Goal: Answer question/provide support: Share knowledge or assist other users

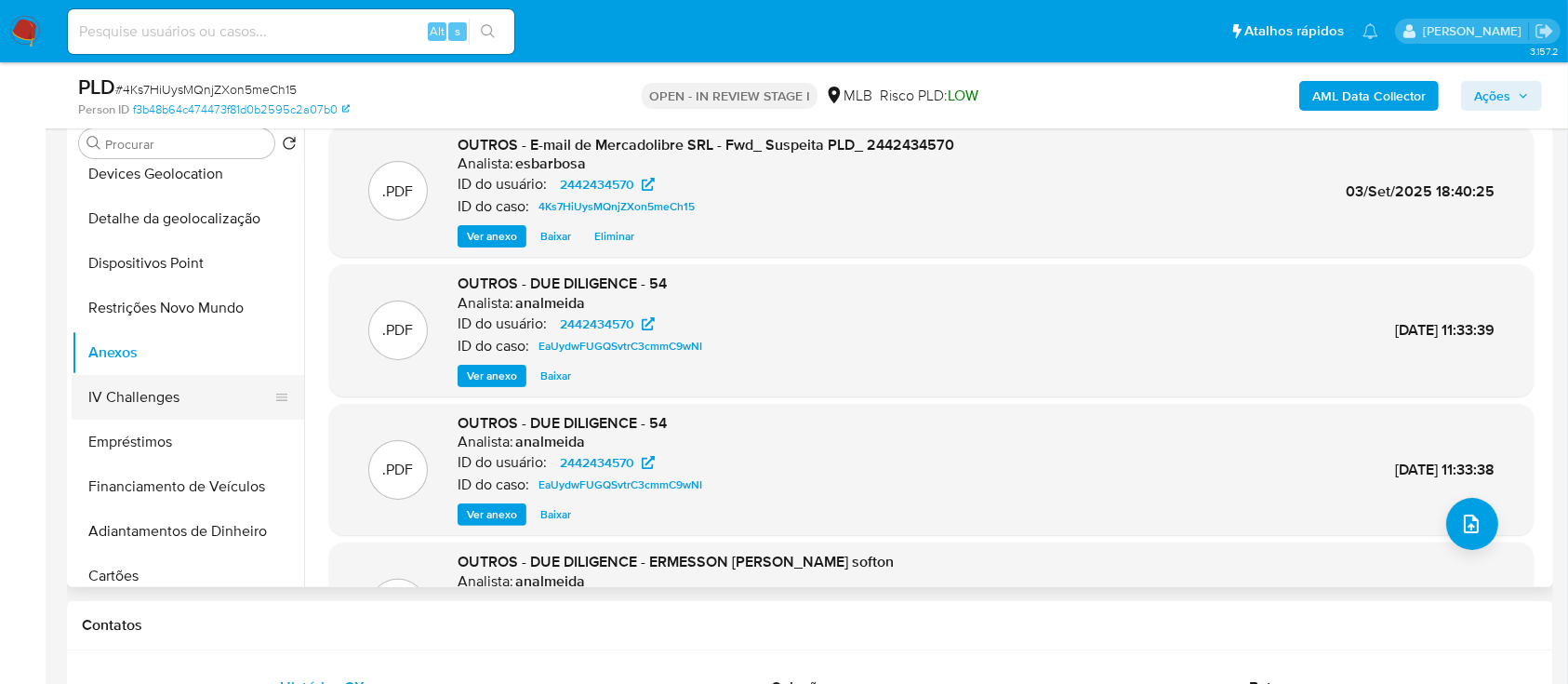
scroll to position [335, 0]
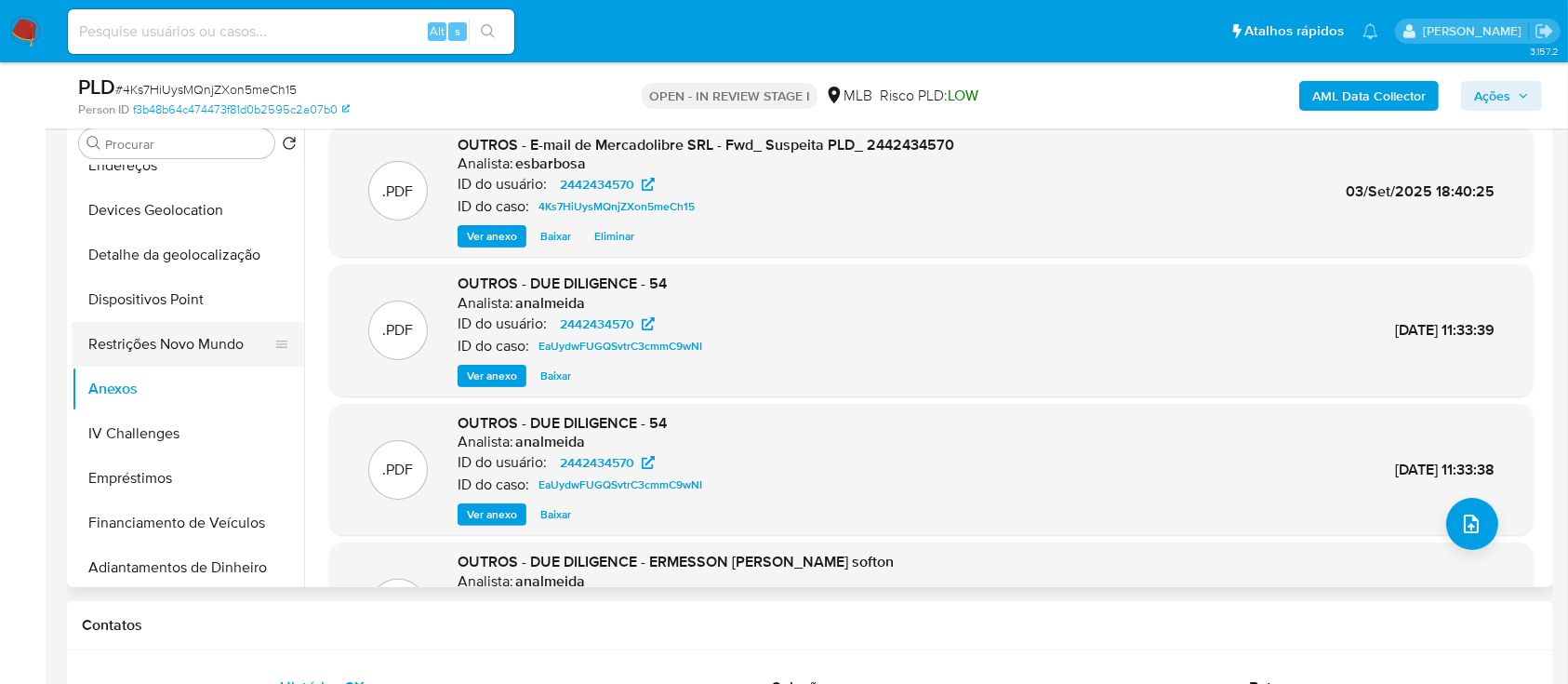
click at [190, 342] on button "Restrições Novo Mundo" at bounding box center [180, 344] width 218 height 45
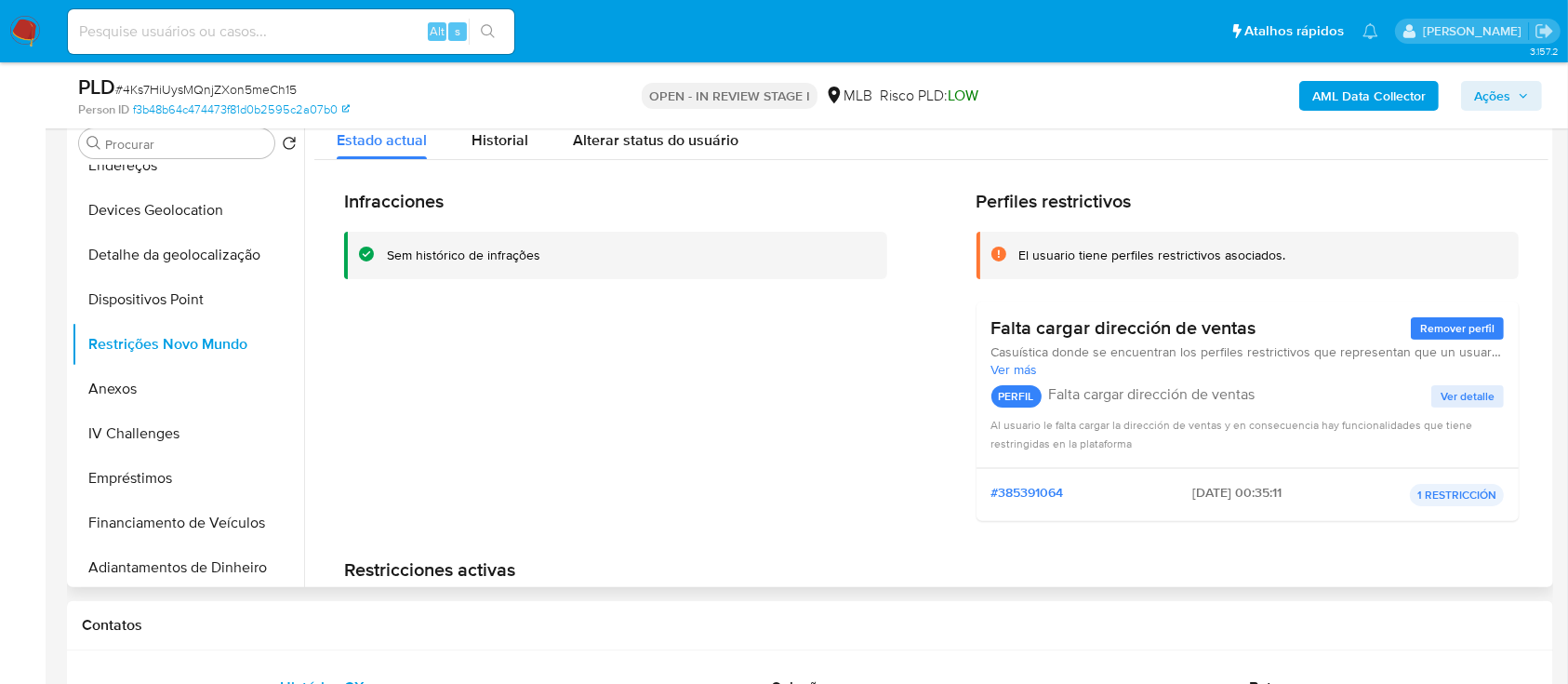
click at [475, 256] on div "Sem histórico de infrações" at bounding box center [463, 256] width 153 height 18
drag, startPoint x: 1285, startPoint y: 257, endPoint x: 1002, endPoint y: 256, distance: 283.0
click at [1002, 256] on div "El usuario tiene perfiles restrictivos asociados." at bounding box center [1248, 256] width 543 height 48
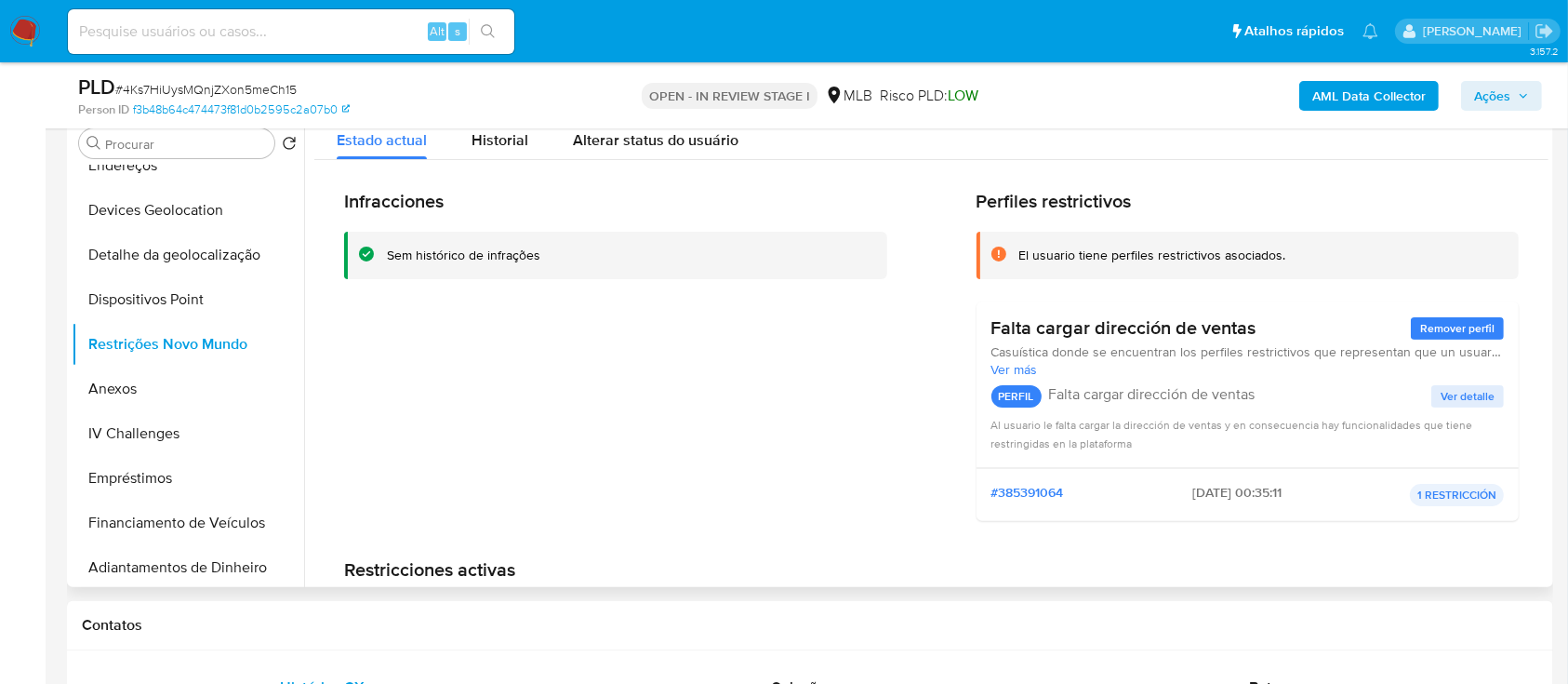
click at [677, 339] on div "Infracciones Sem histórico de infrações" at bounding box center [615, 363] width 543 height 346
click at [1451, 400] on span "Ver detalle" at bounding box center [1467, 396] width 54 height 19
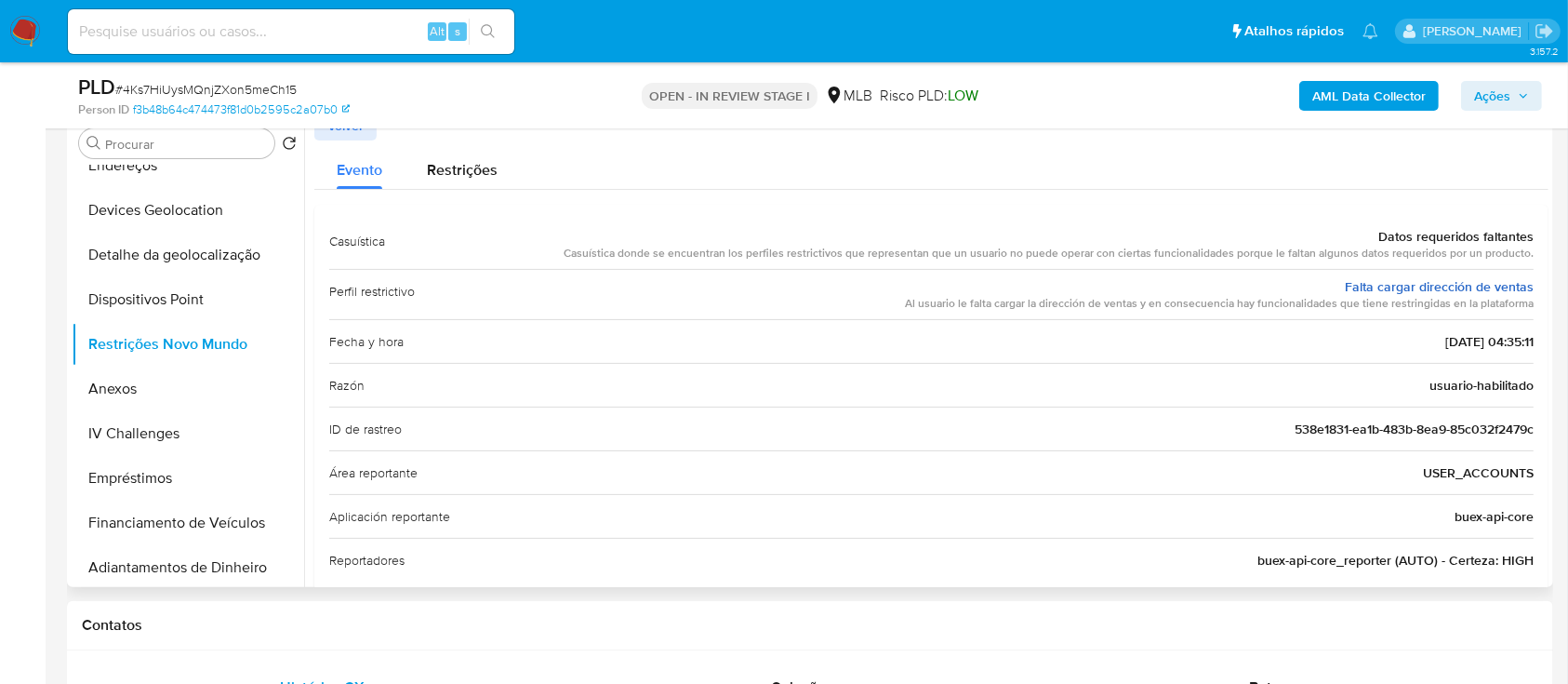
click at [1371, 285] on link "Falta cargar dirección de ventas" at bounding box center [1439, 286] width 189 height 19
drag, startPoint x: 1526, startPoint y: 297, endPoint x: 1369, endPoint y: 239, distance: 167.4
click at [1369, 239] on div "Casuística Datos requeridos faltantes Casuística donde se encuentran los perfil…" at bounding box center [931, 401] width 1234 height 392
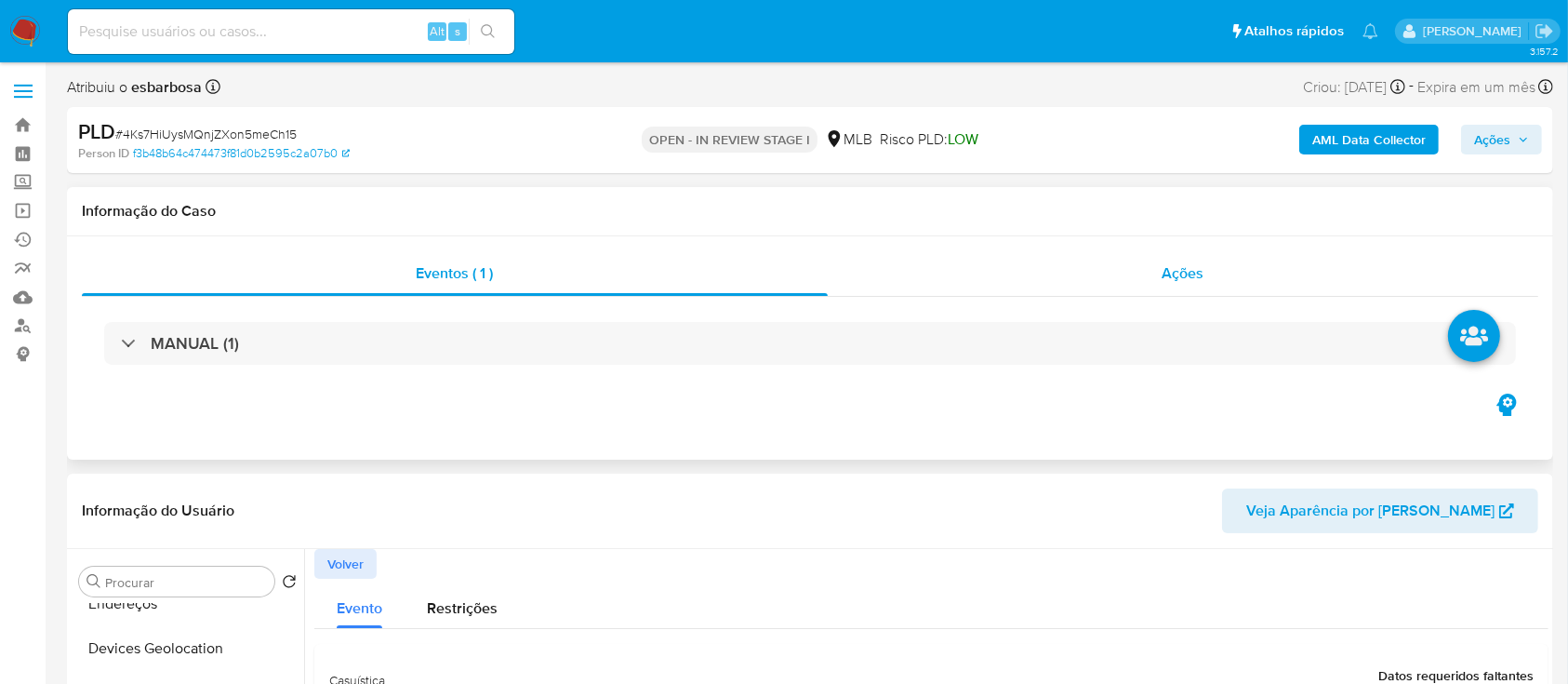
click at [1058, 279] on div "Ações" at bounding box center [1182, 273] width 710 height 45
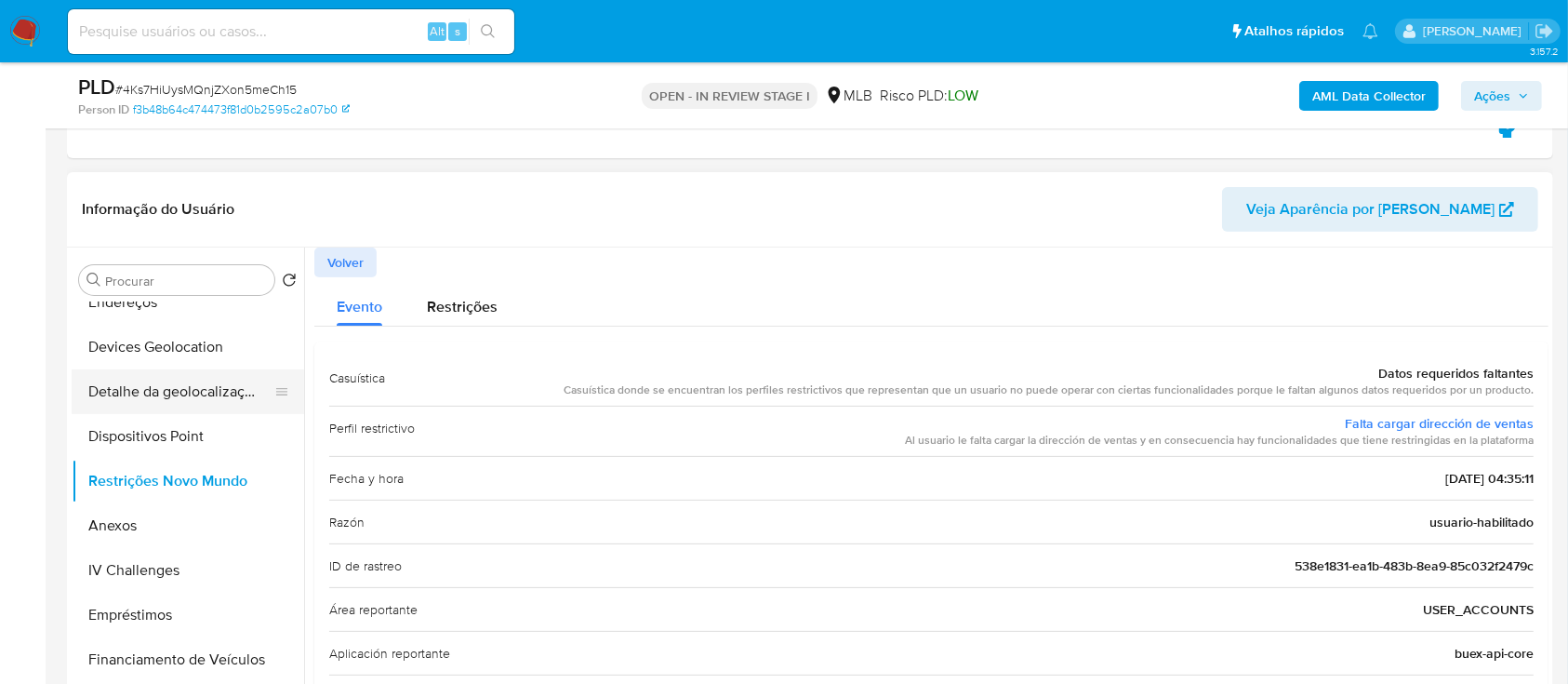
scroll to position [210, 0]
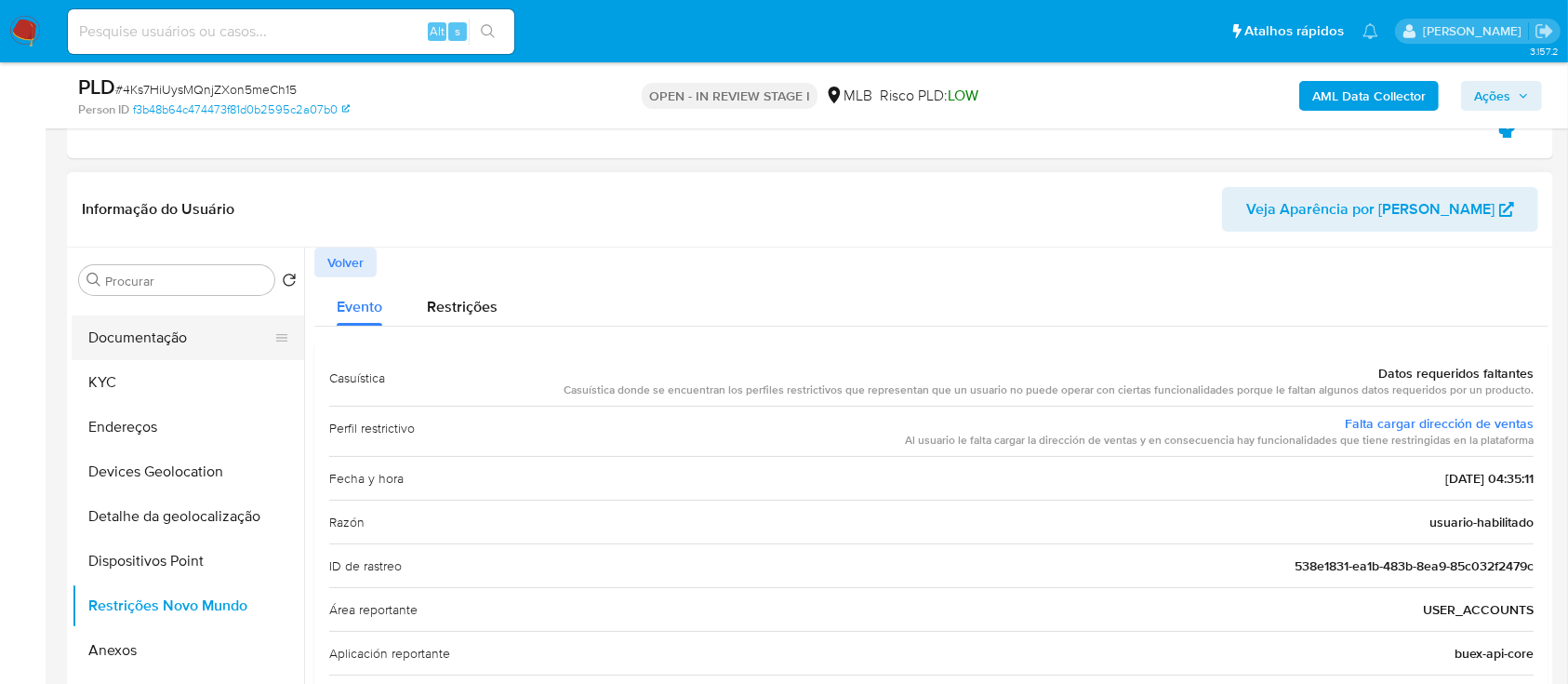
click at [163, 337] on button "Documentação" at bounding box center [180, 337] width 218 height 45
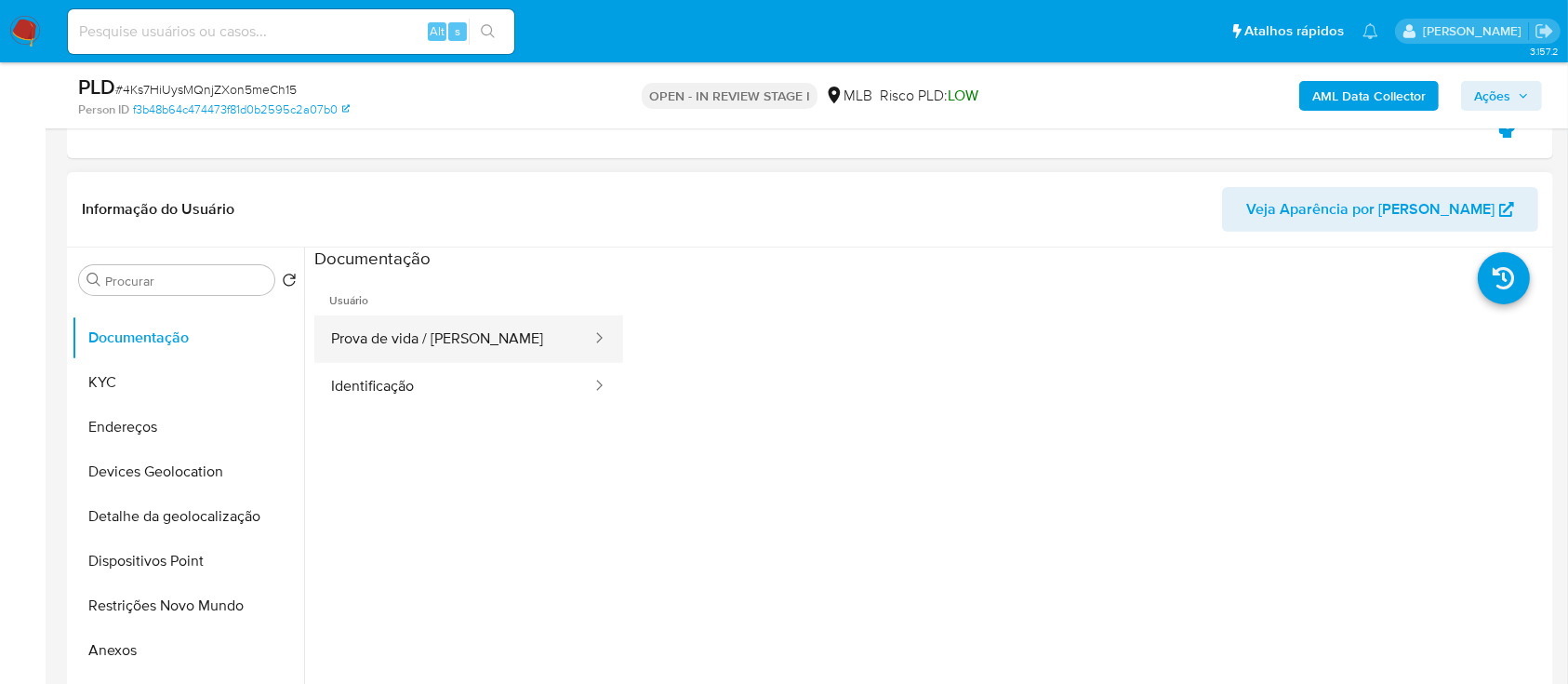
click at [418, 337] on button "Prova de vida / [PERSON_NAME]" at bounding box center [453, 339] width 279 height 48
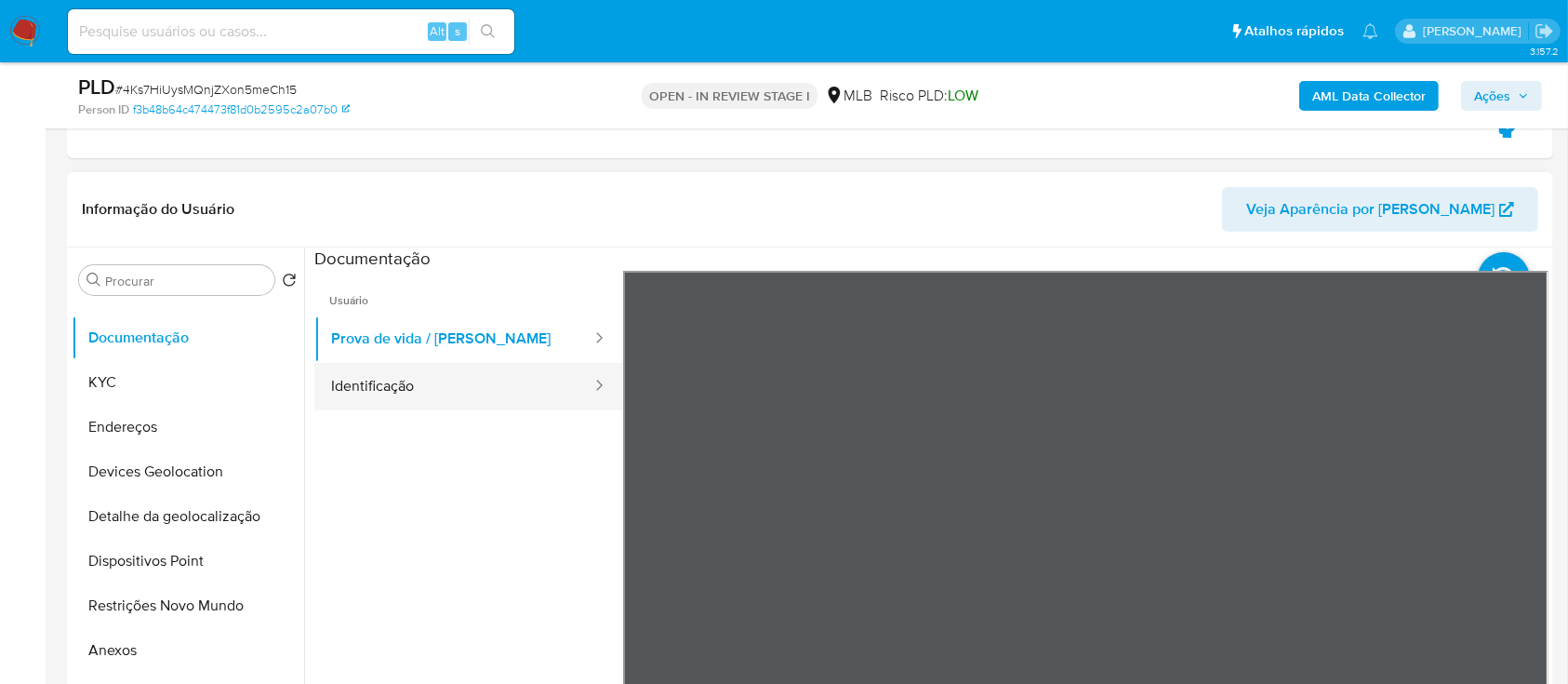
click at [382, 384] on button "Identificação" at bounding box center [453, 387] width 279 height 48
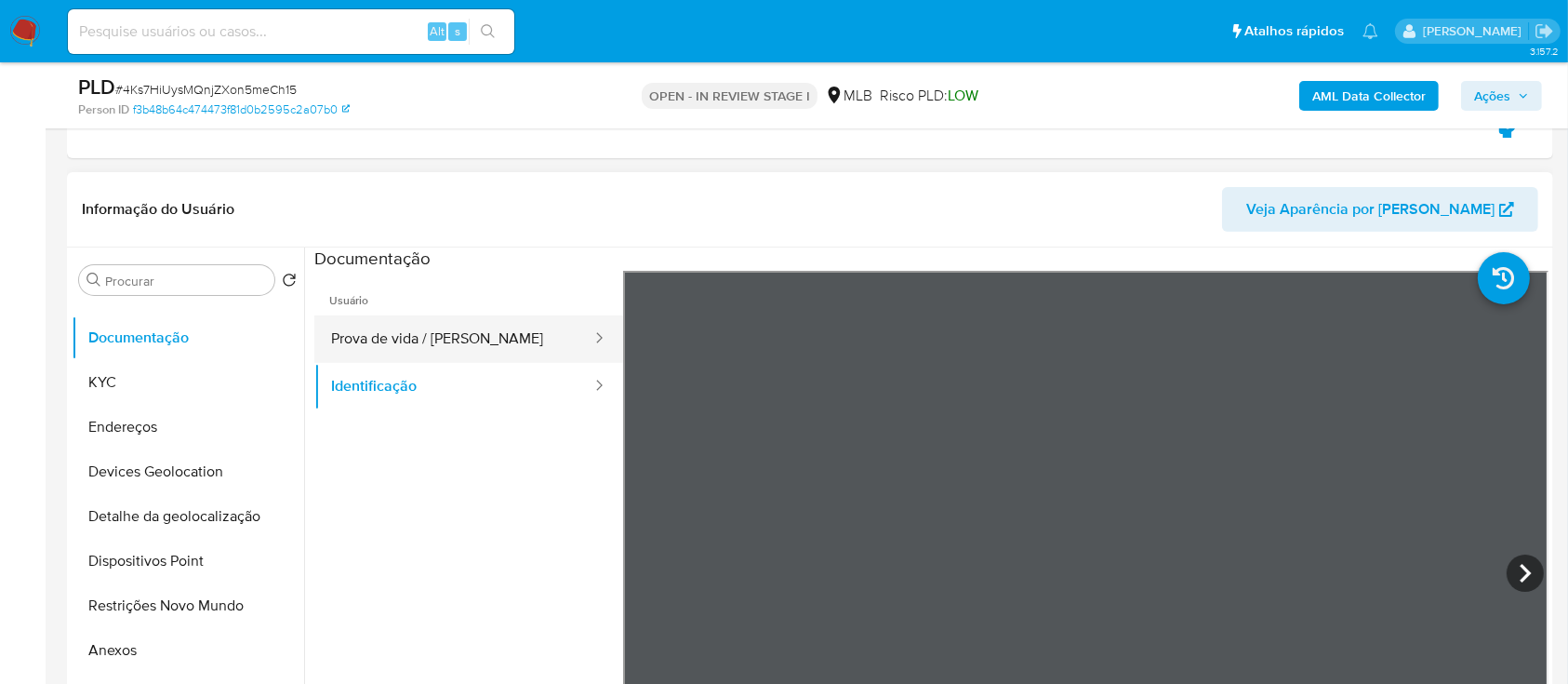
click at [514, 346] on button "Prova de vida / [PERSON_NAME]" at bounding box center [453, 339] width 279 height 48
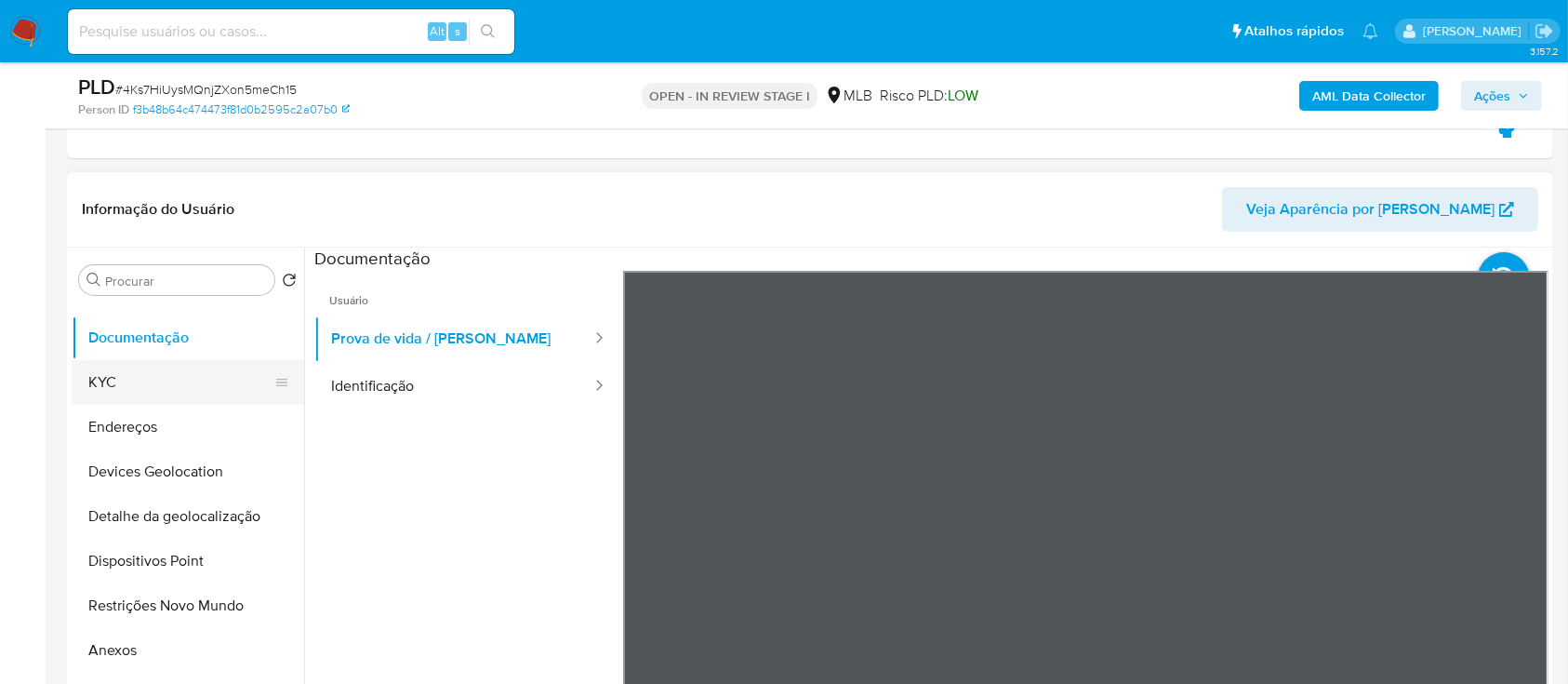
click at [133, 384] on button "KYC" at bounding box center [180, 382] width 218 height 45
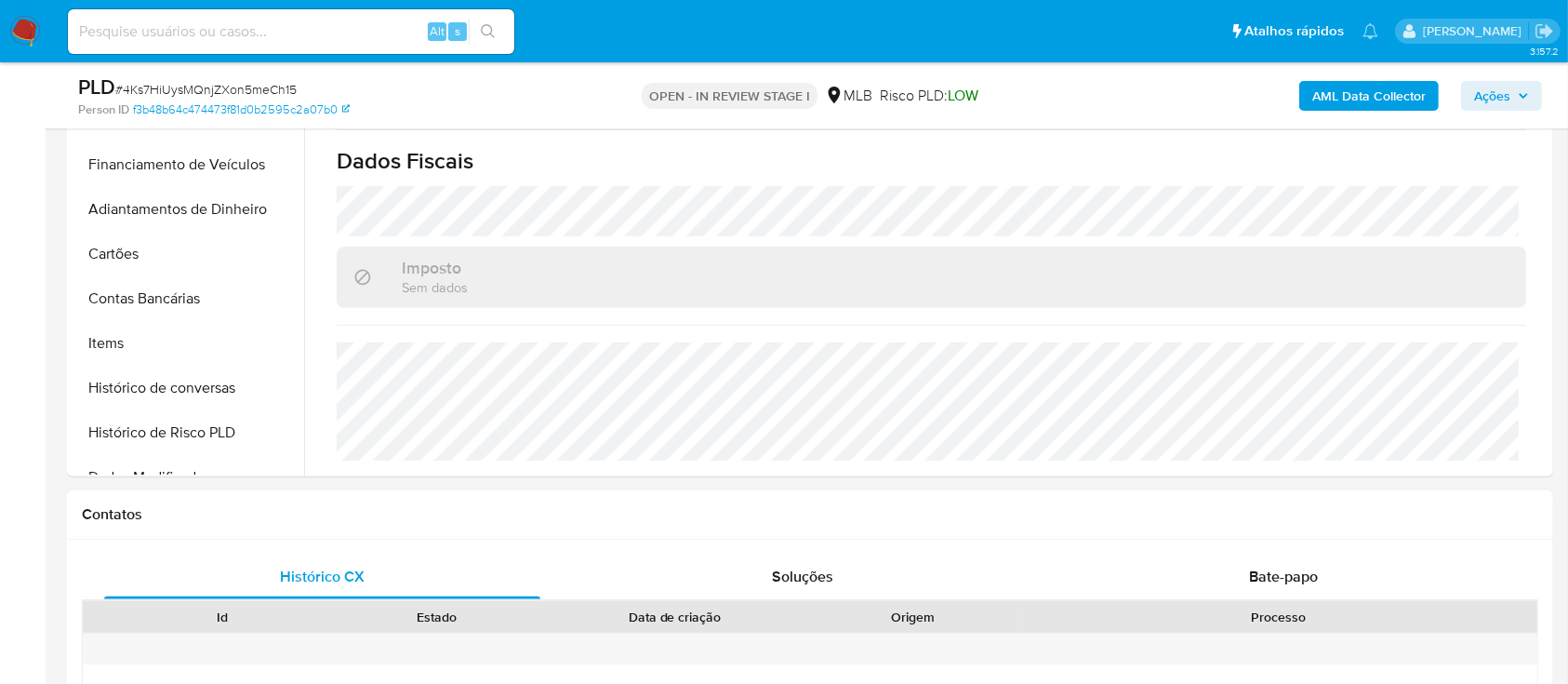
scroll to position [868, 0]
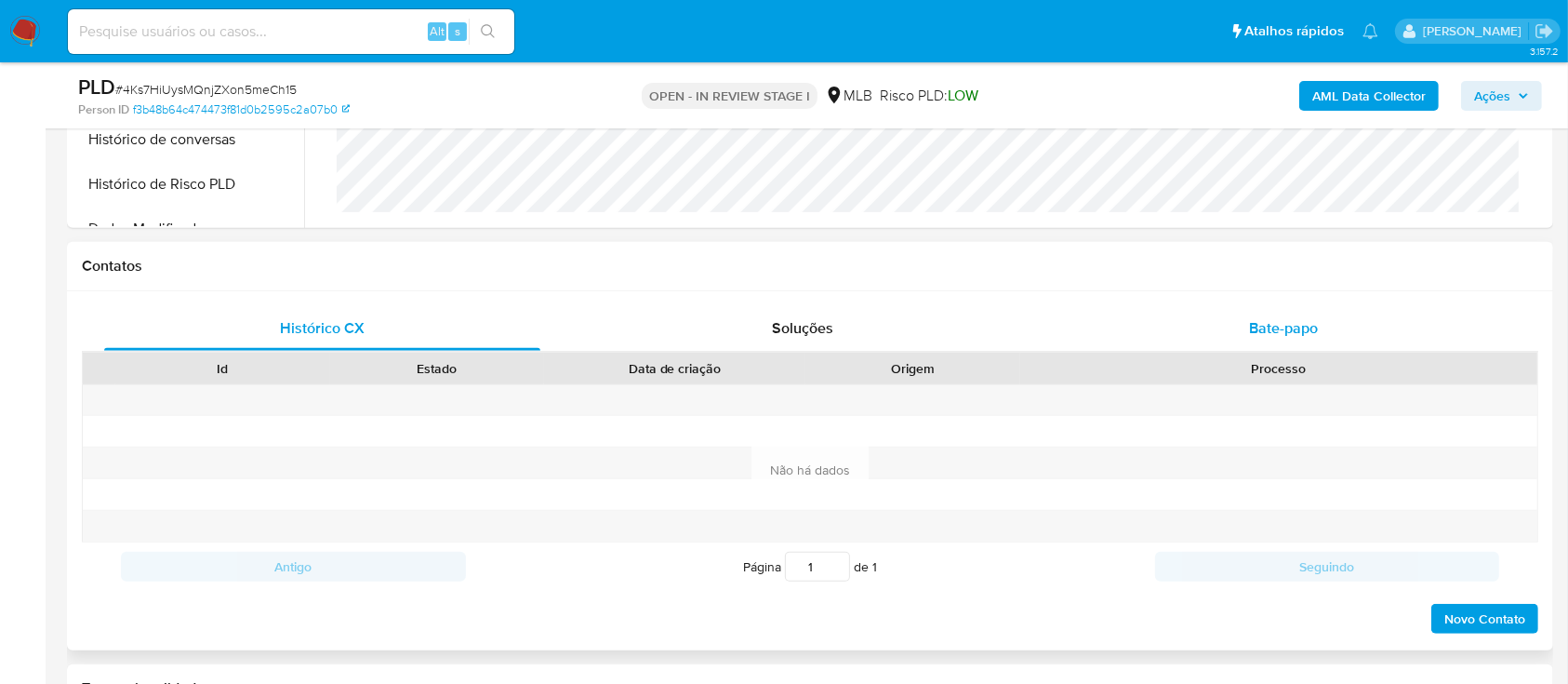
click at [1281, 335] on span "Bate-papo" at bounding box center [1283, 328] width 69 height 22
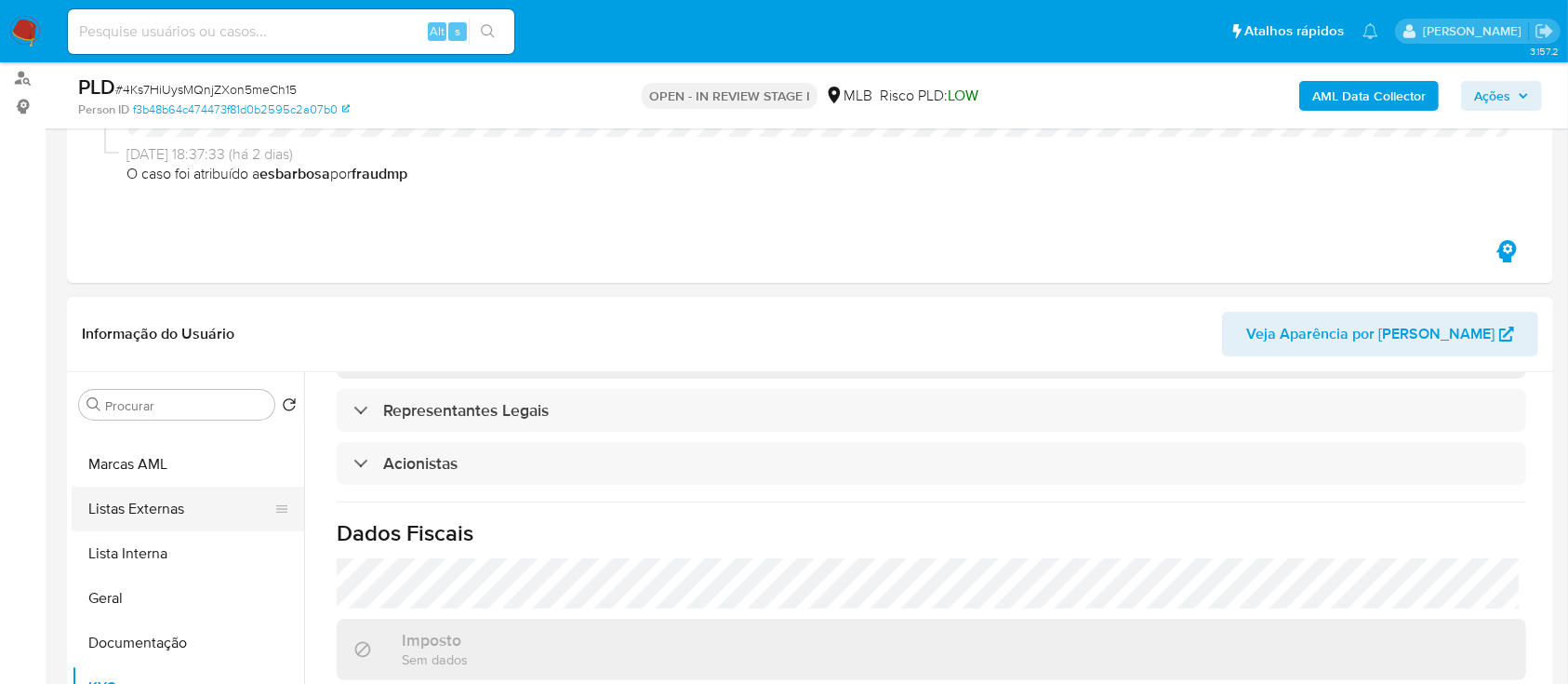
scroll to position [0, 0]
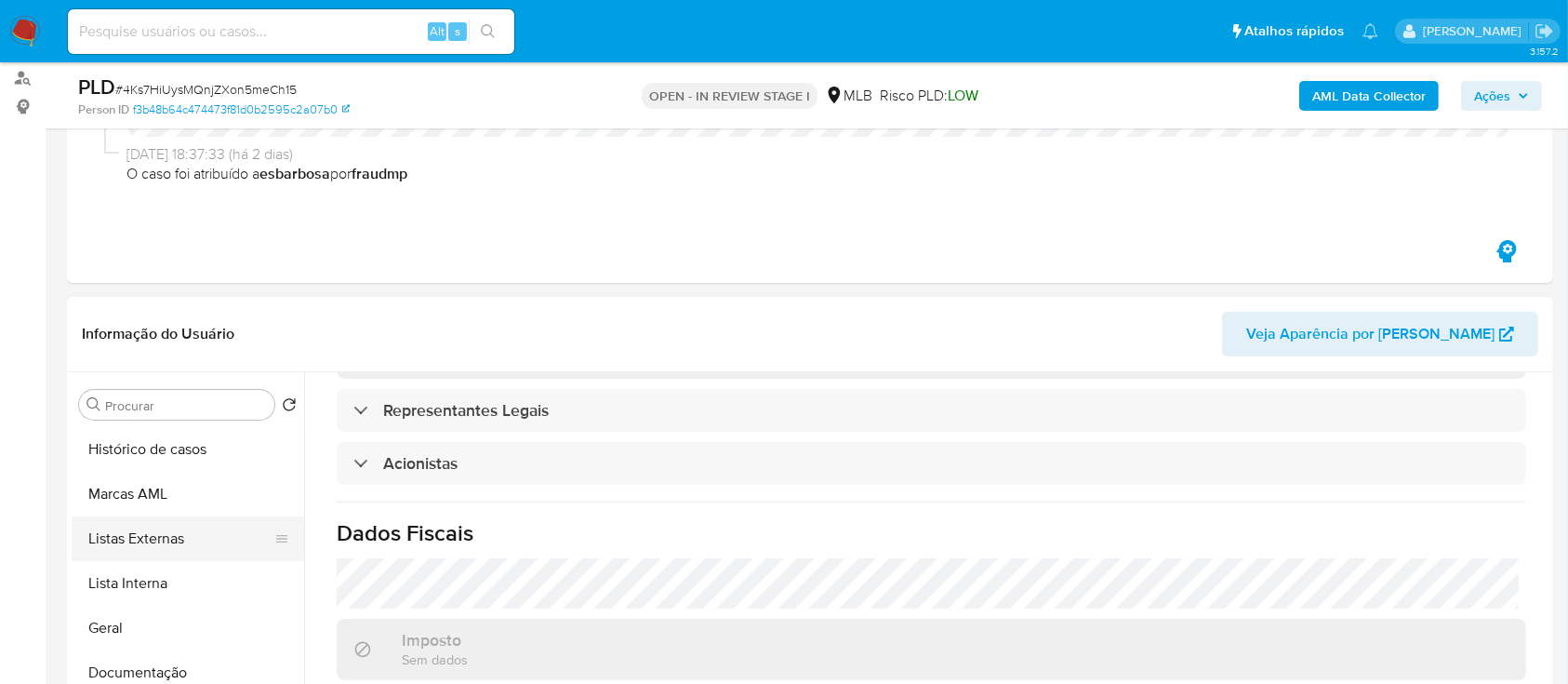
click at [184, 454] on button "Histórico de casos" at bounding box center [188, 449] width 233 height 45
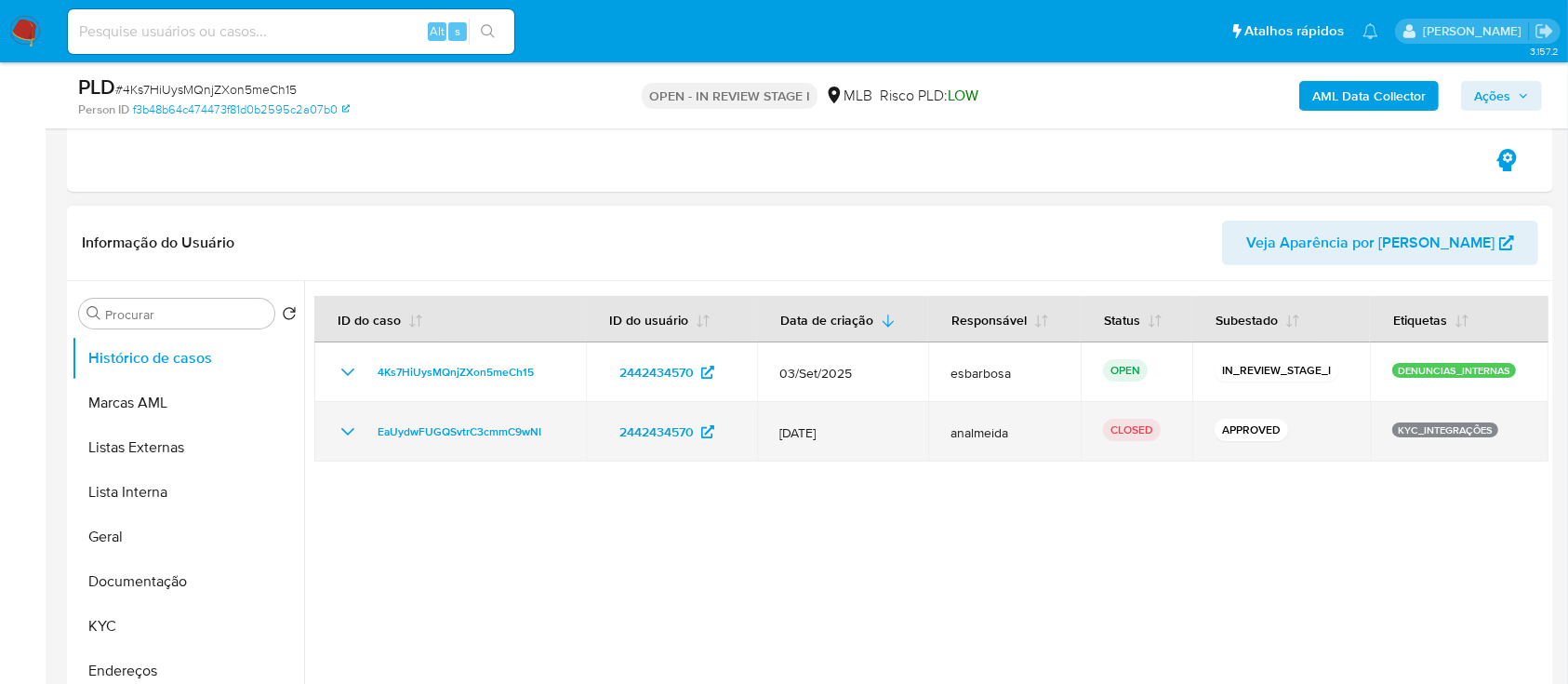
scroll to position [372, 0]
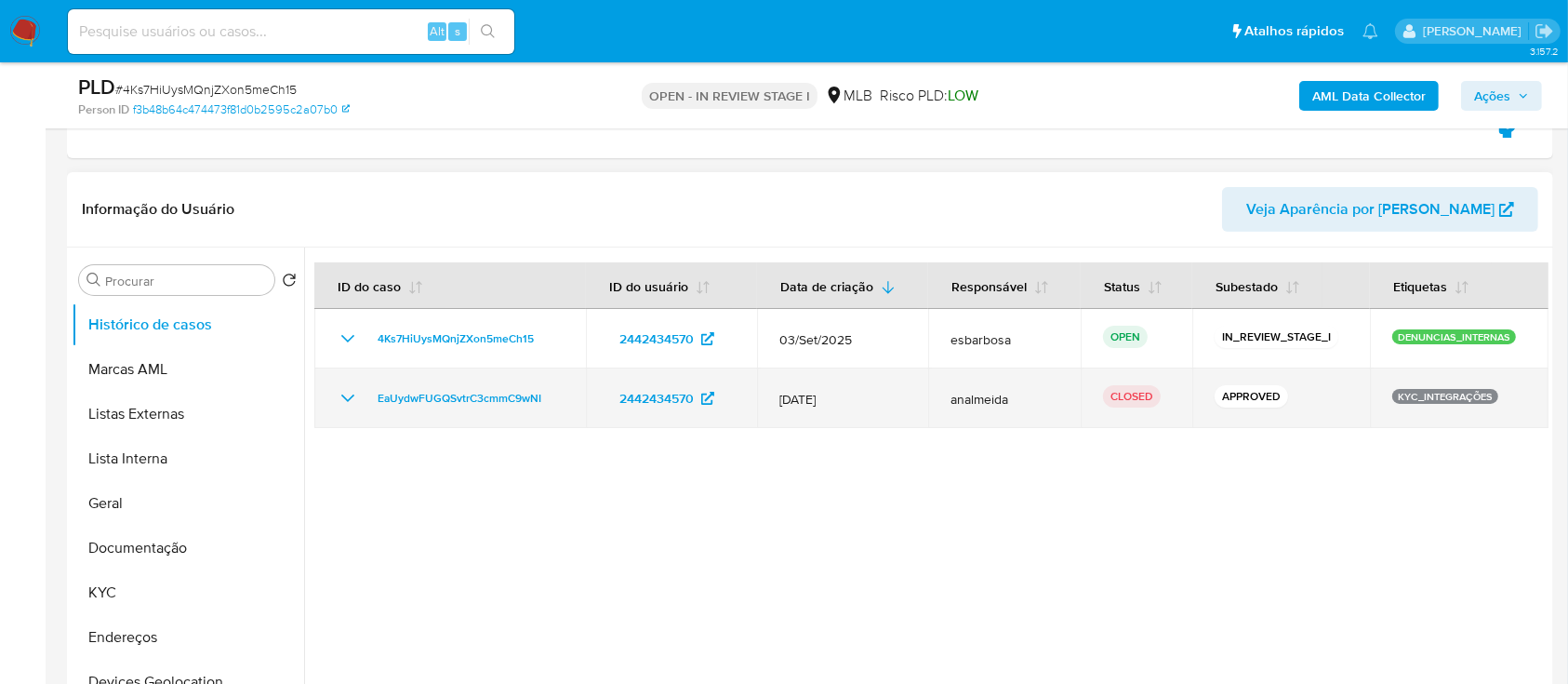
click at [359, 397] on div "EaUydwFUGQSvtrC3cmmC9wNI" at bounding box center [450, 398] width 227 height 22
click at [344, 397] on icon "Mostrar/Ocultar" at bounding box center [347, 398] width 13 height 7
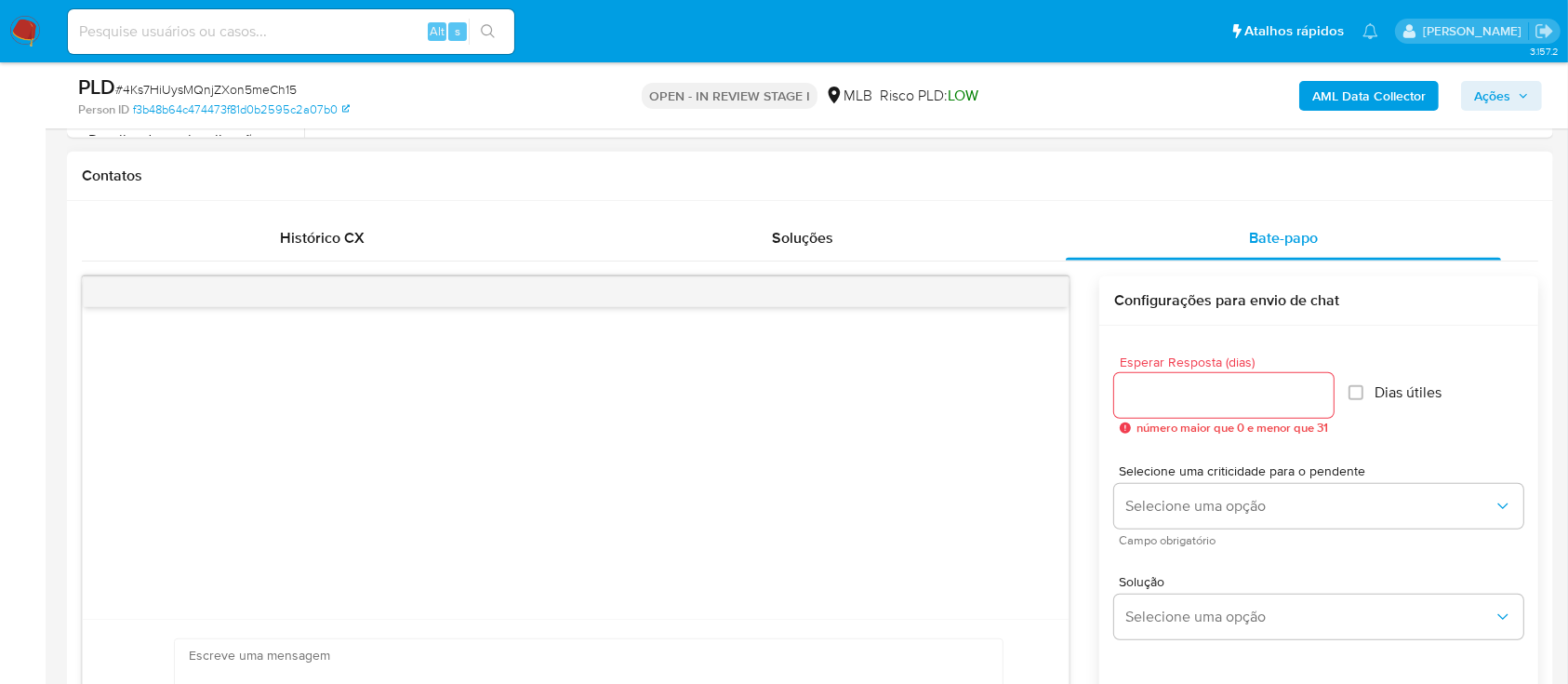
scroll to position [992, 0]
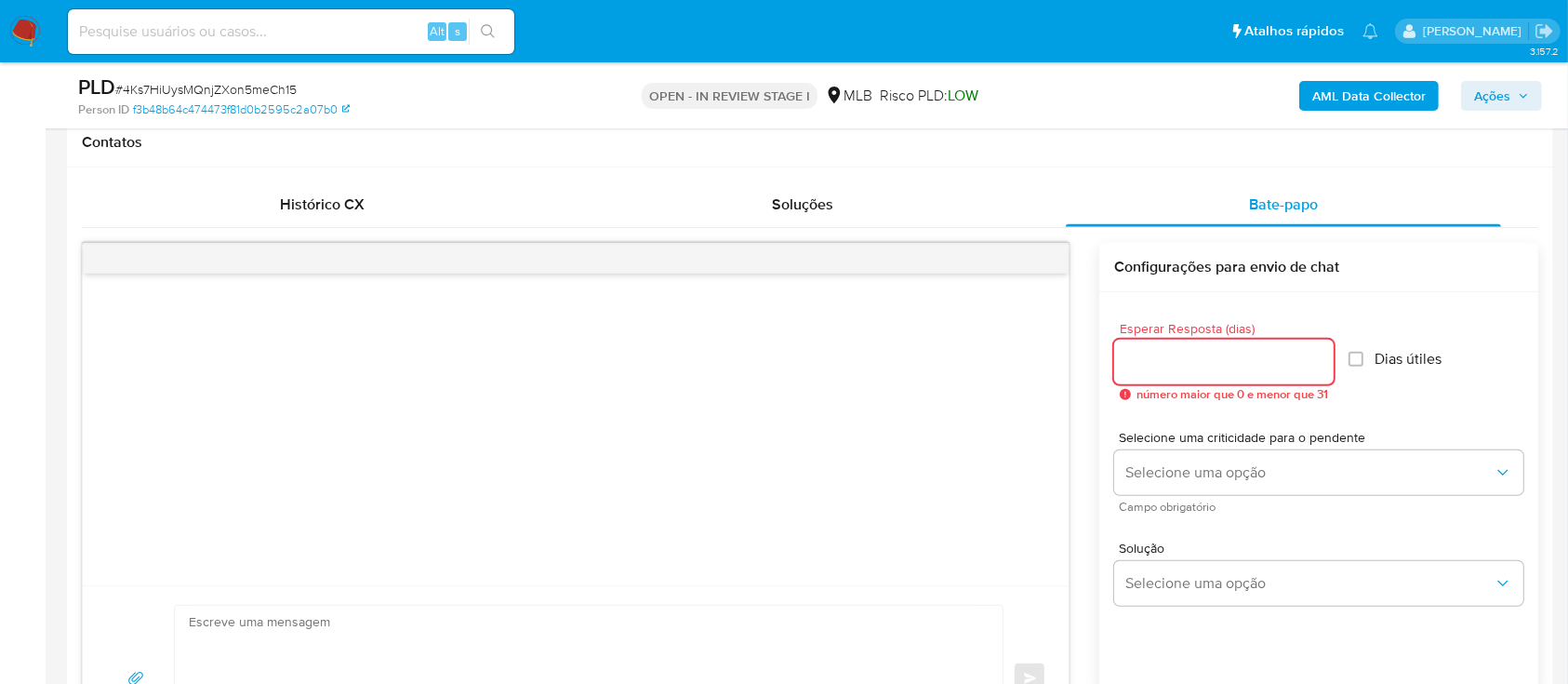
click at [1167, 369] on input "Esperar Resposta (dias)" at bounding box center [1223, 362] width 220 height 24
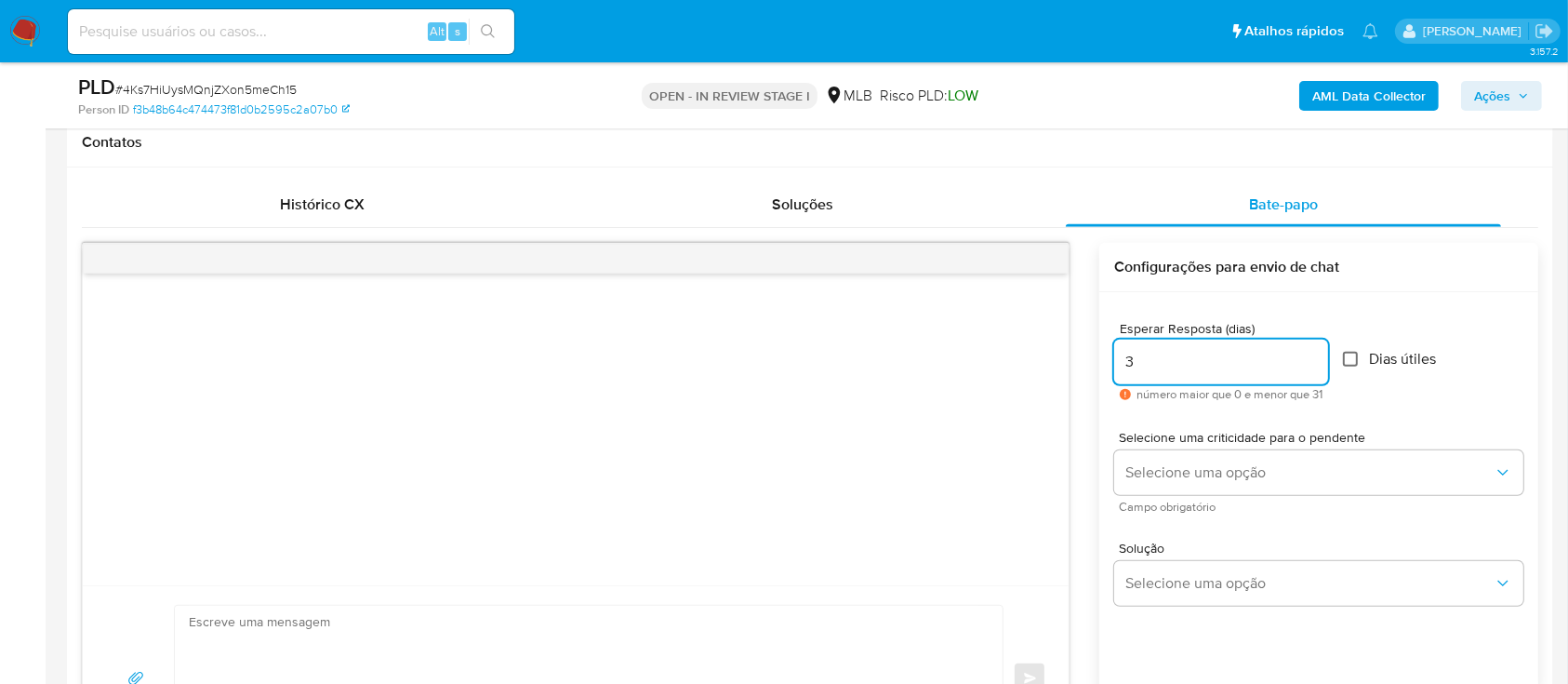
type input "3"
click at [1357, 358] on input "Dias útiles" at bounding box center [1349, 359] width 15 height 15
checkbox input "true"
click at [1052, 352] on div at bounding box center [575, 428] width 986 height 311
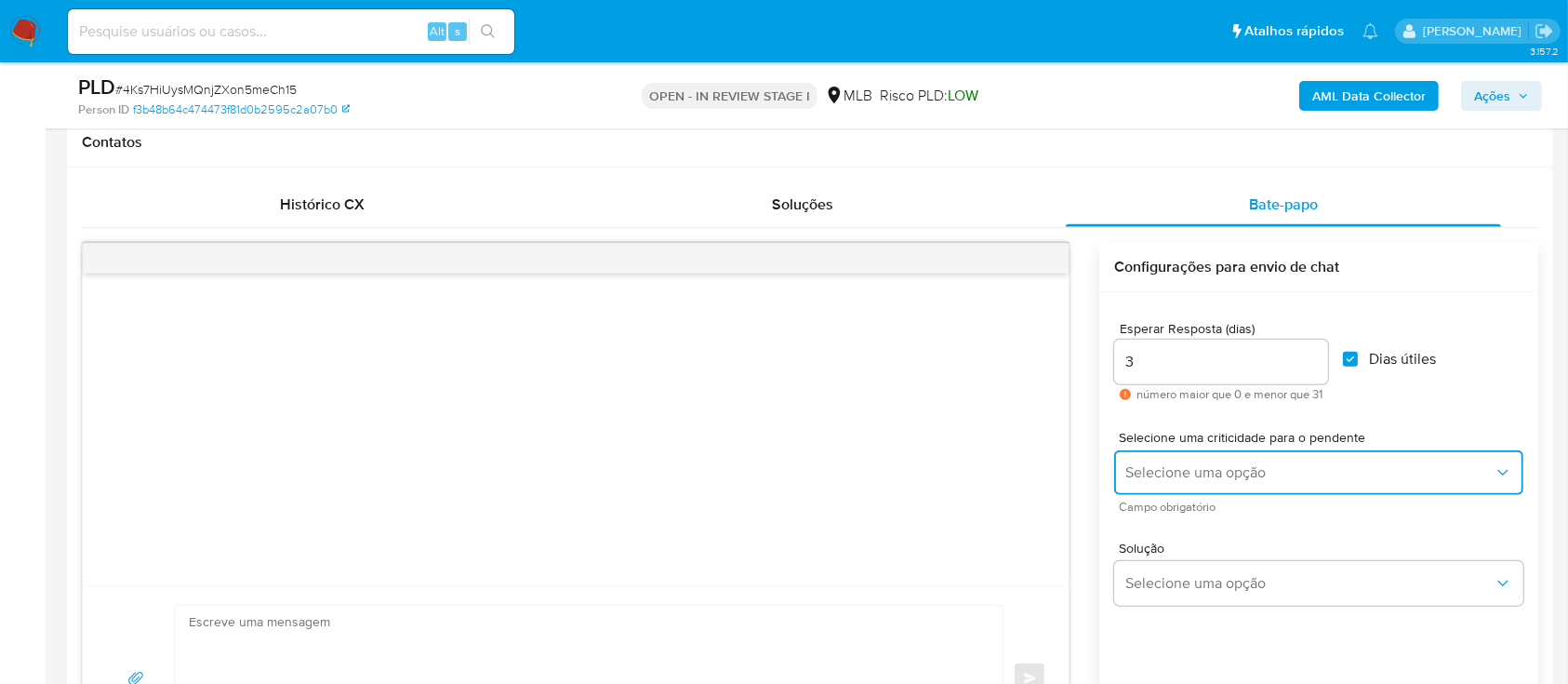
click at [1189, 479] on span "Selecione uma opção" at bounding box center [1309, 472] width 369 height 19
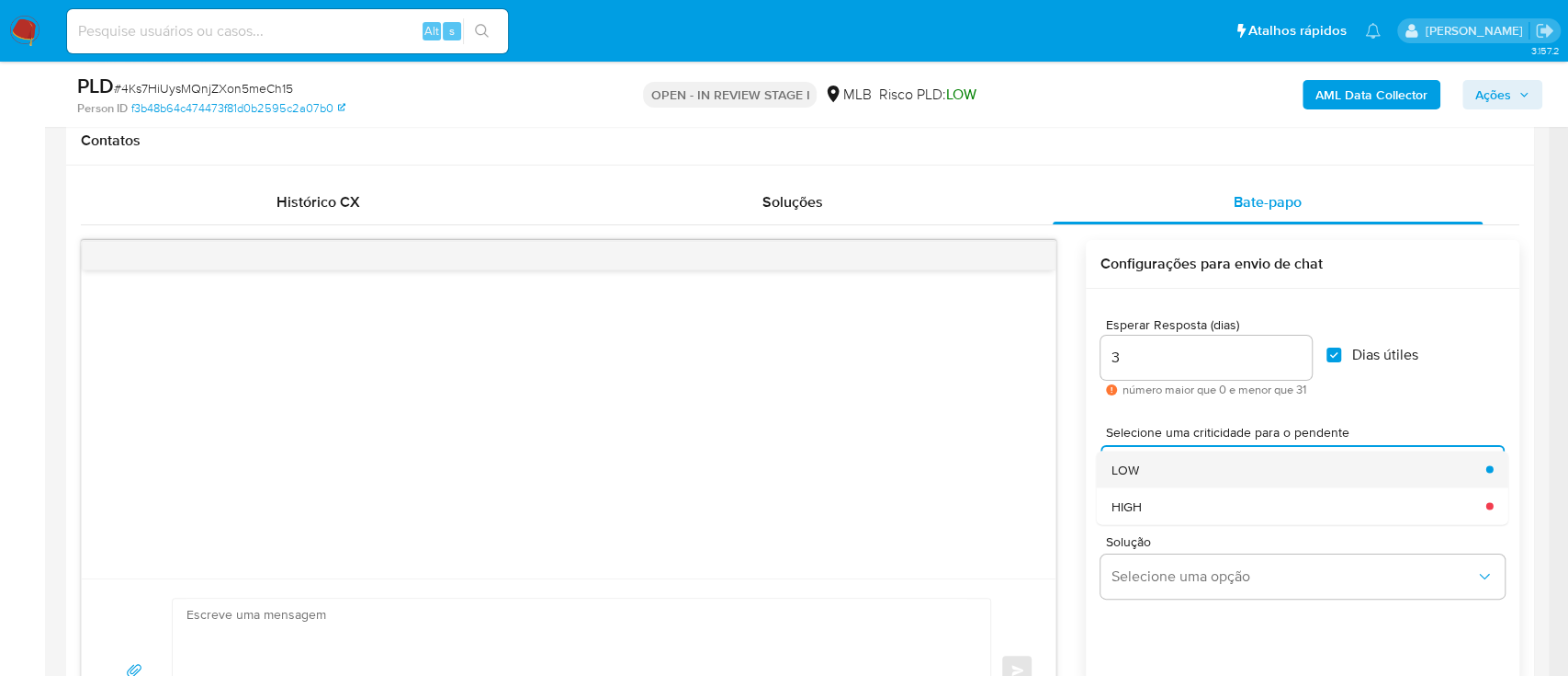
click at [1169, 471] on div "LOW" at bounding box center [1293, 469] width 364 height 36
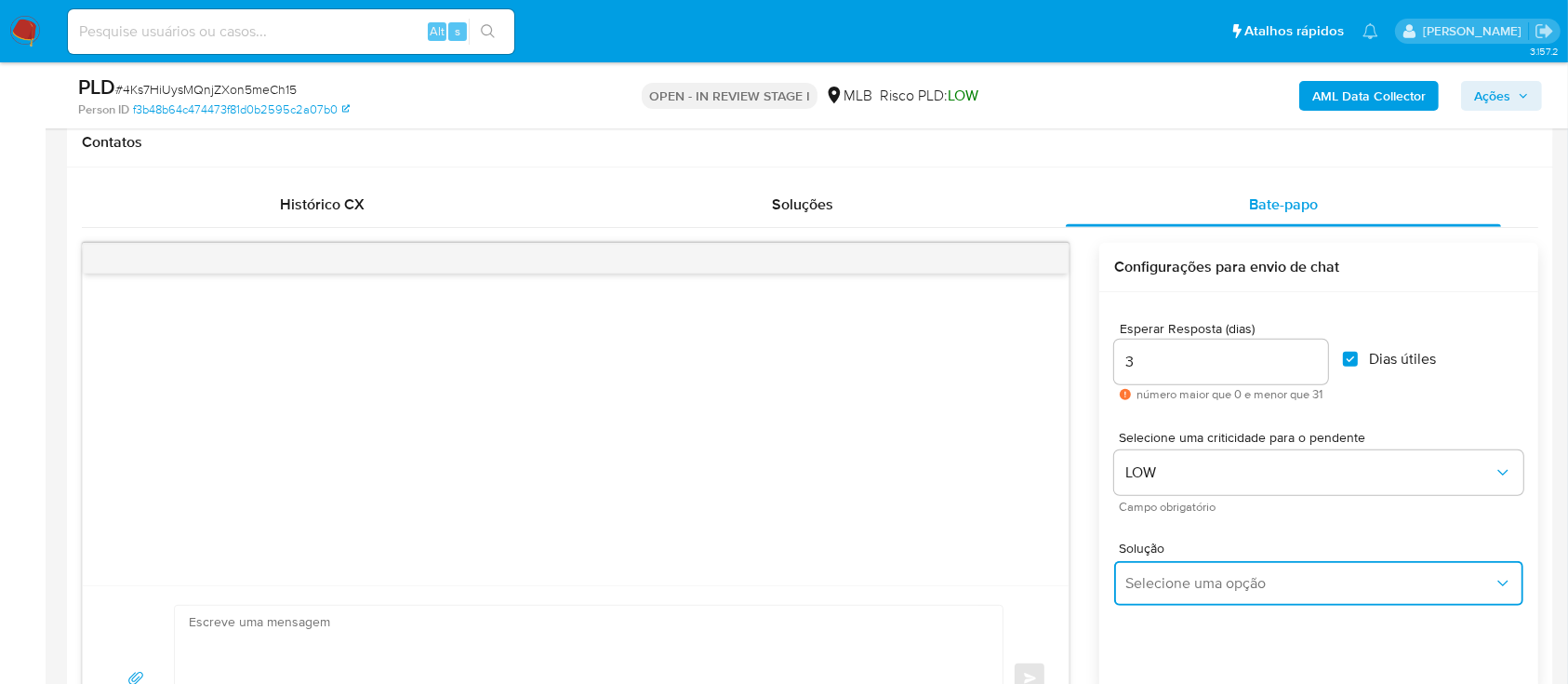
click at [1195, 599] on button "Selecione uma opção" at bounding box center [1319, 583] width 409 height 45
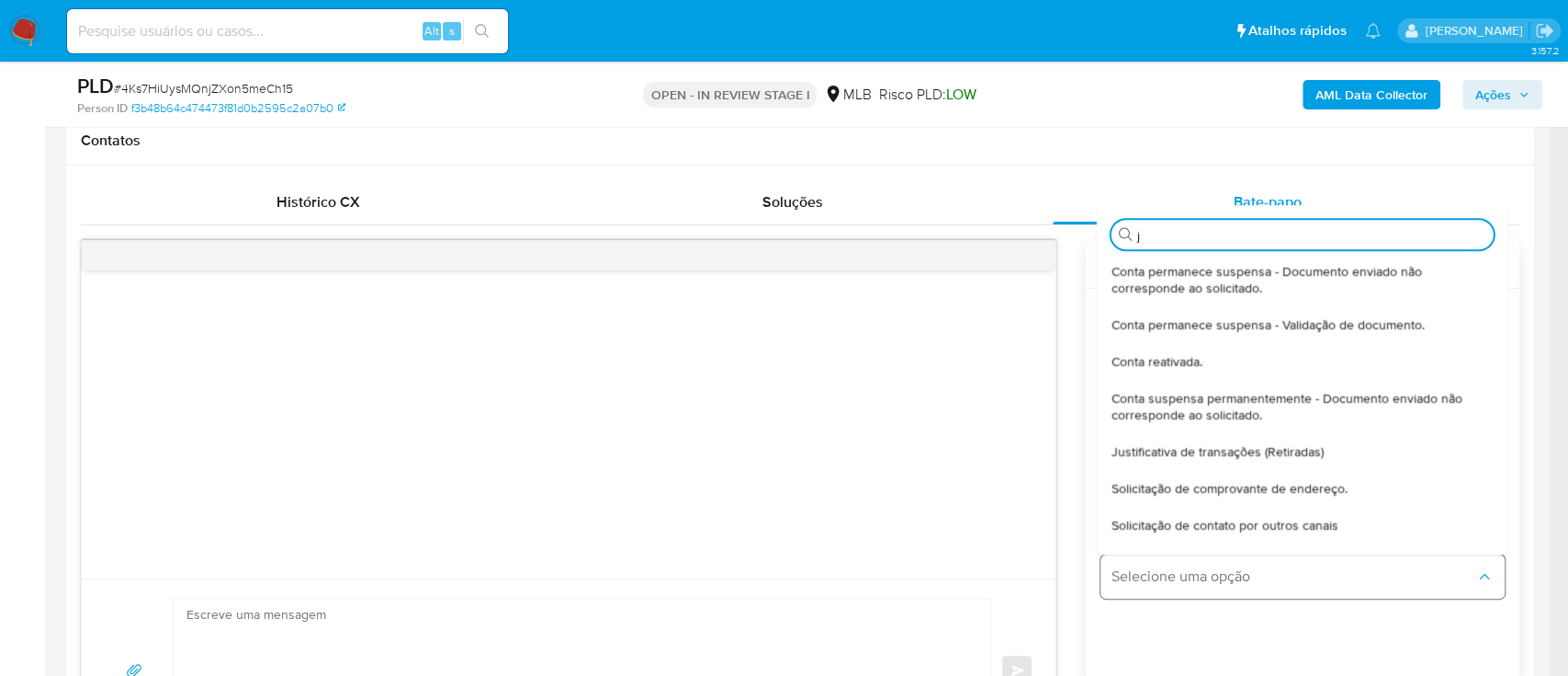
type input "ju"
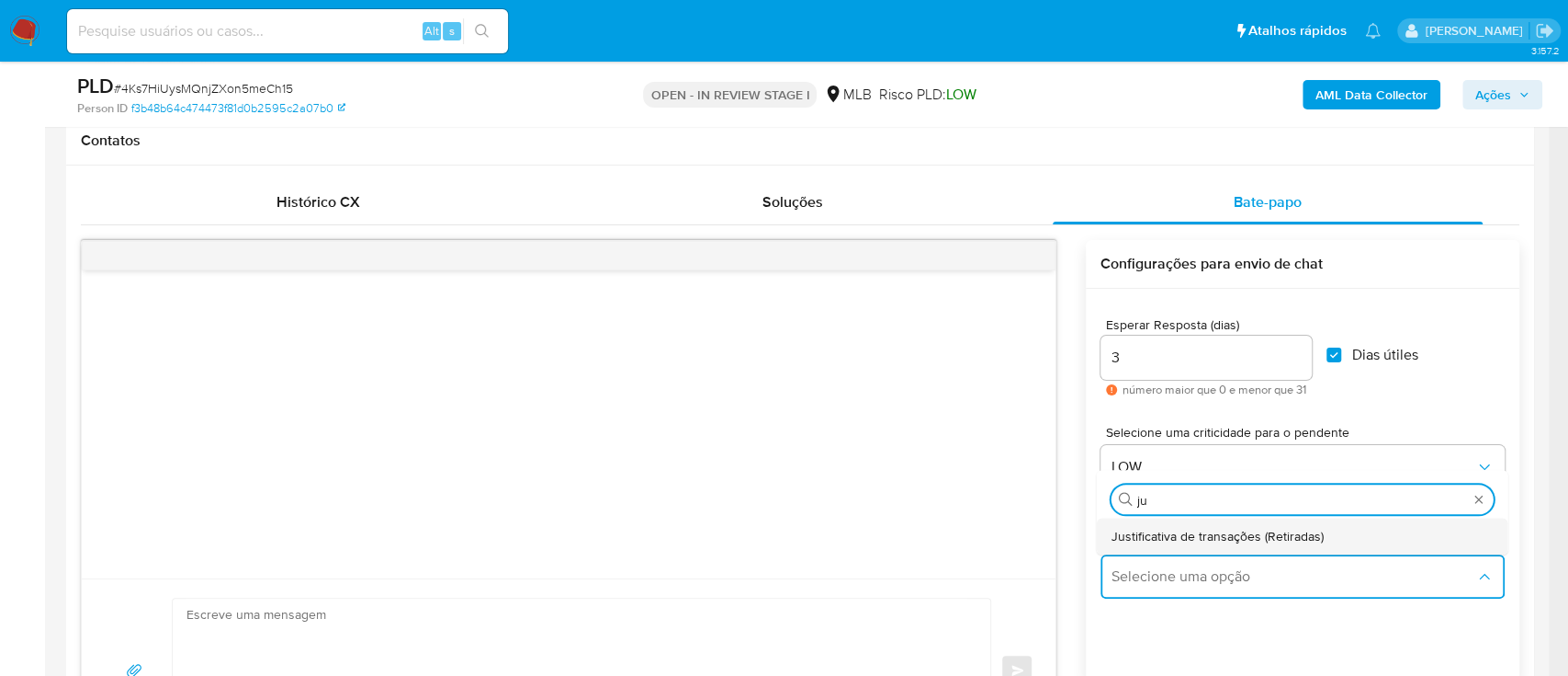
click at [1178, 539] on span "Justificativa de transações (Retiradas)" at bounding box center [1217, 535] width 212 height 17
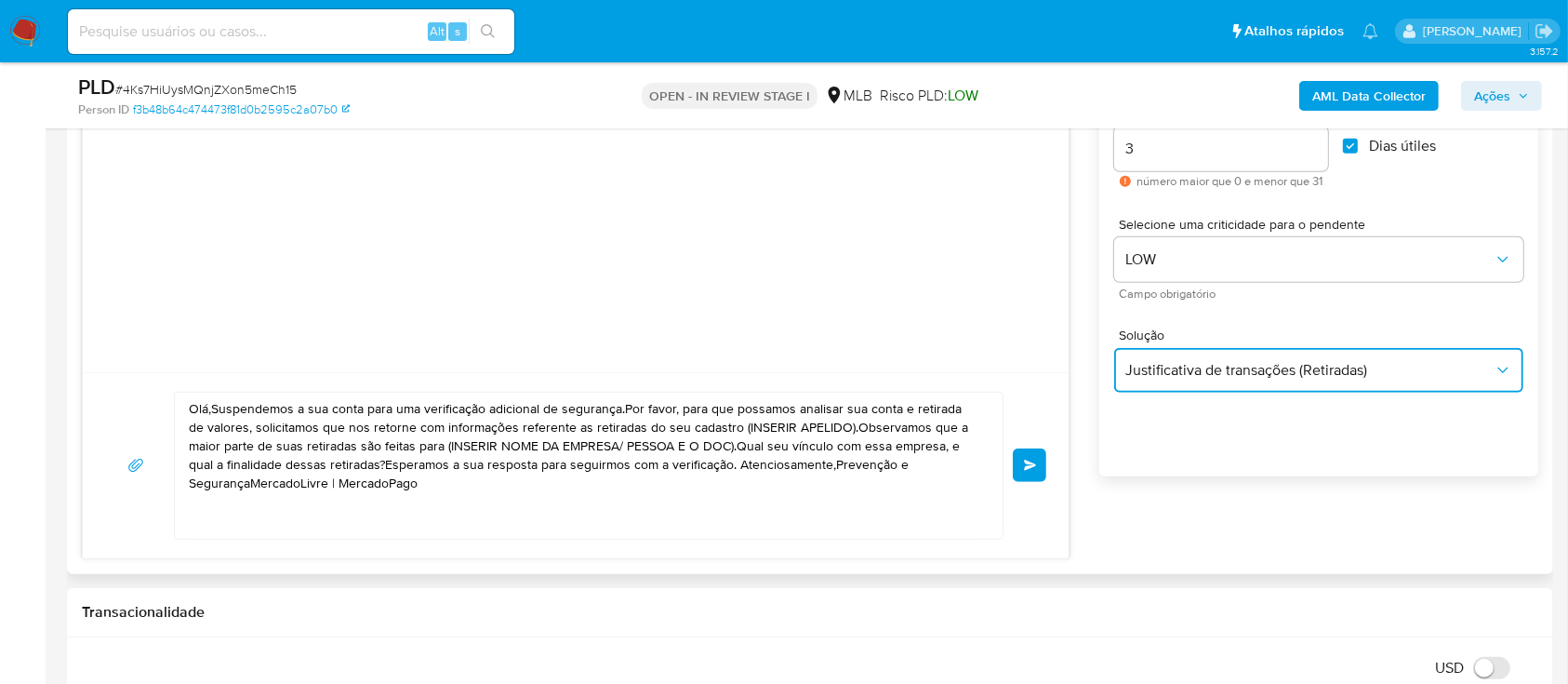
scroll to position [1240, 0]
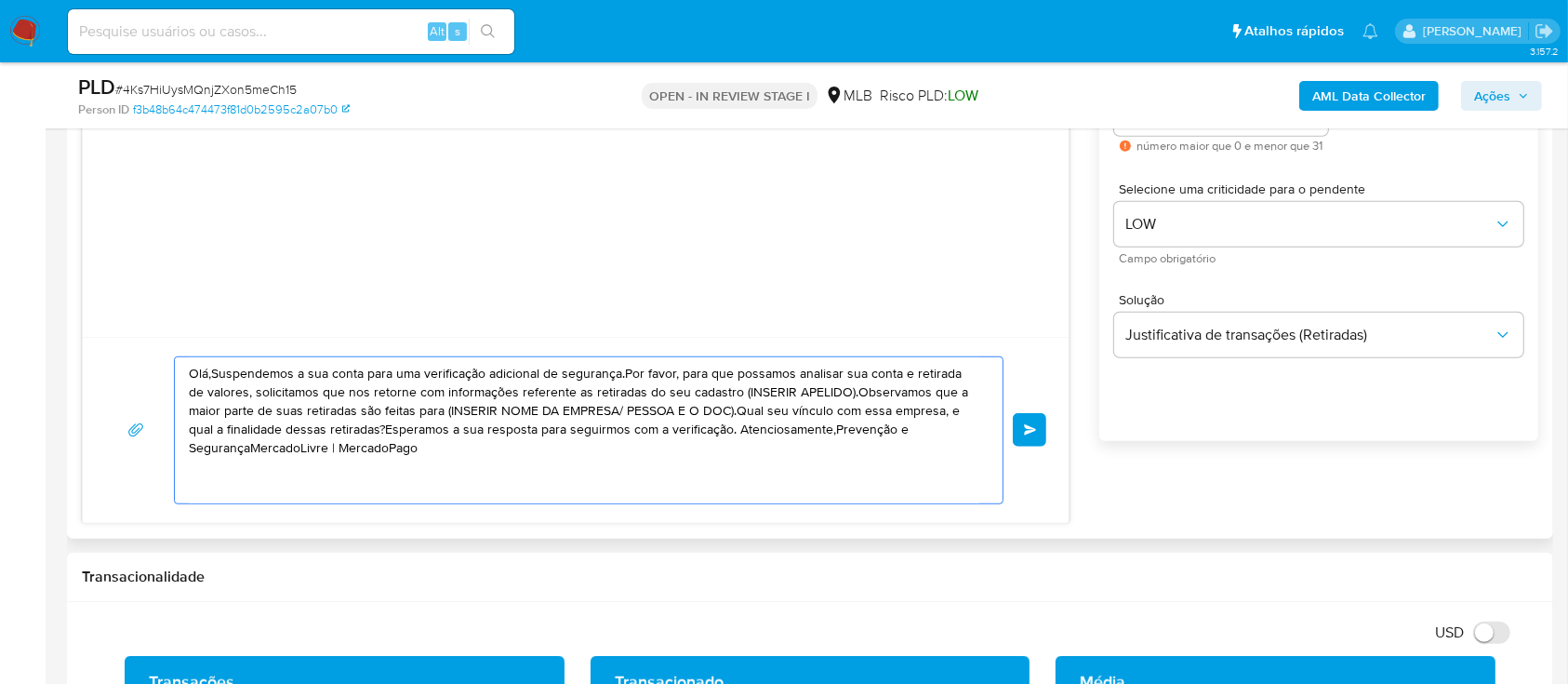
drag, startPoint x: 454, startPoint y: 452, endPoint x: 168, endPoint y: 377, distance: 295.7
click at [168, 377] on div "Olá,Suspendemos a sua conta para uma verificação adicional de segurança.Por fav…" at bounding box center [575, 429] width 941 height 148
paste textarea "! Estamos realizando uma verificação adicional de segurança em contas de usuári…"
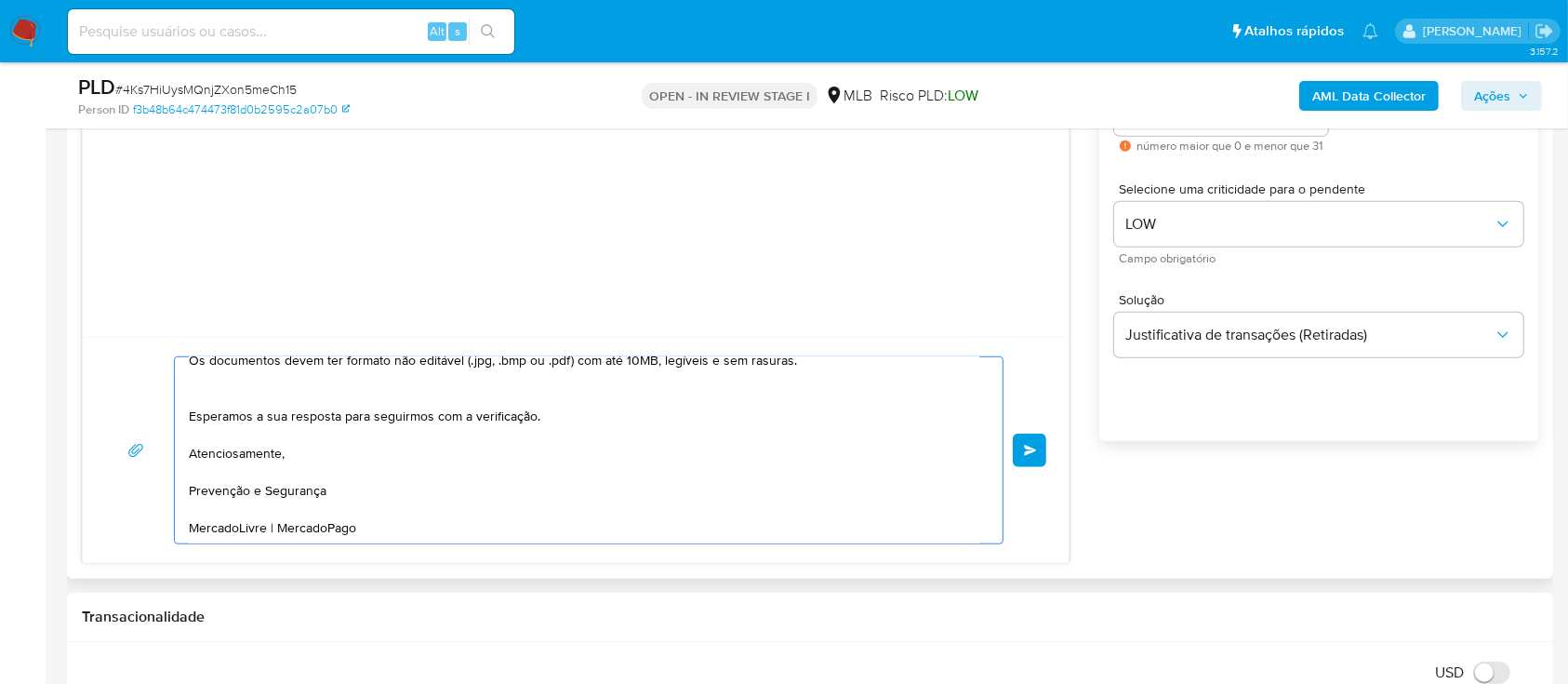
scroll to position [282, 0]
click at [346, 461] on textarea "Olá! Estamos realizando uma verificação adicional de segurança em contas de usu…" at bounding box center [583, 449] width 790 height 186
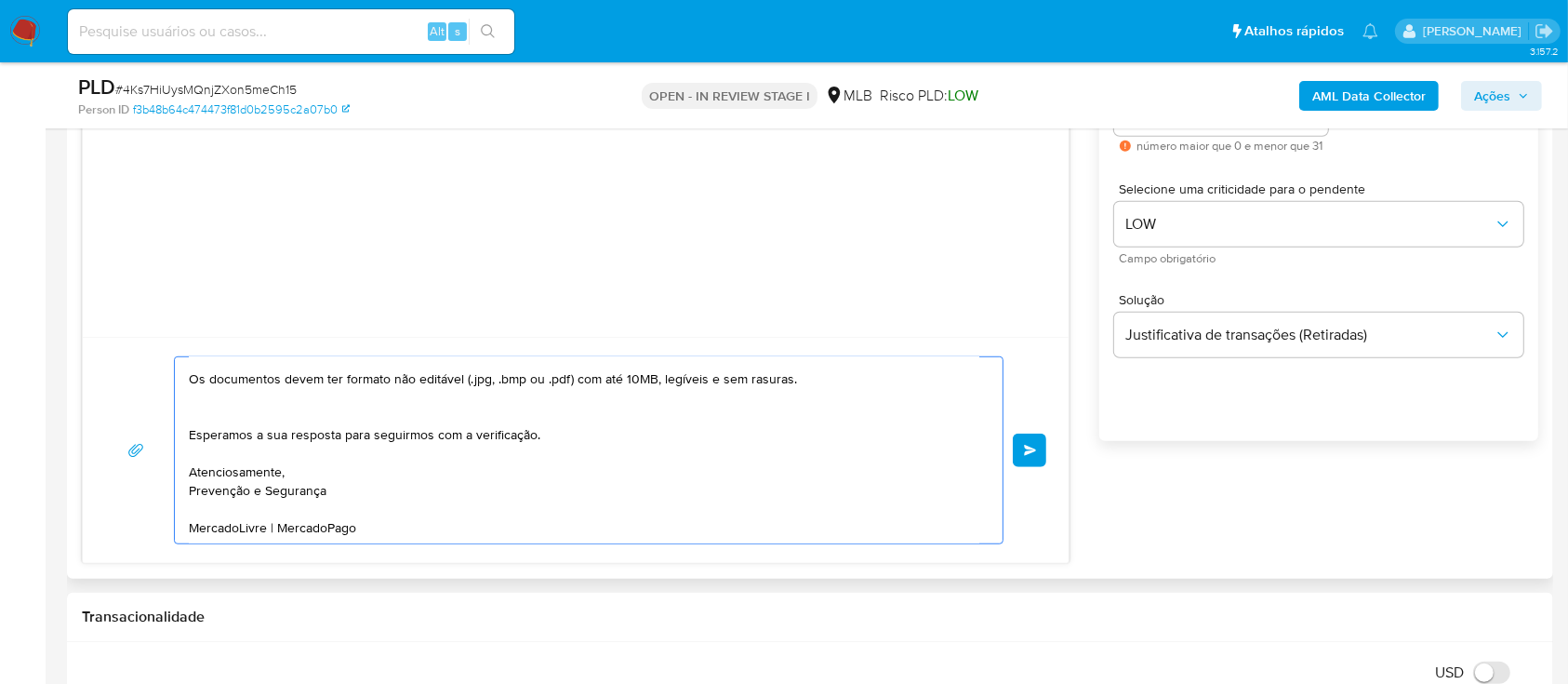
click at [347, 486] on textarea "Olá! Estamos realizando uma verificação adicional de segurança em contas de usu…" at bounding box center [583, 449] width 790 height 186
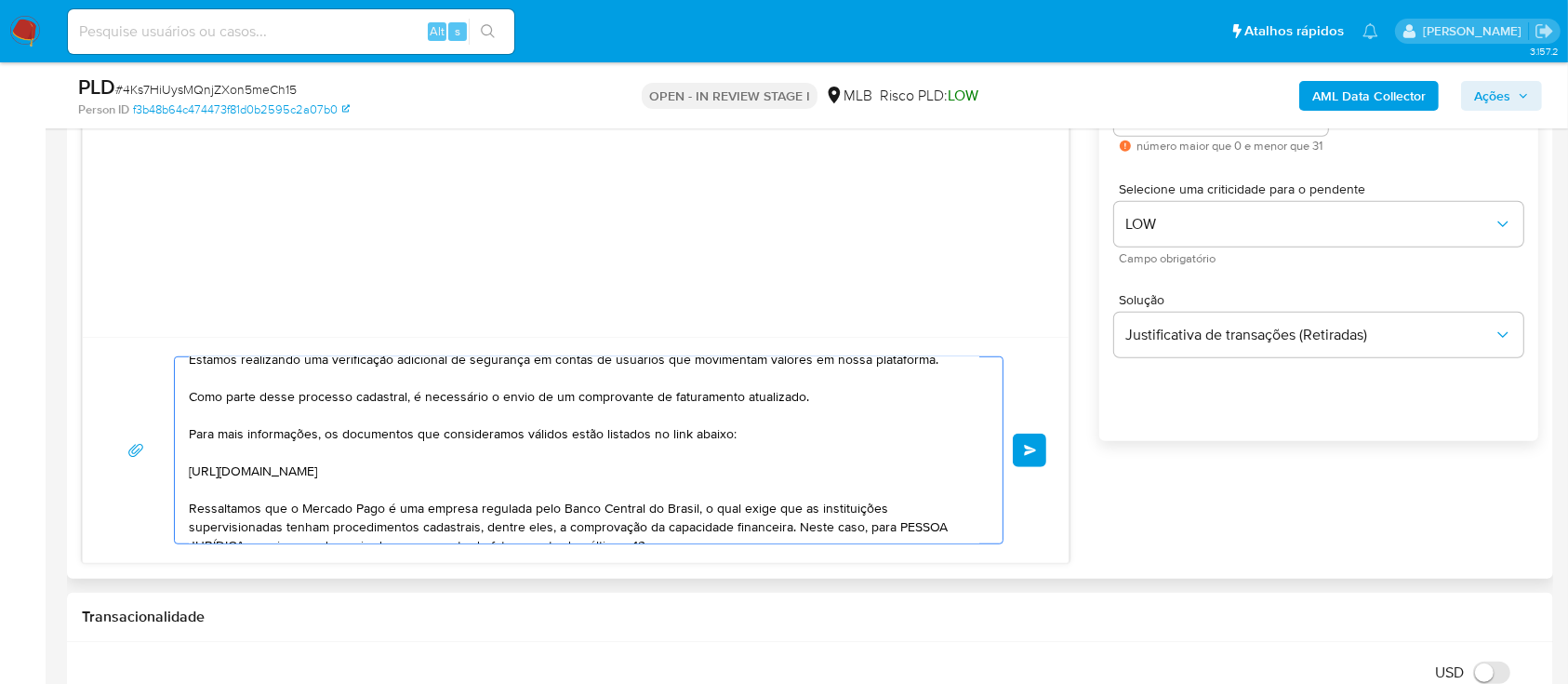
scroll to position [0, 0]
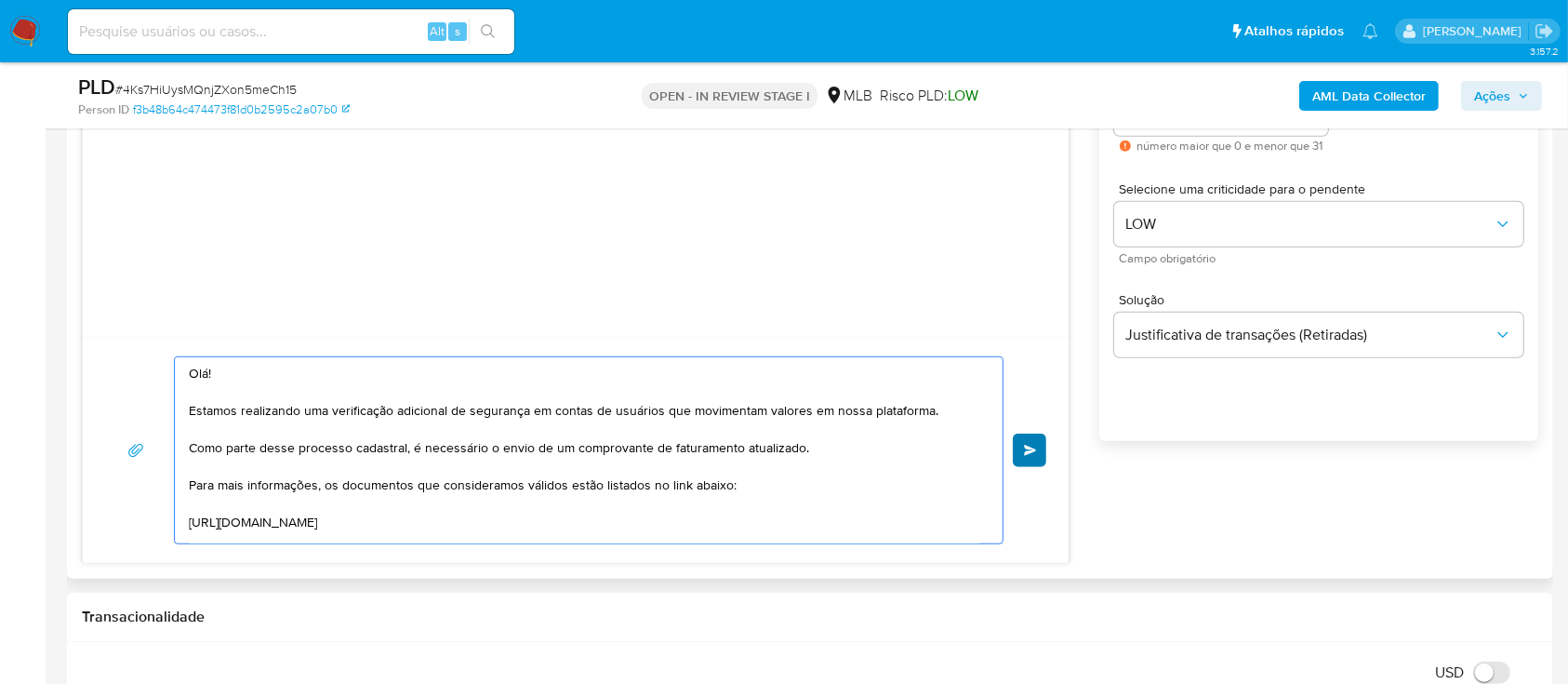
type textarea "Olá! Estamos realizando uma verificação adicional de segurança em contas de usu…"
click at [1028, 452] on span "common.send" at bounding box center [1029, 449] width 13 height 11
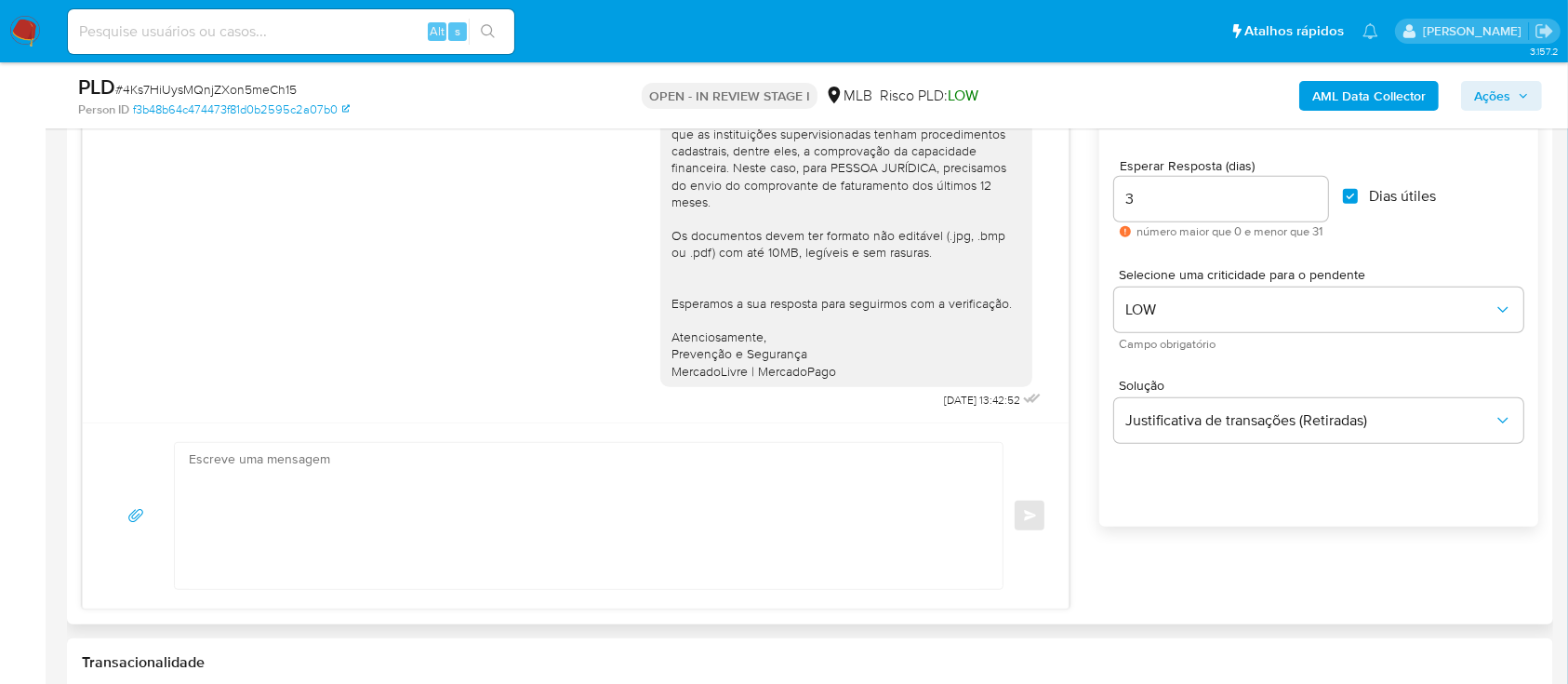
scroll to position [1116, 0]
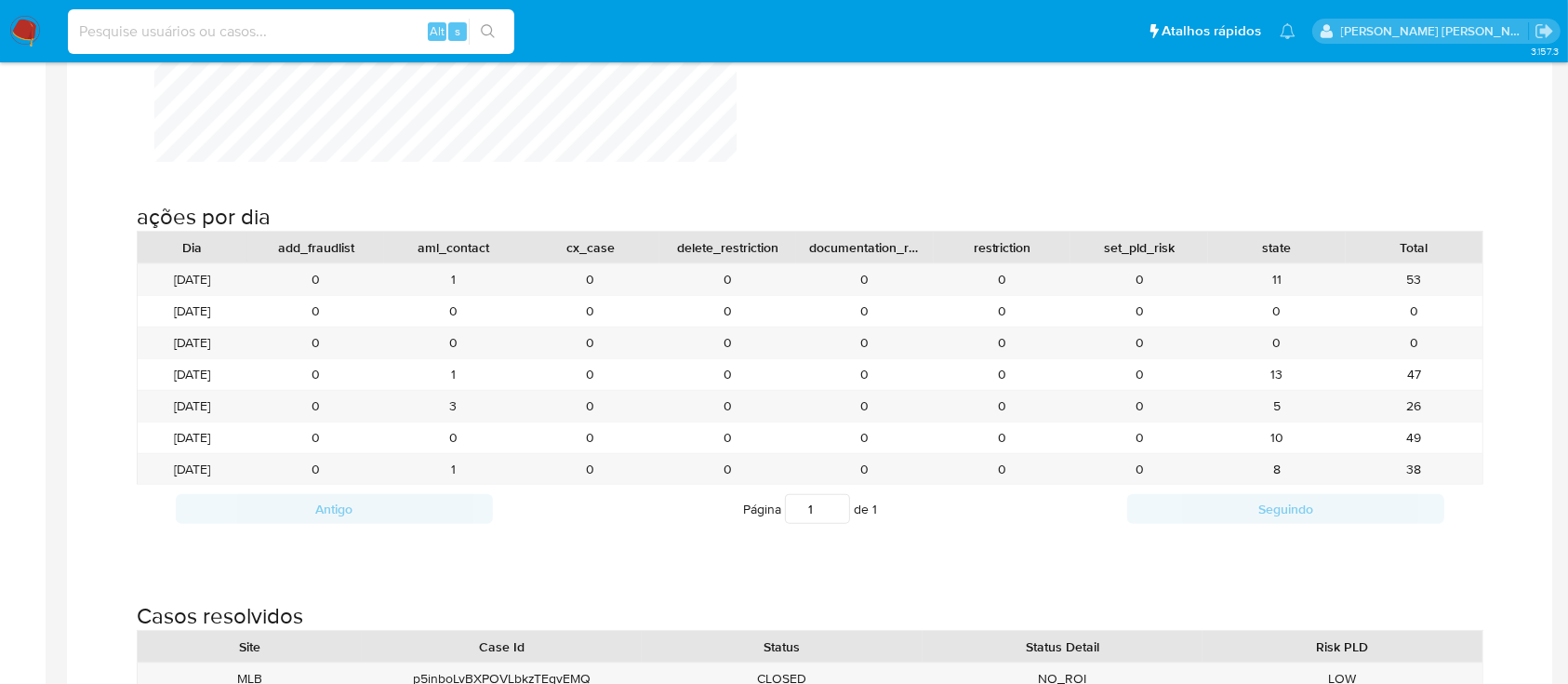
click at [328, 39] on input at bounding box center [290, 32] width 446 height 24
paste input "1417867480"
type input "1417867480"
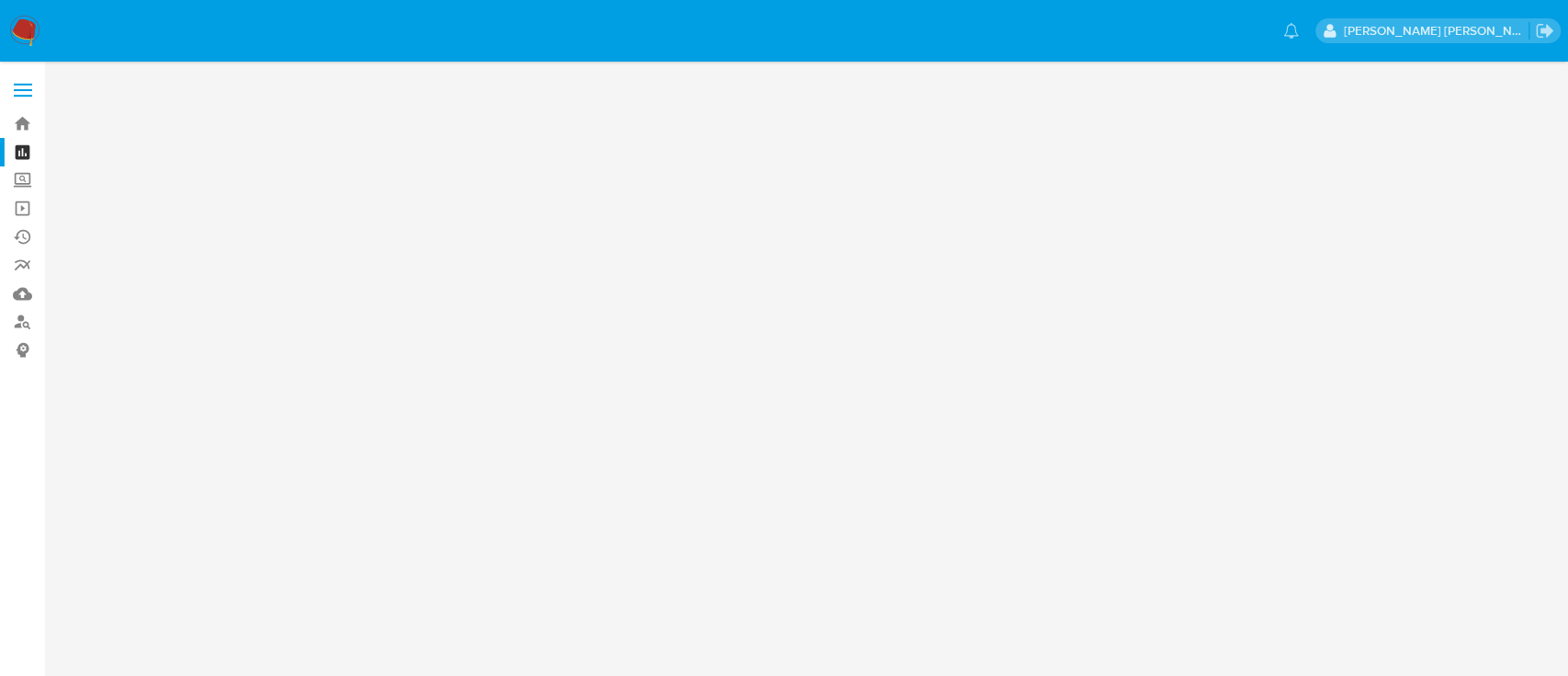
click at [24, 35] on img at bounding box center [25, 31] width 31 height 31
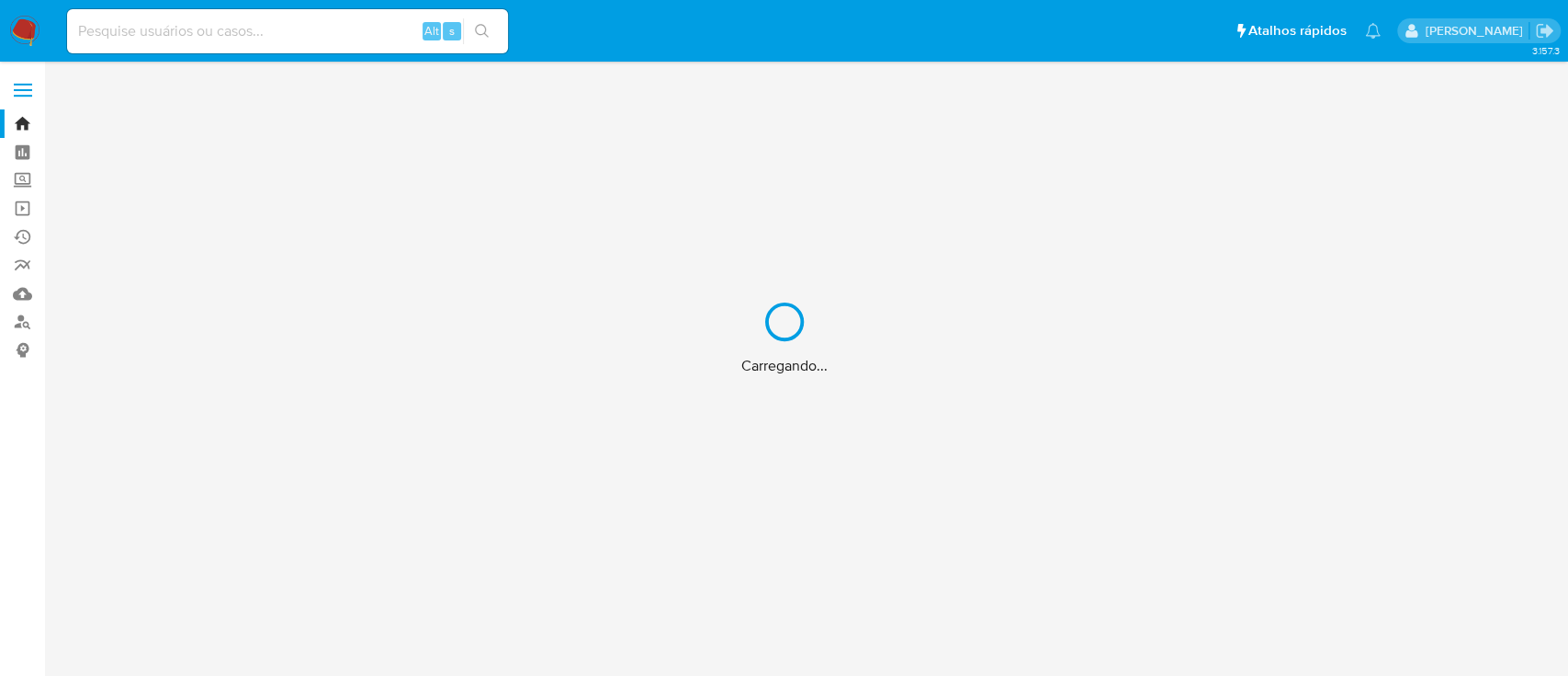
click at [254, 22] on div "Carregando..." at bounding box center [784, 338] width 1568 height 676
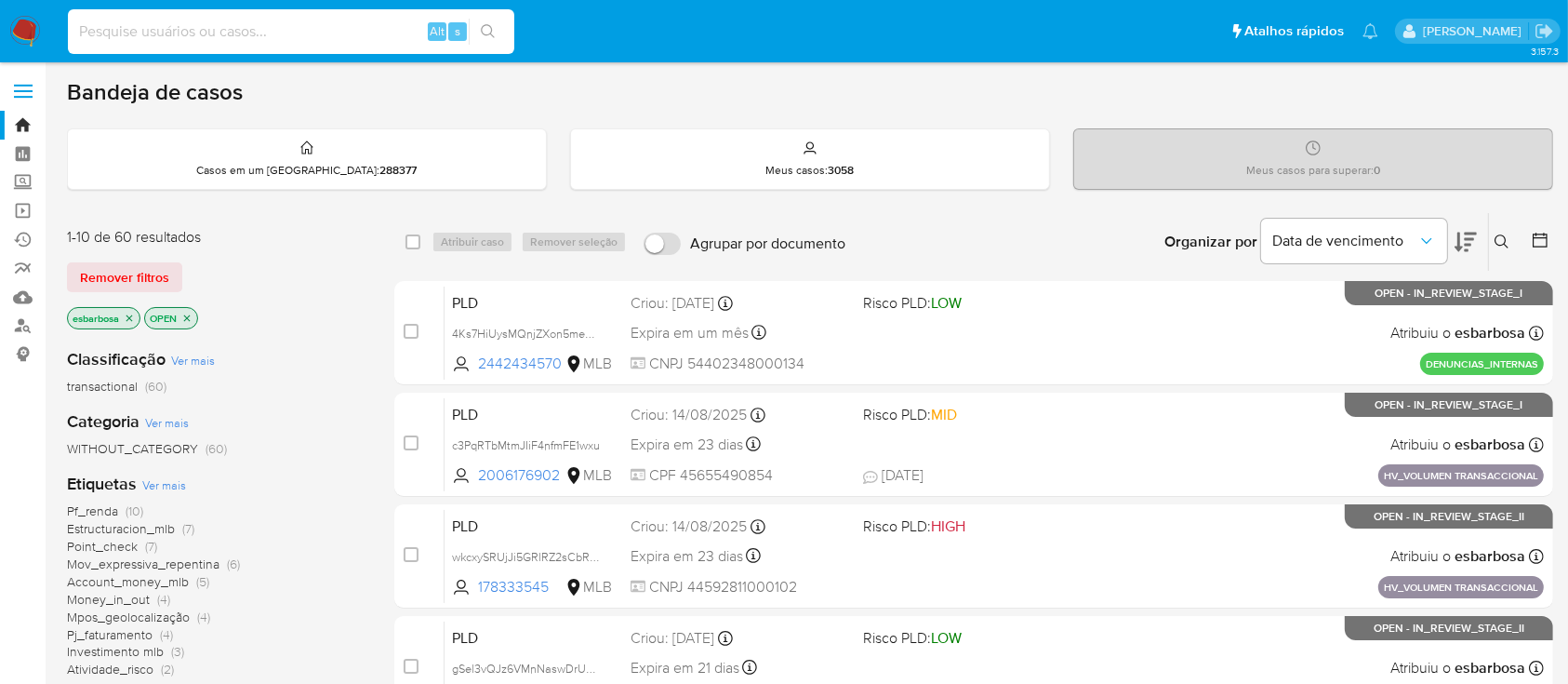
click at [256, 34] on input at bounding box center [290, 32] width 446 height 24
paste input "1417867480"
type input "1417867480"
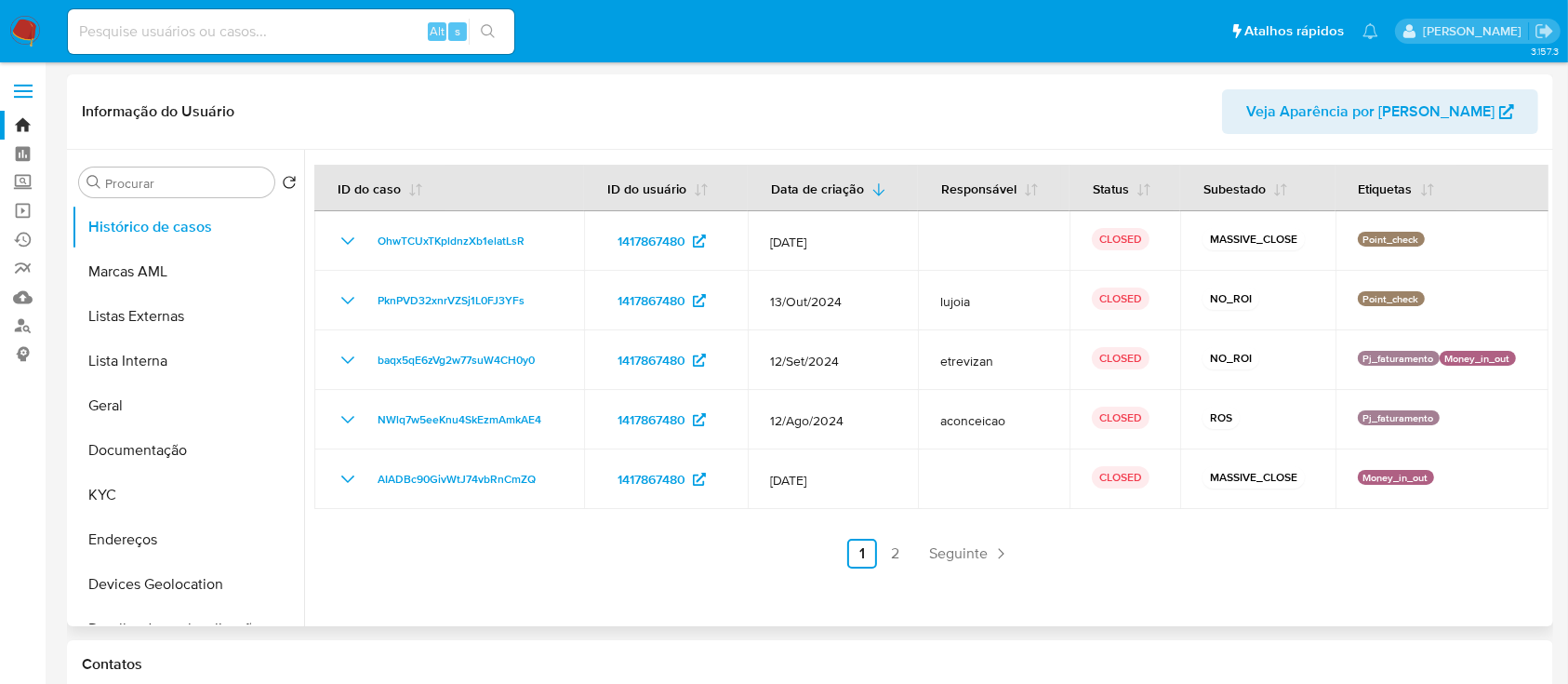
select select "10"
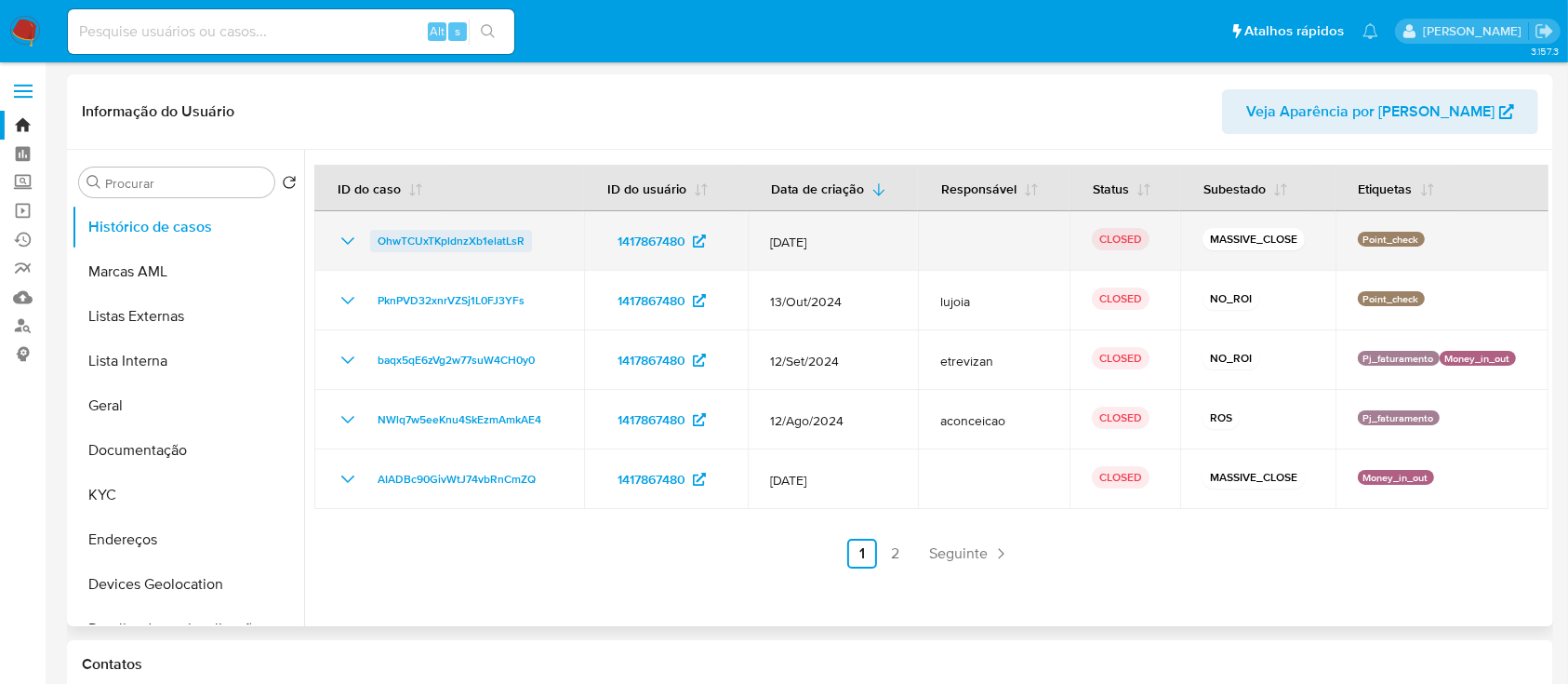
click at [421, 238] on span "OhwTCUxTKpldnzXb1elatLsR" at bounding box center [451, 241] width 147 height 22
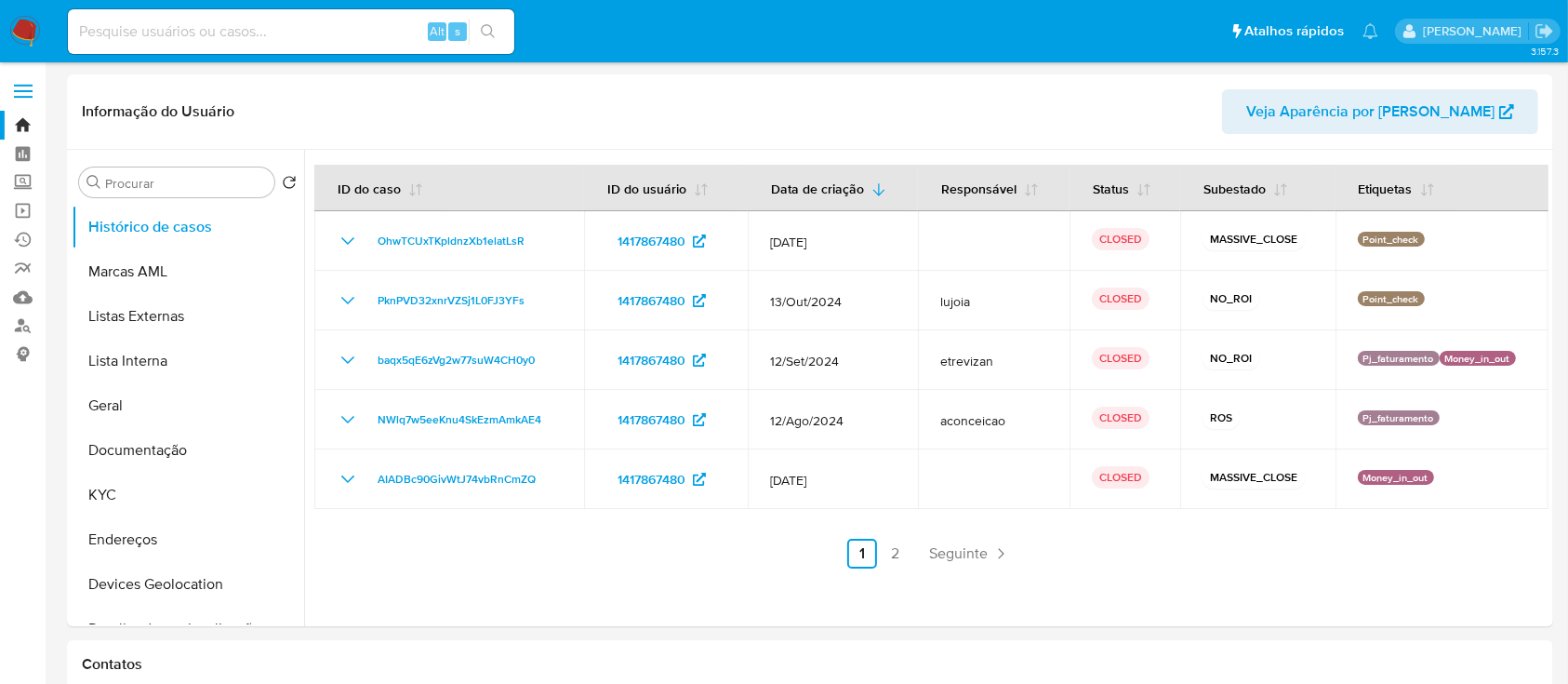
click at [23, 31] on img at bounding box center [25, 32] width 32 height 32
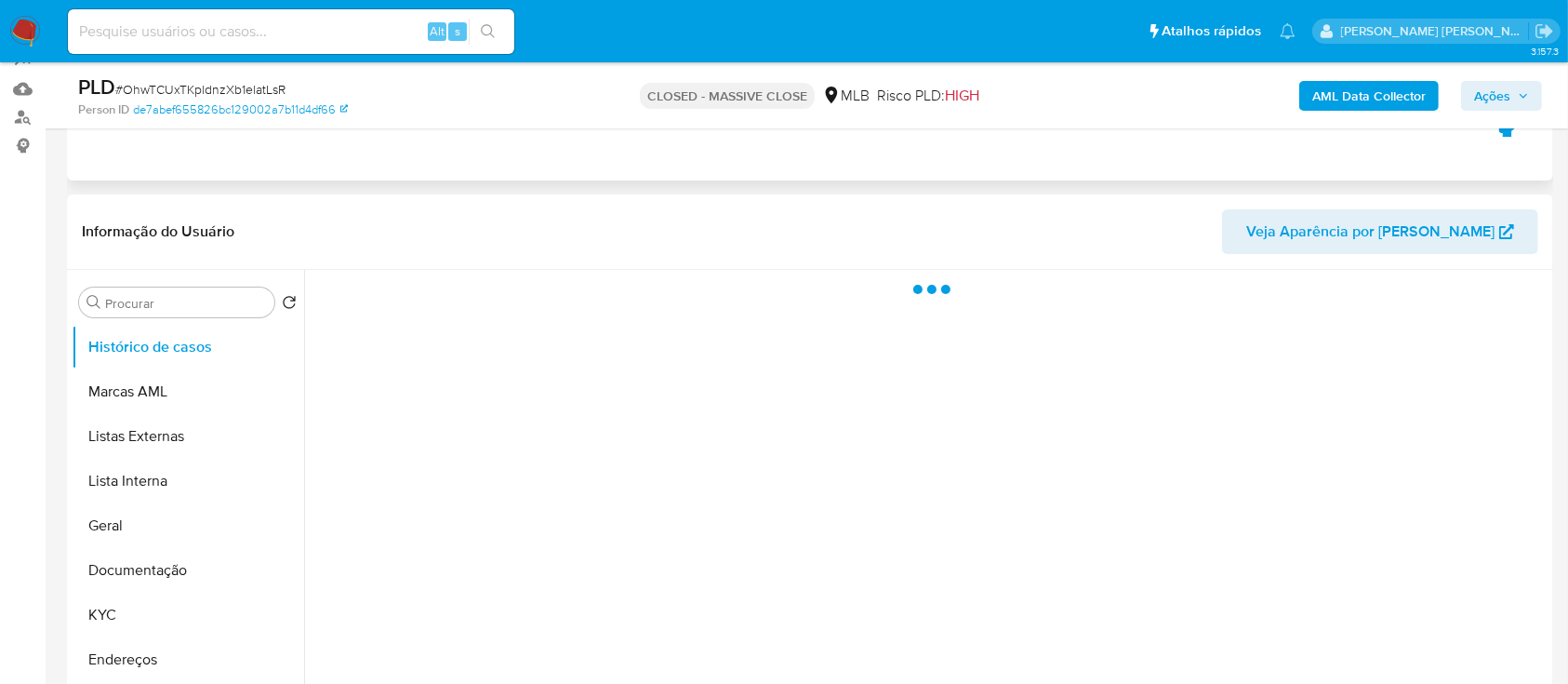
scroll to position [248, 0]
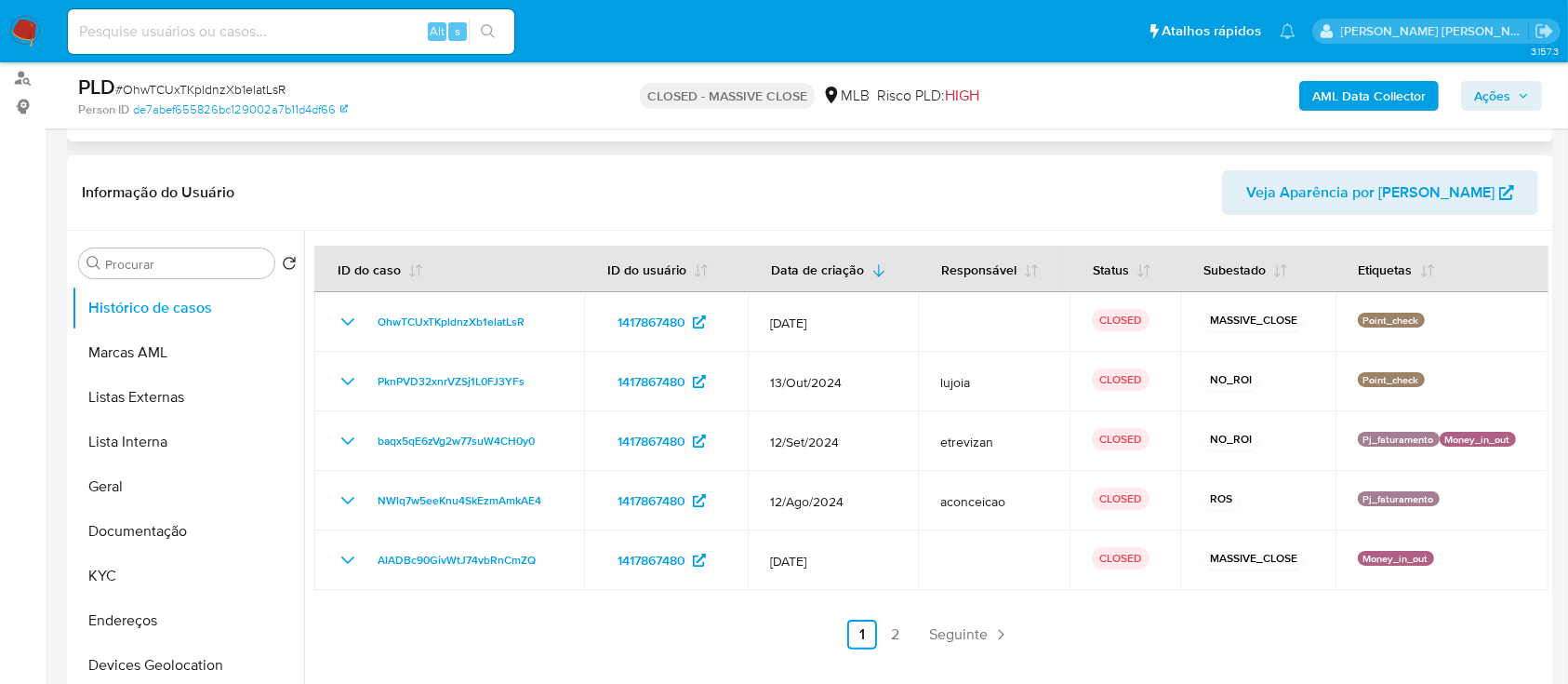
select select "10"
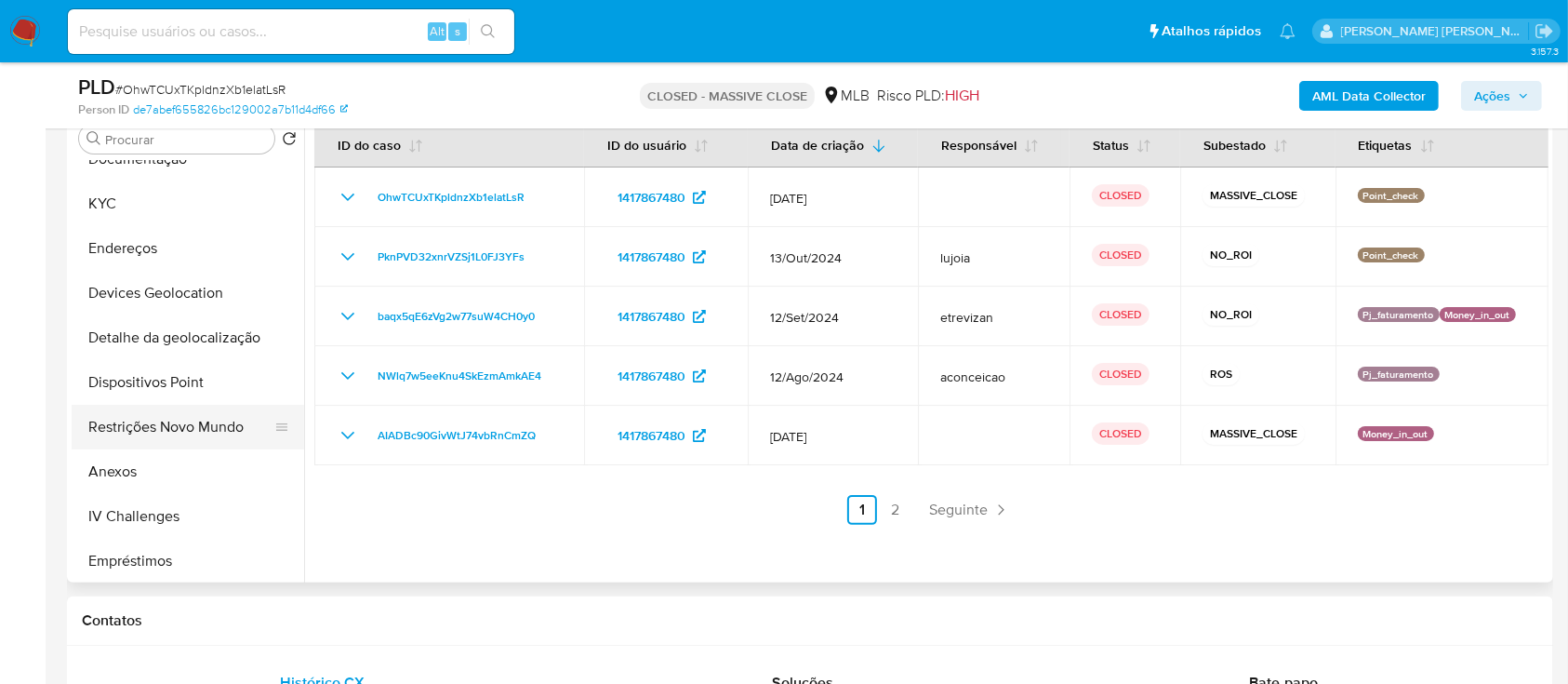
click at [141, 423] on button "Restrições Novo Mundo" at bounding box center [180, 427] width 218 height 45
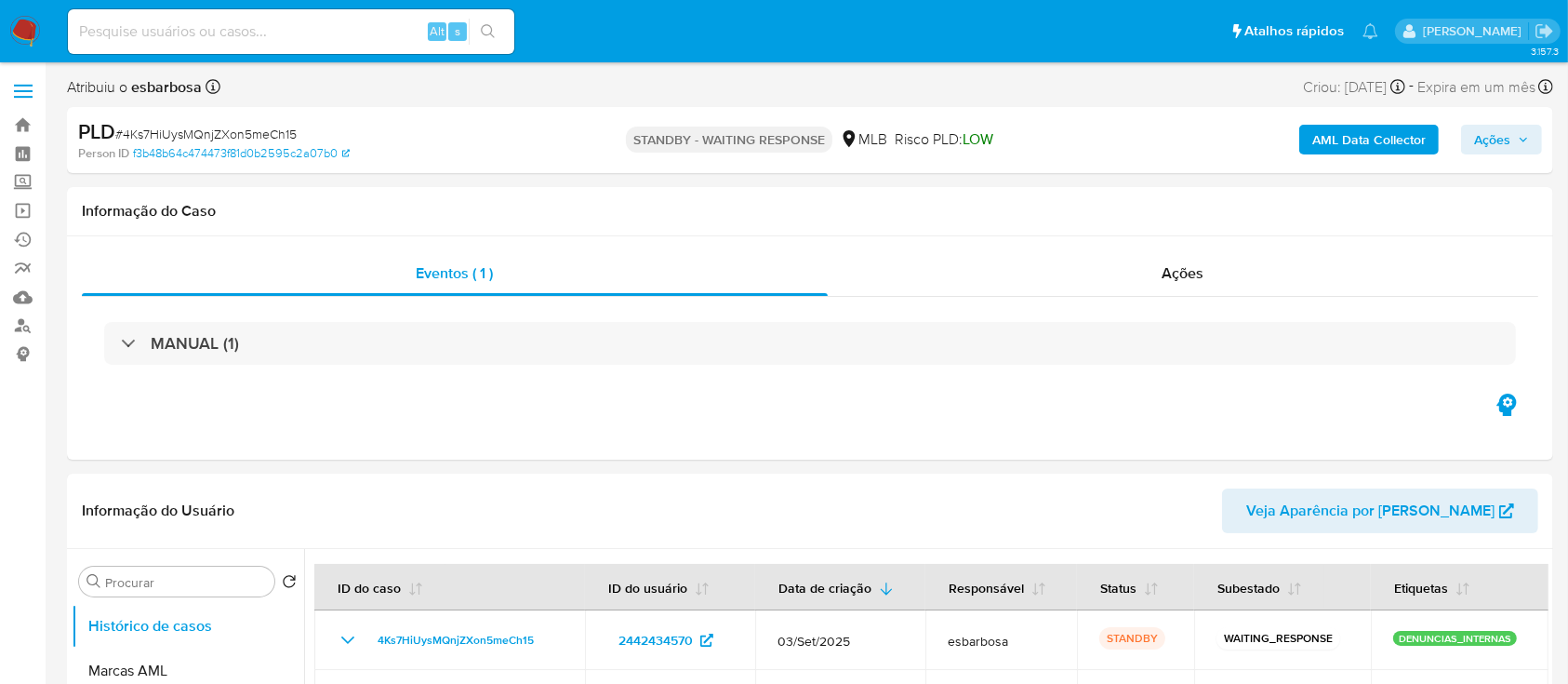
select select "10"
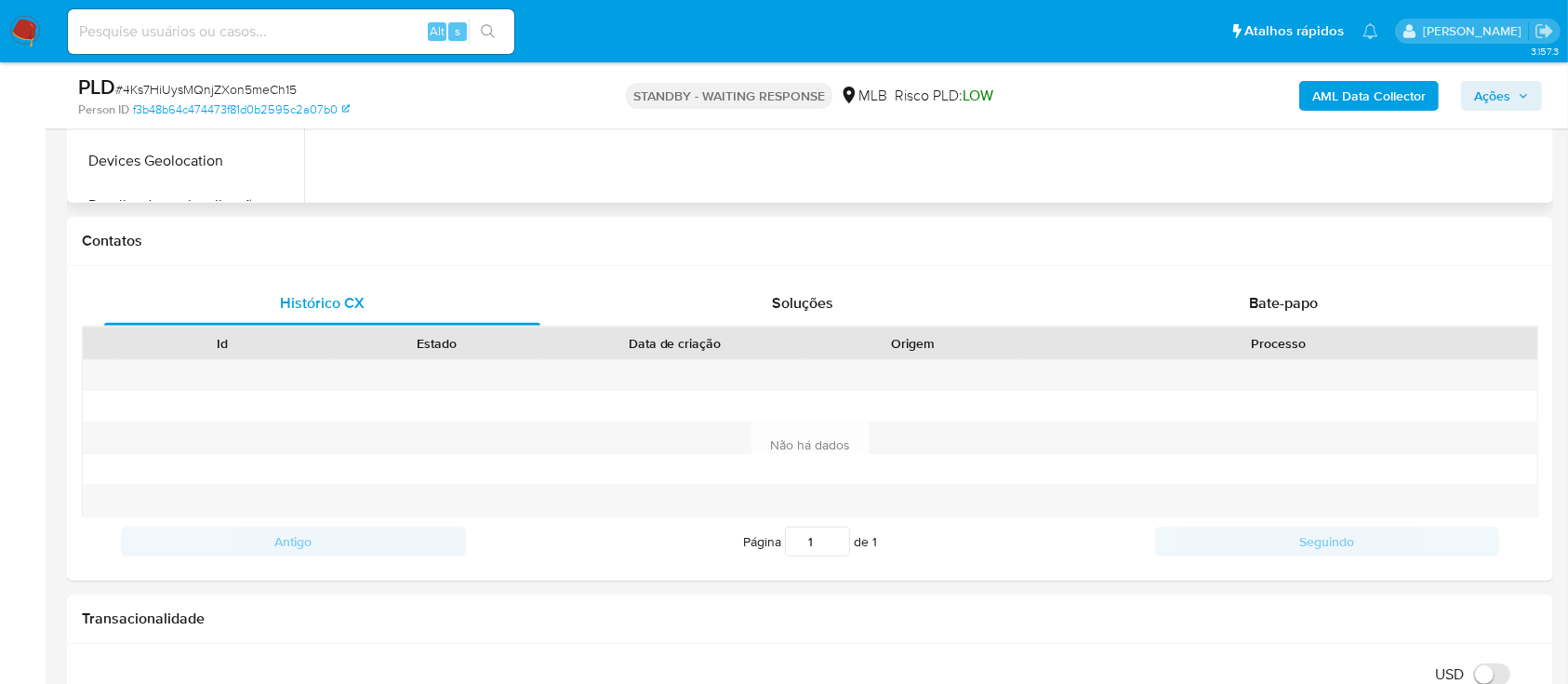
scroll to position [868, 0]
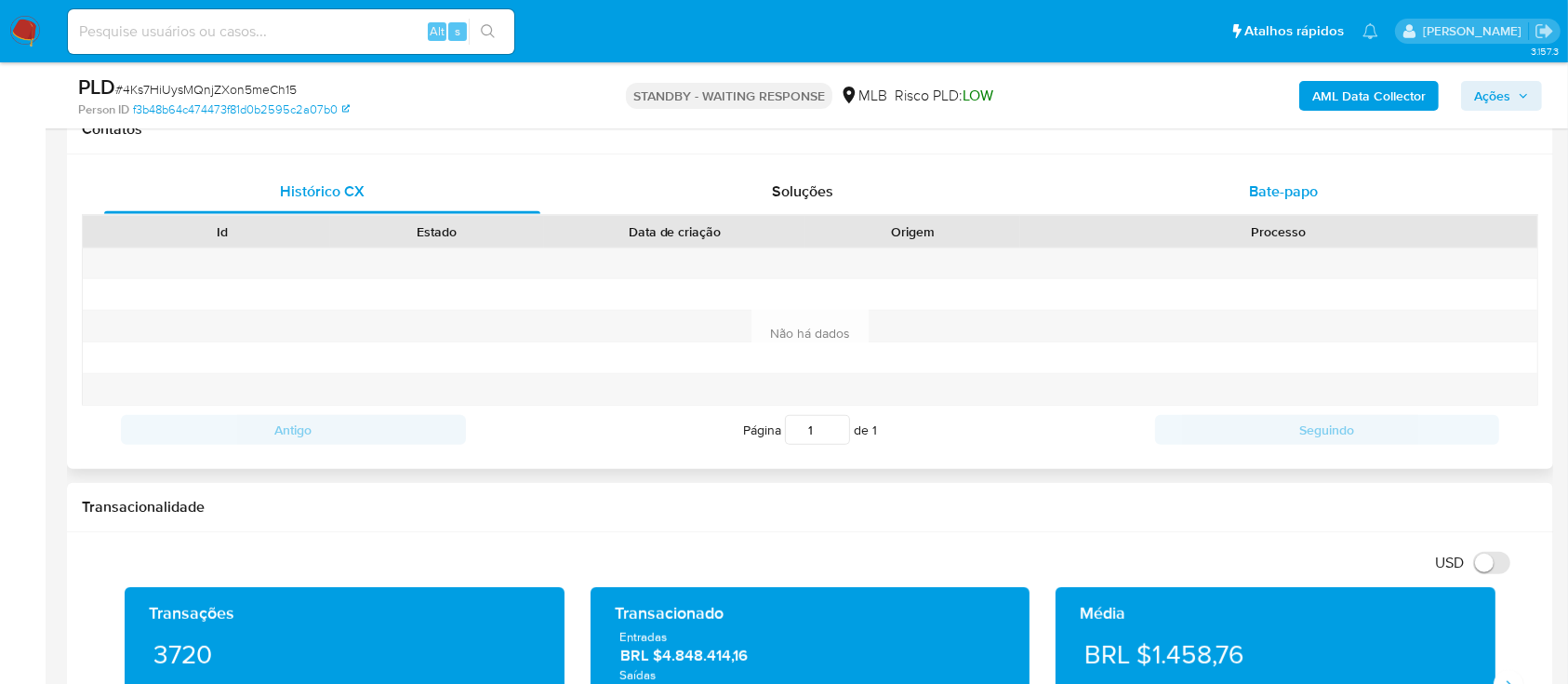
click at [1222, 190] on div "Bate-papo" at bounding box center [1283, 191] width 436 height 45
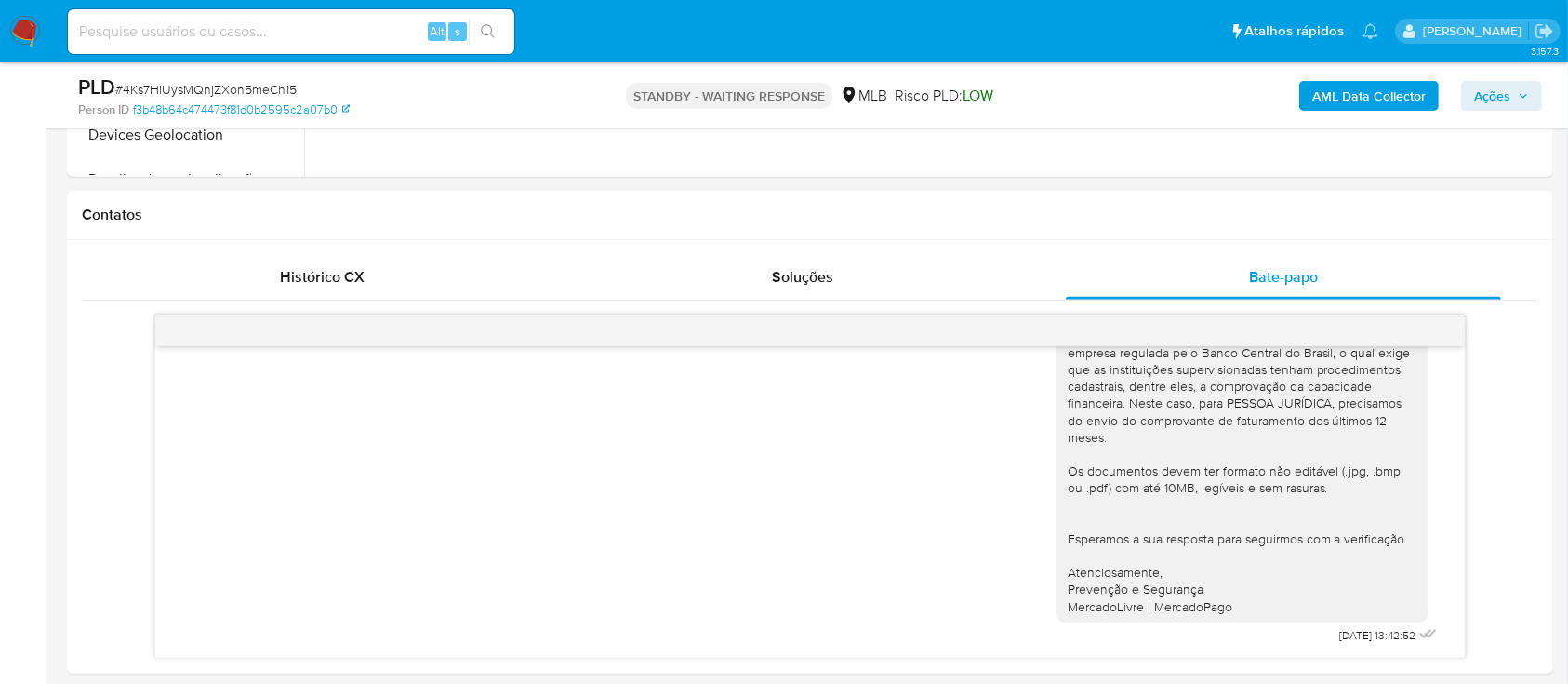
scroll to position [745, 0]
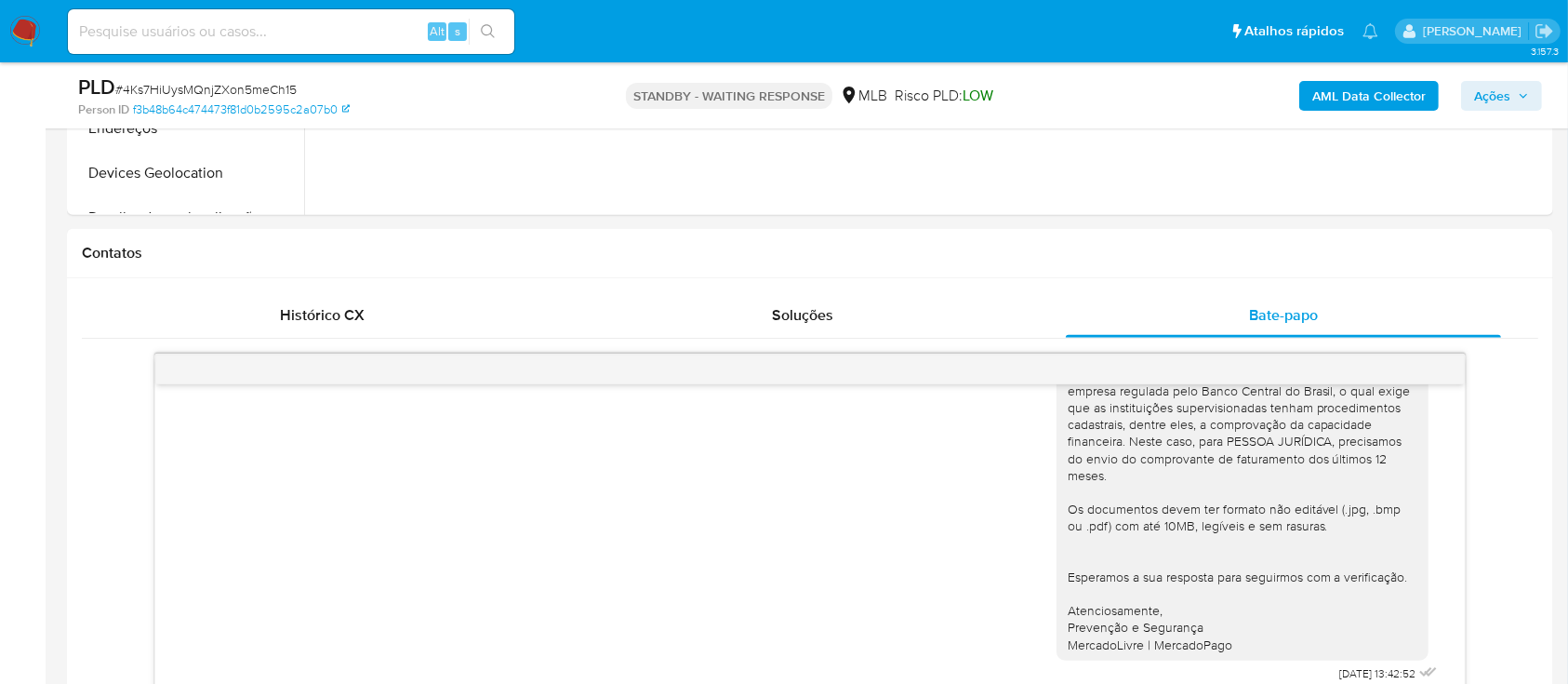
click at [279, 93] on span "# 4Ks7HiUysMQnjZXon5meCh15" at bounding box center [206, 88] width 181 height 19
copy span "4Ks7HiUysMQnjZXon5meCh15"
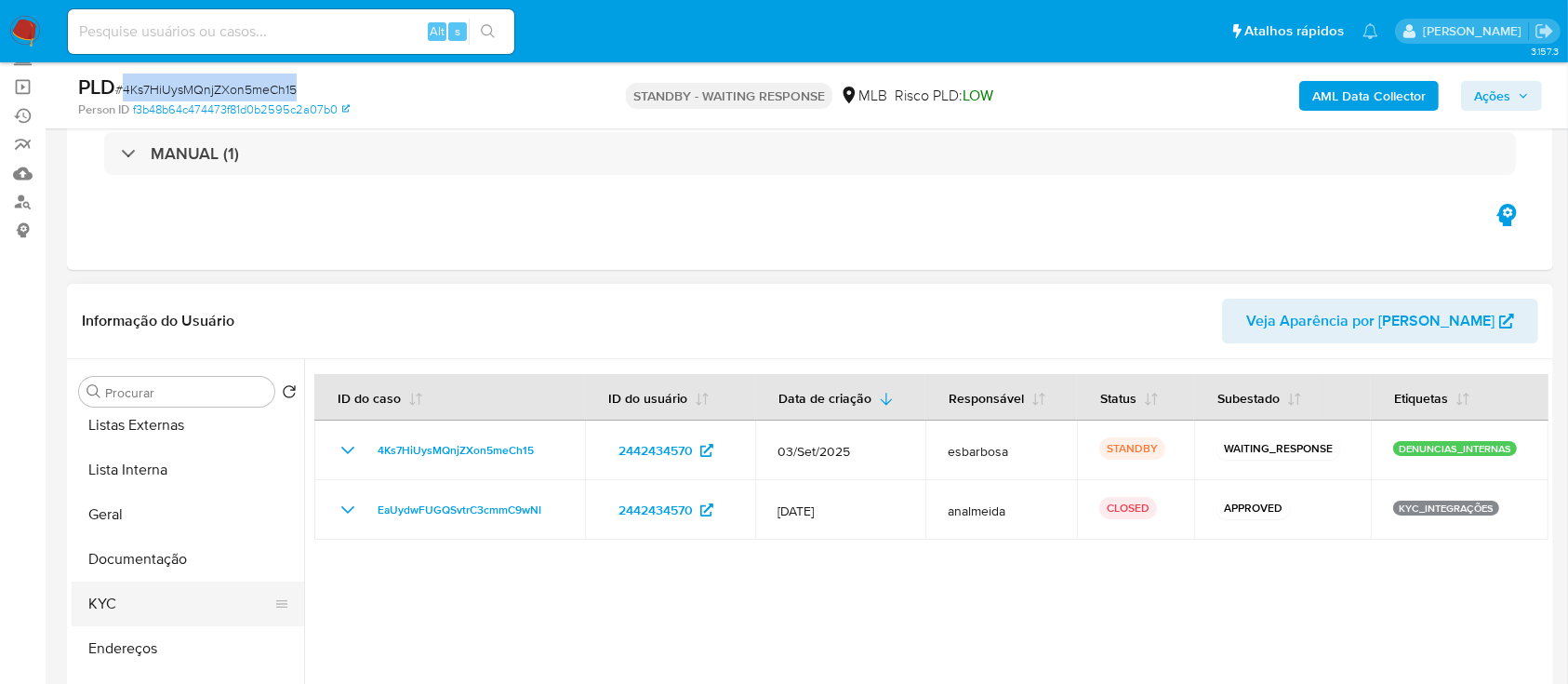
scroll to position [123, 0]
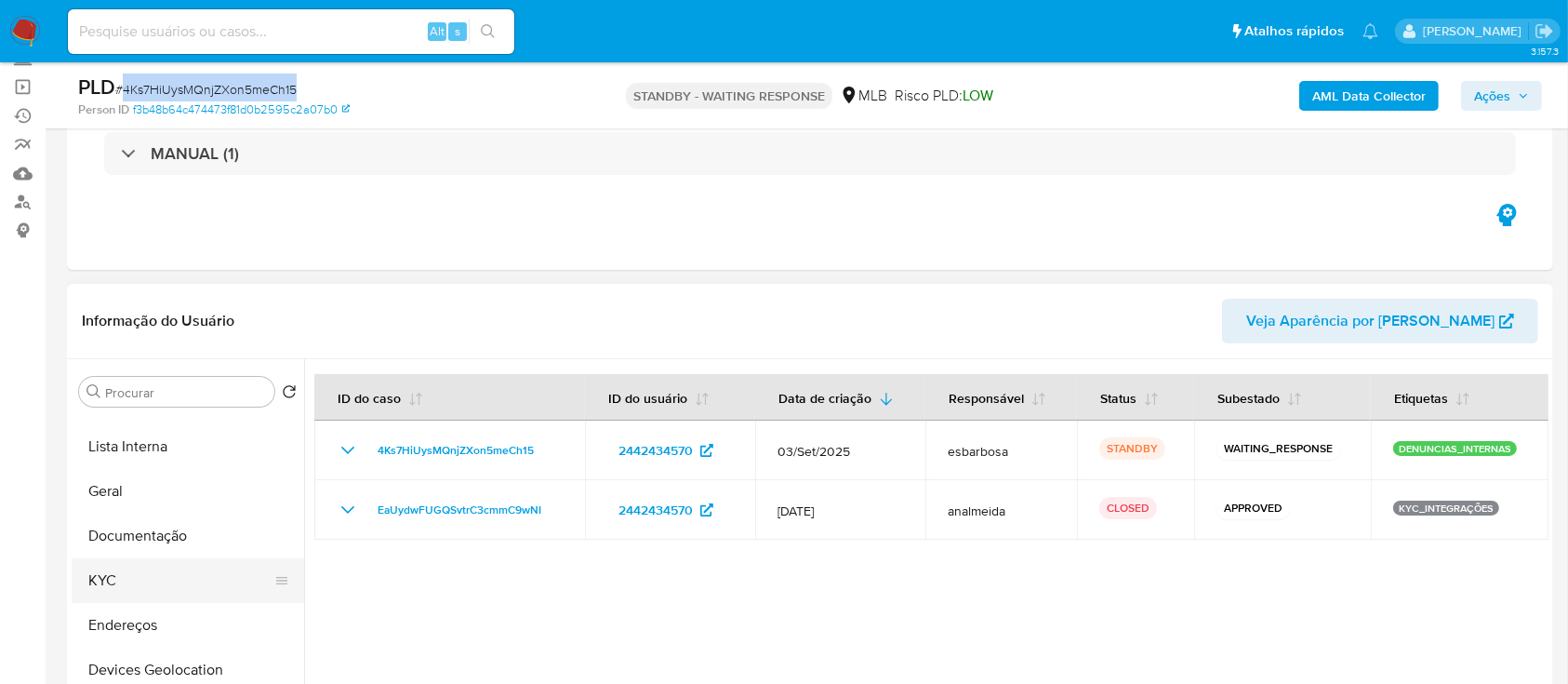
click at [156, 593] on button "KYC" at bounding box center [180, 580] width 218 height 45
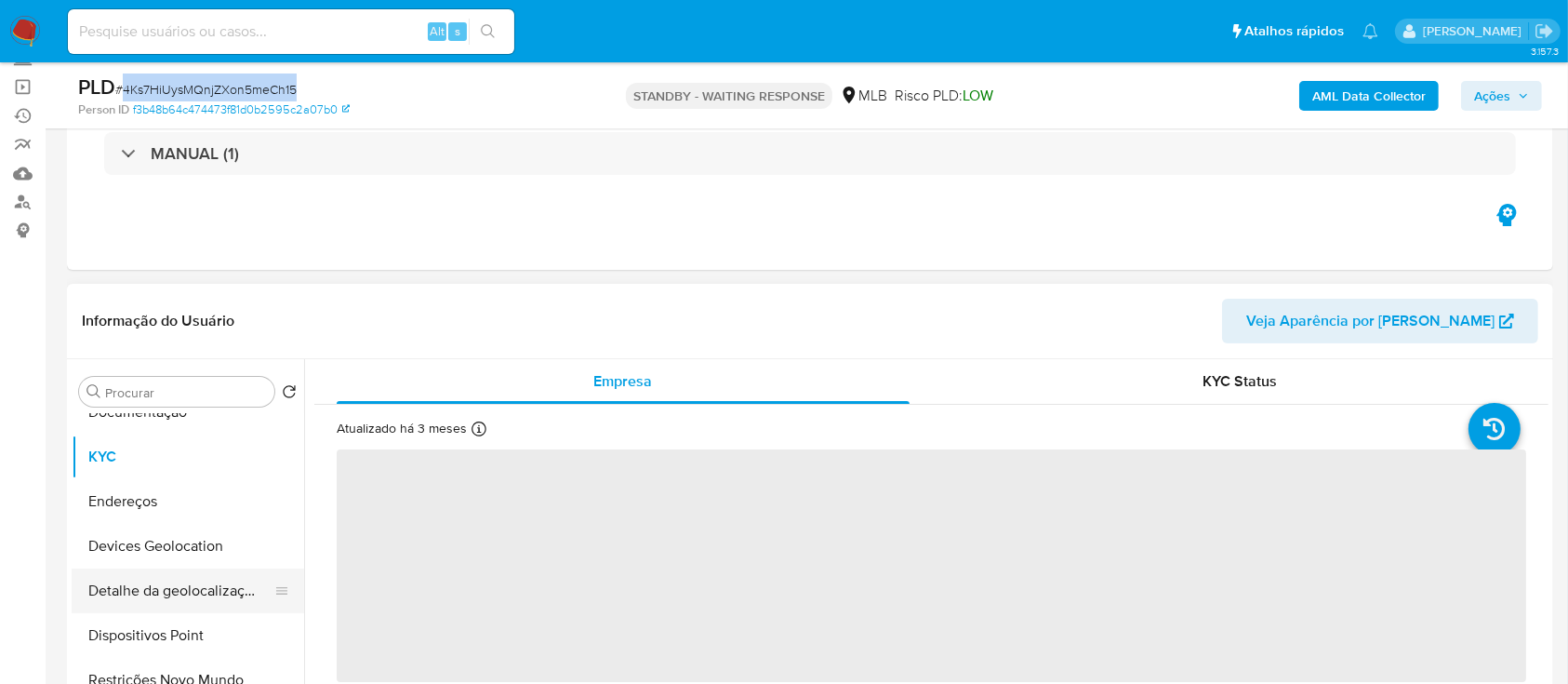
scroll to position [496, 0]
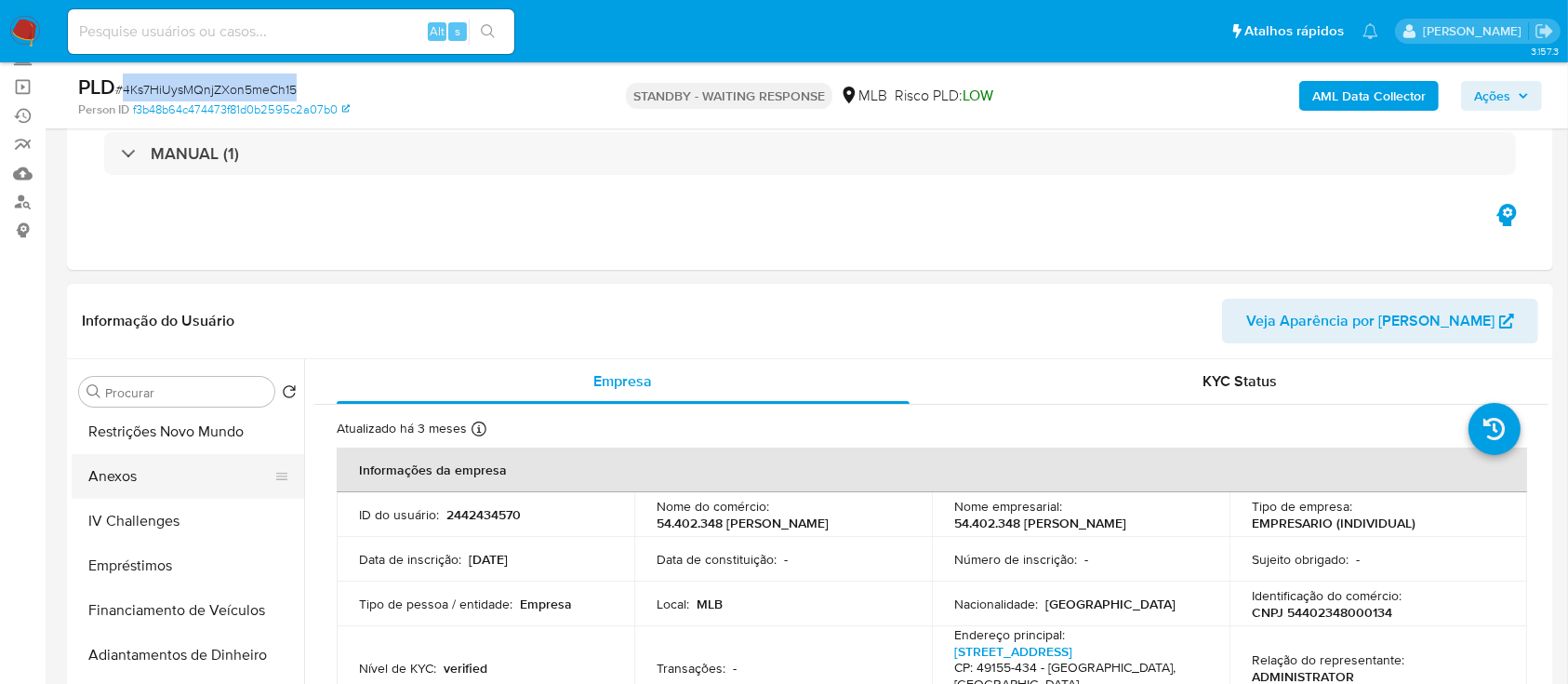
click at [133, 480] on button "Anexos" at bounding box center [180, 476] width 218 height 45
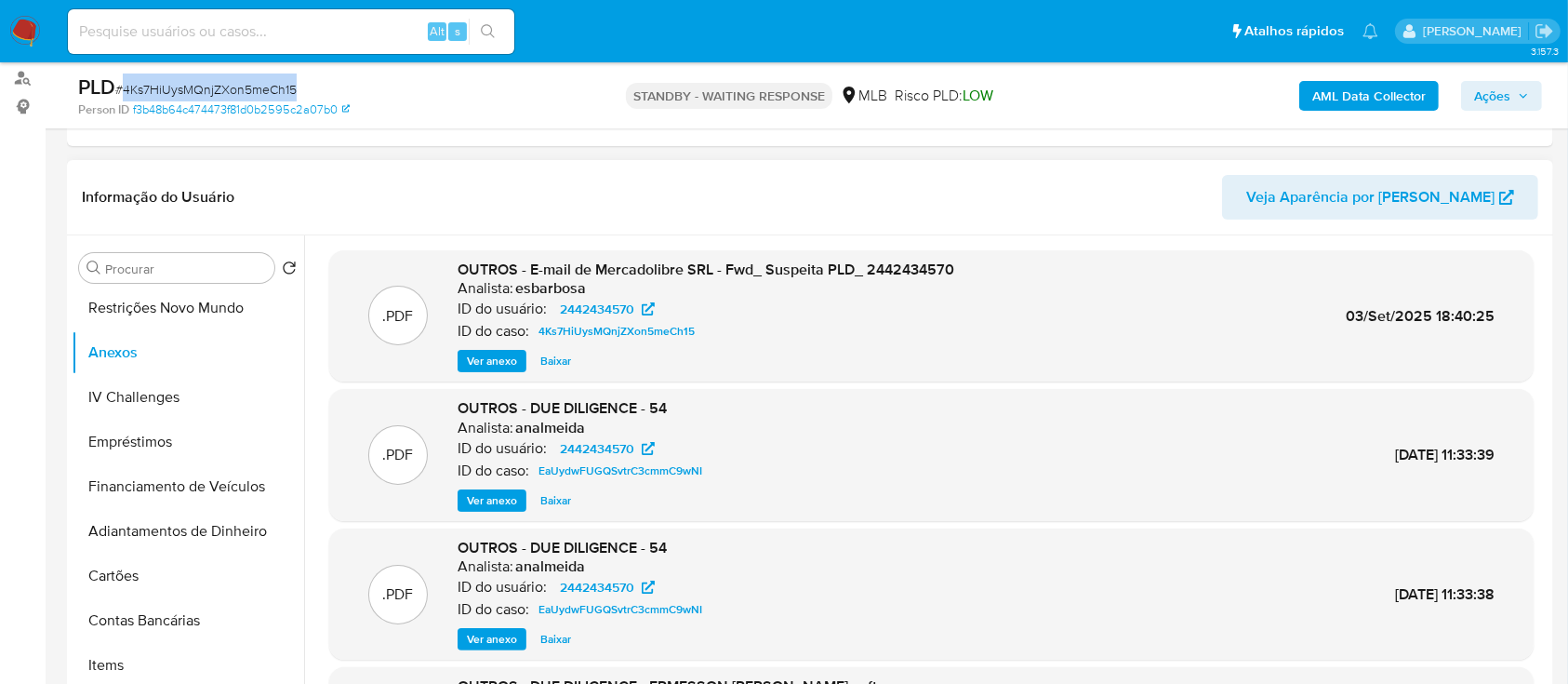
scroll to position [123, 0]
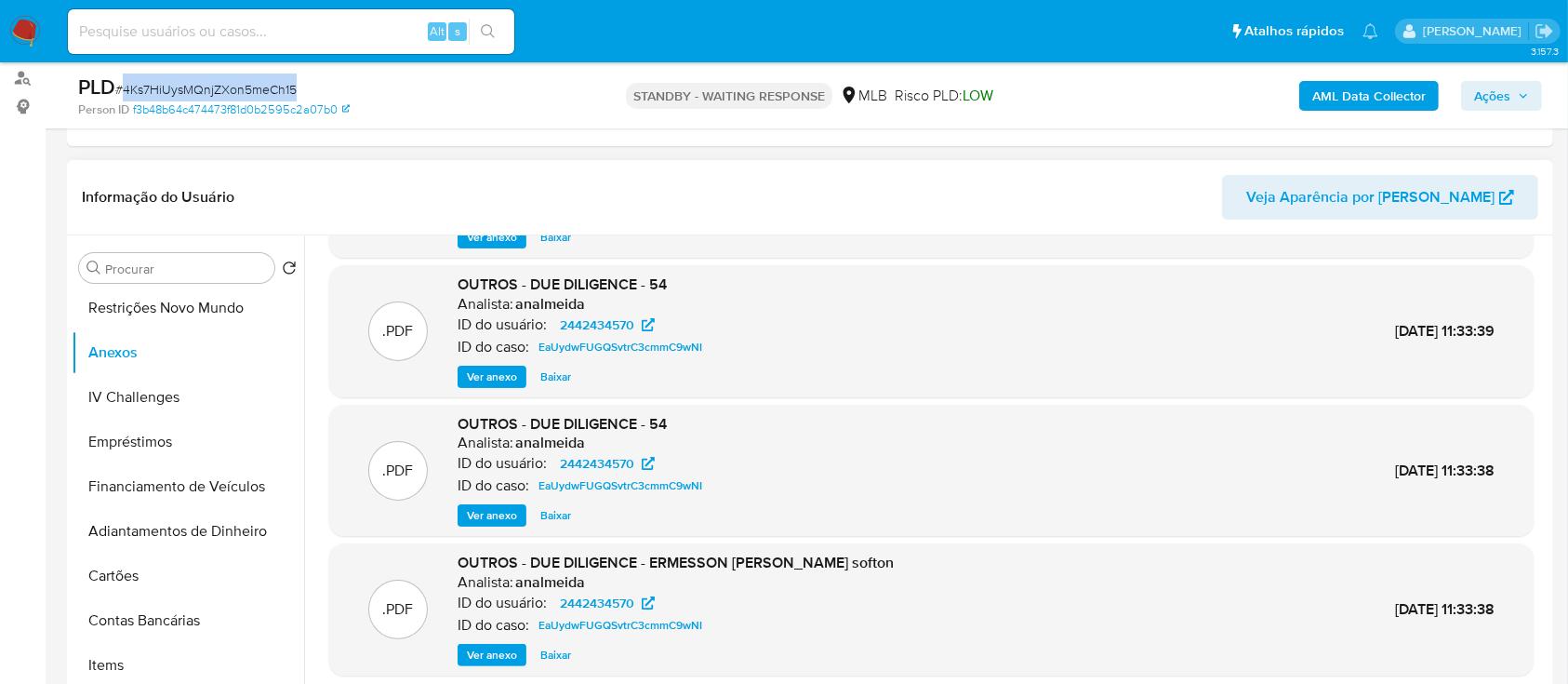
click at [480, 381] on span "Ver anexo" at bounding box center [492, 377] width 51 height 19
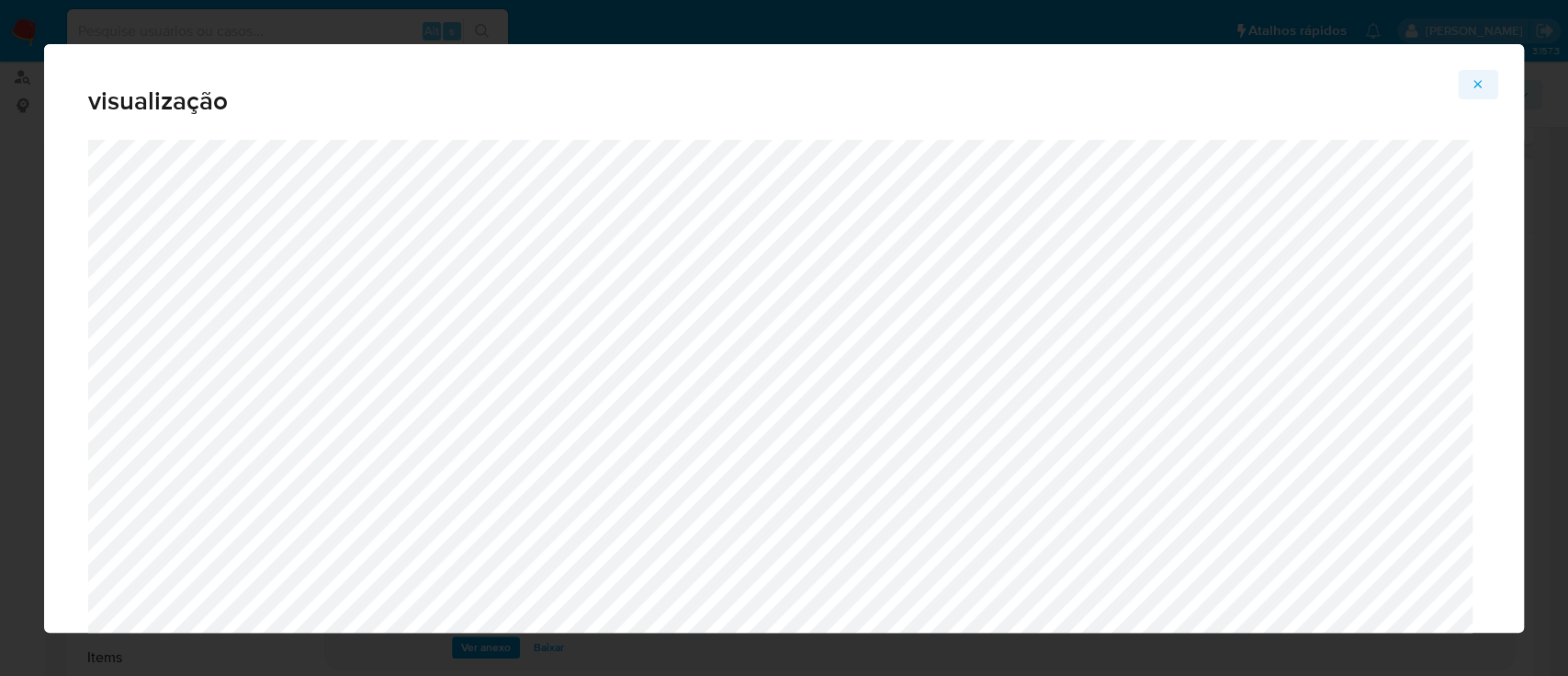
click at [1477, 82] on icon "Attachment preview" at bounding box center [1479, 84] width 8 height 8
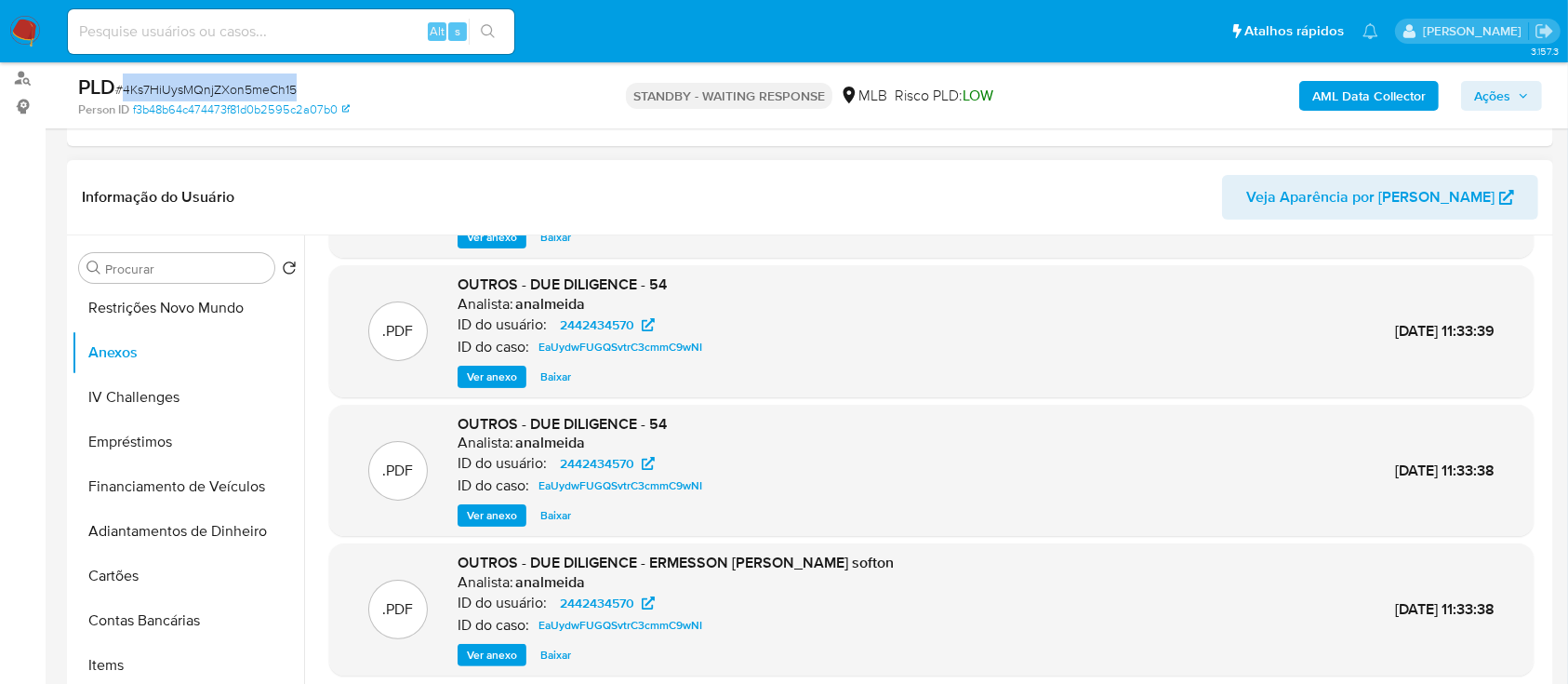
click at [506, 517] on span "Ver anexo" at bounding box center [492, 515] width 51 height 19
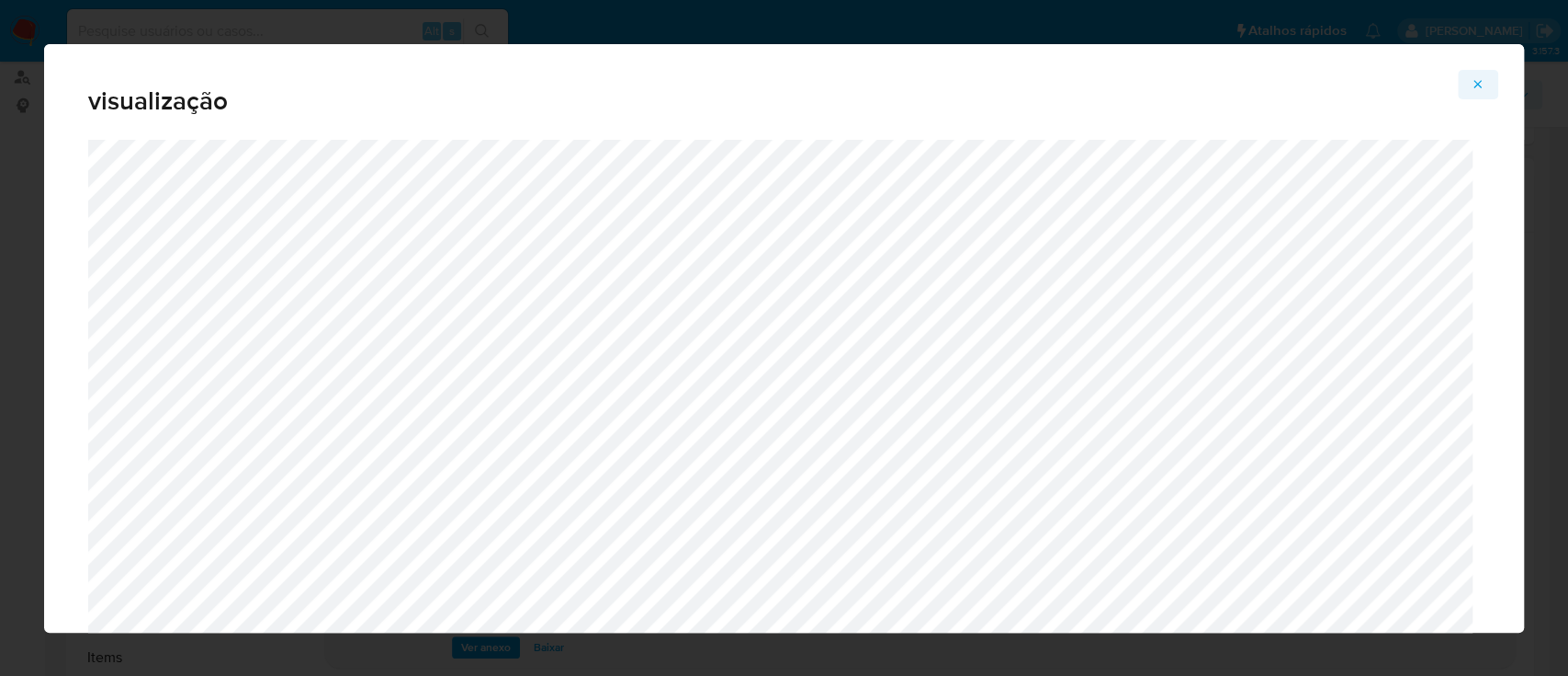
click at [1479, 75] on span "Attachment preview" at bounding box center [1478, 84] width 15 height 26
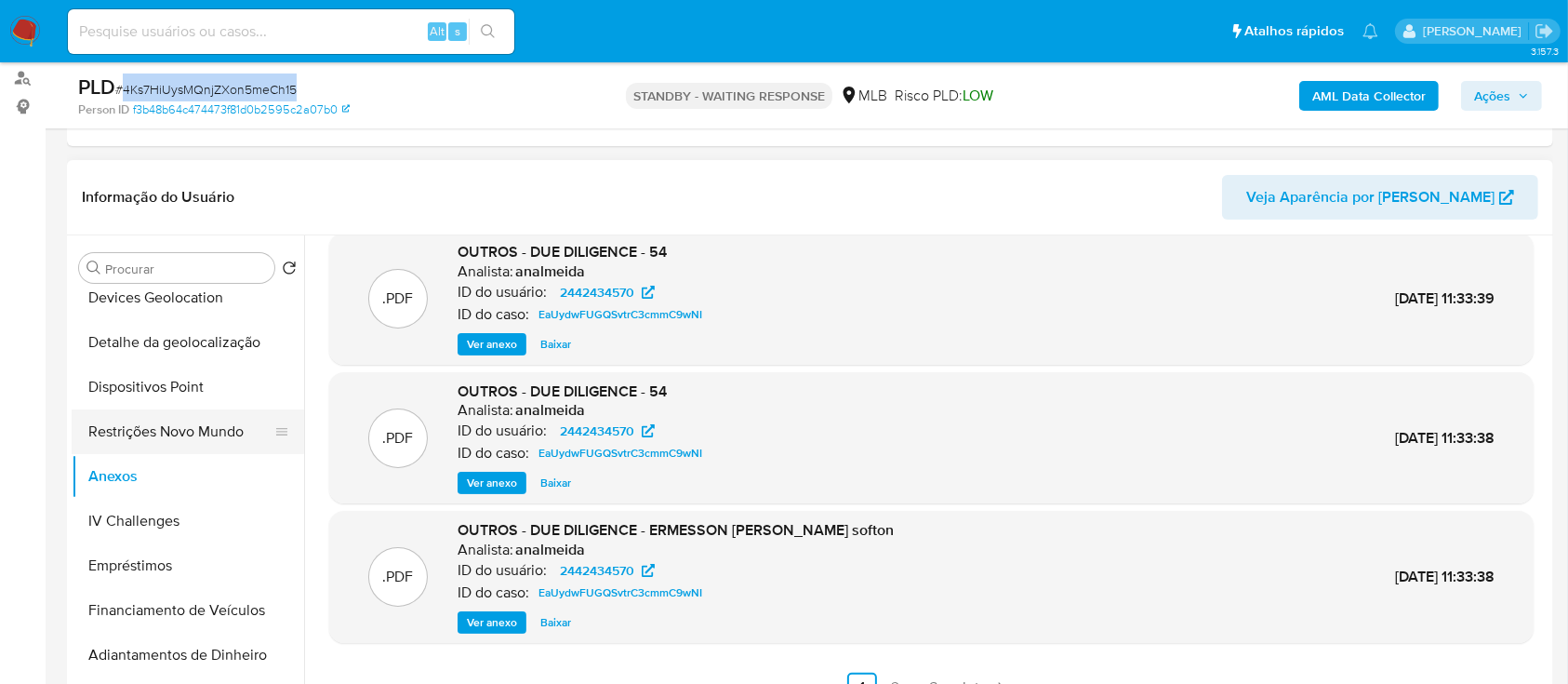
scroll to position [248, 0]
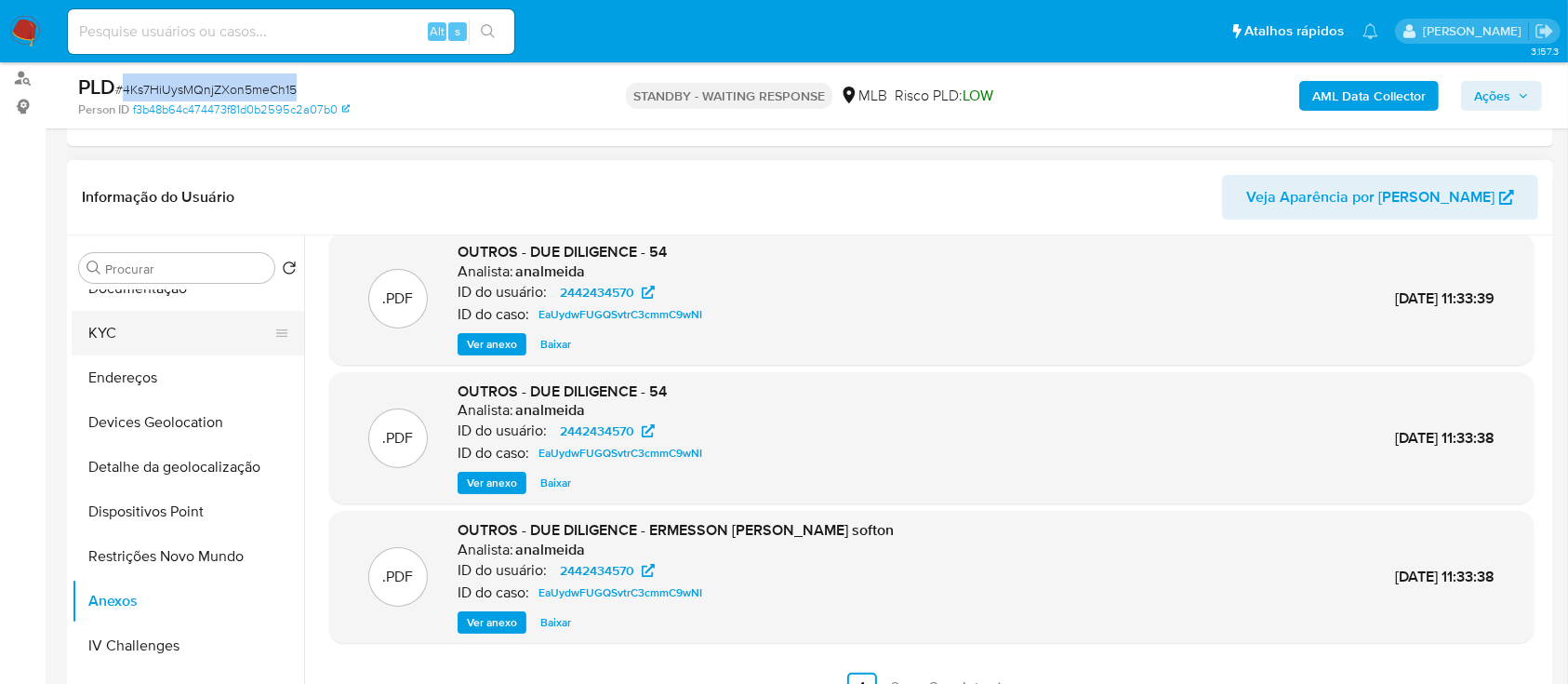
click at [120, 329] on button "KYC" at bounding box center [180, 333] width 218 height 45
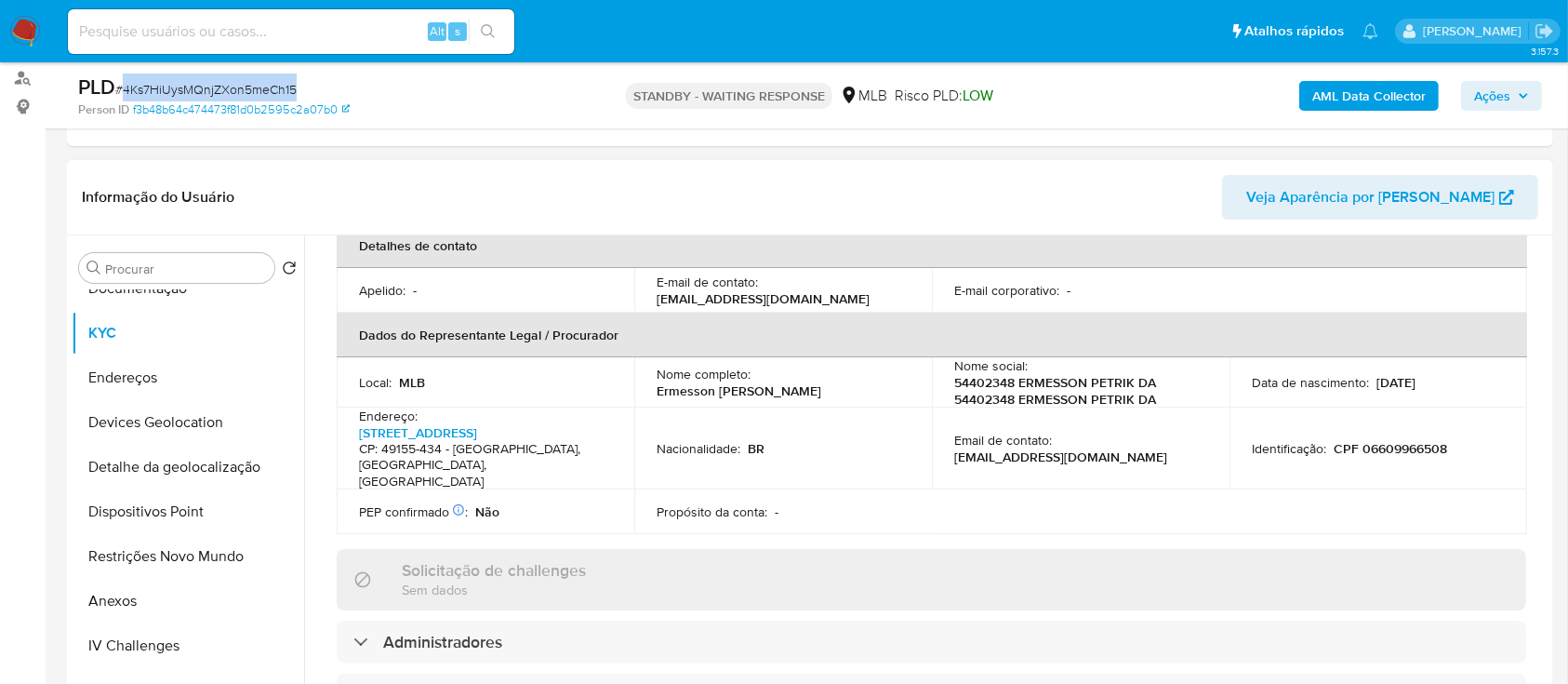
scroll to position [619, 0]
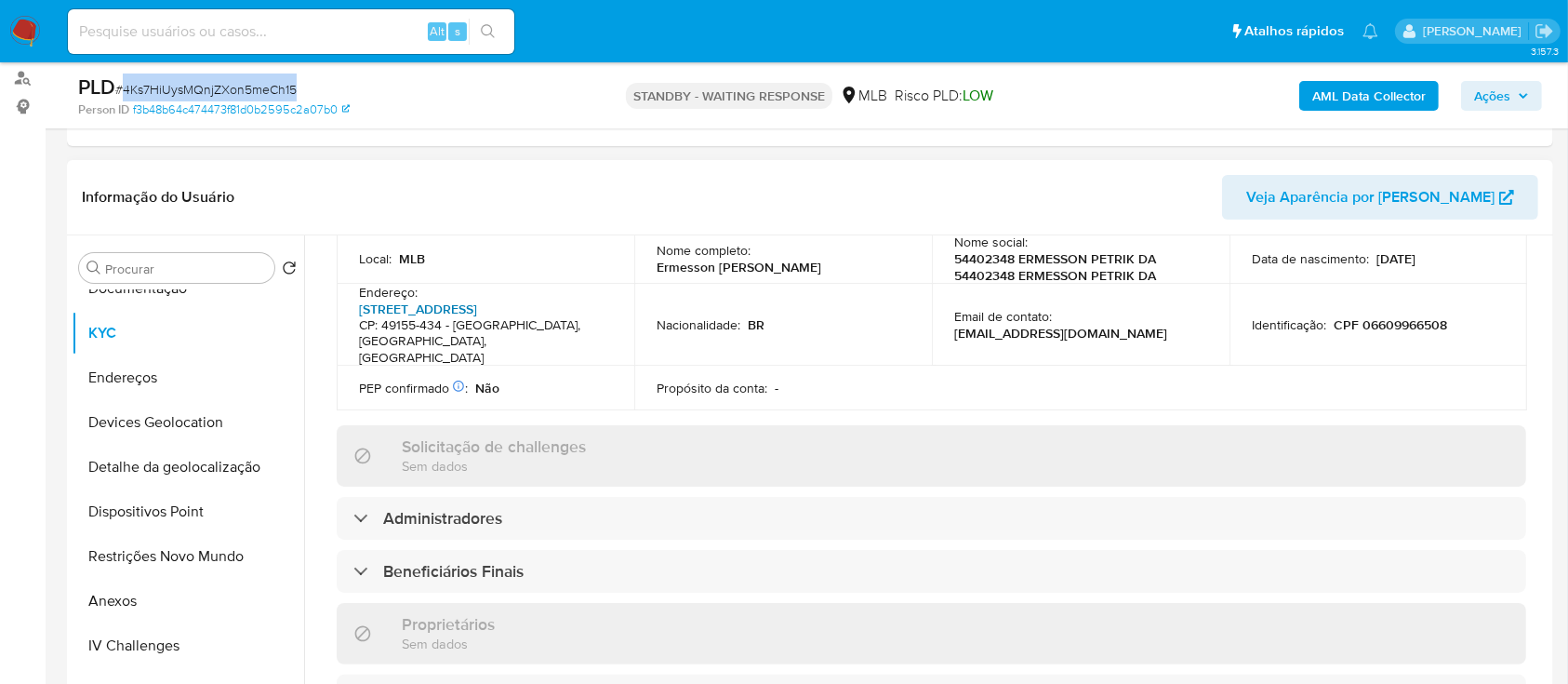
click at [471, 311] on link "Avenida Nossa Senhora Do Socorro 665, João Alves" at bounding box center [417, 308] width 118 height 19
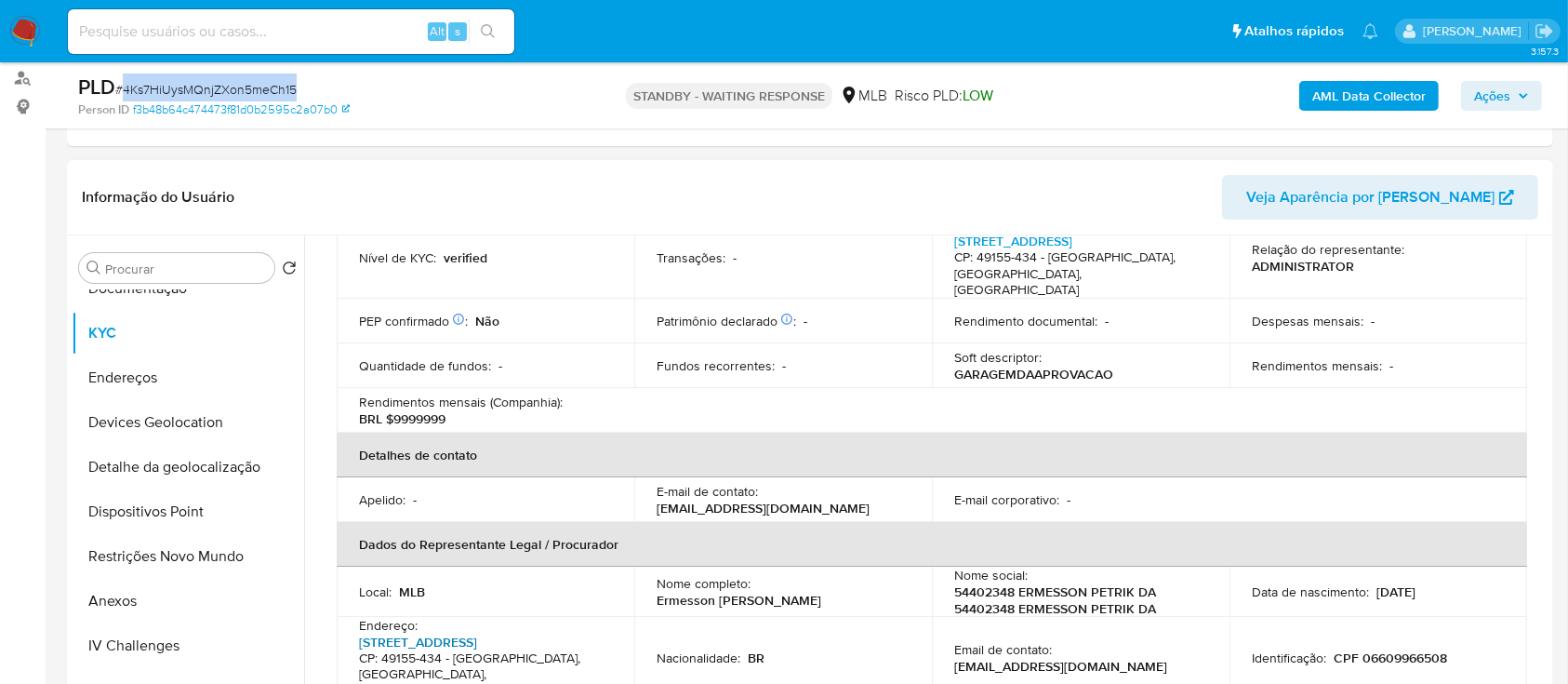
scroll to position [248, 0]
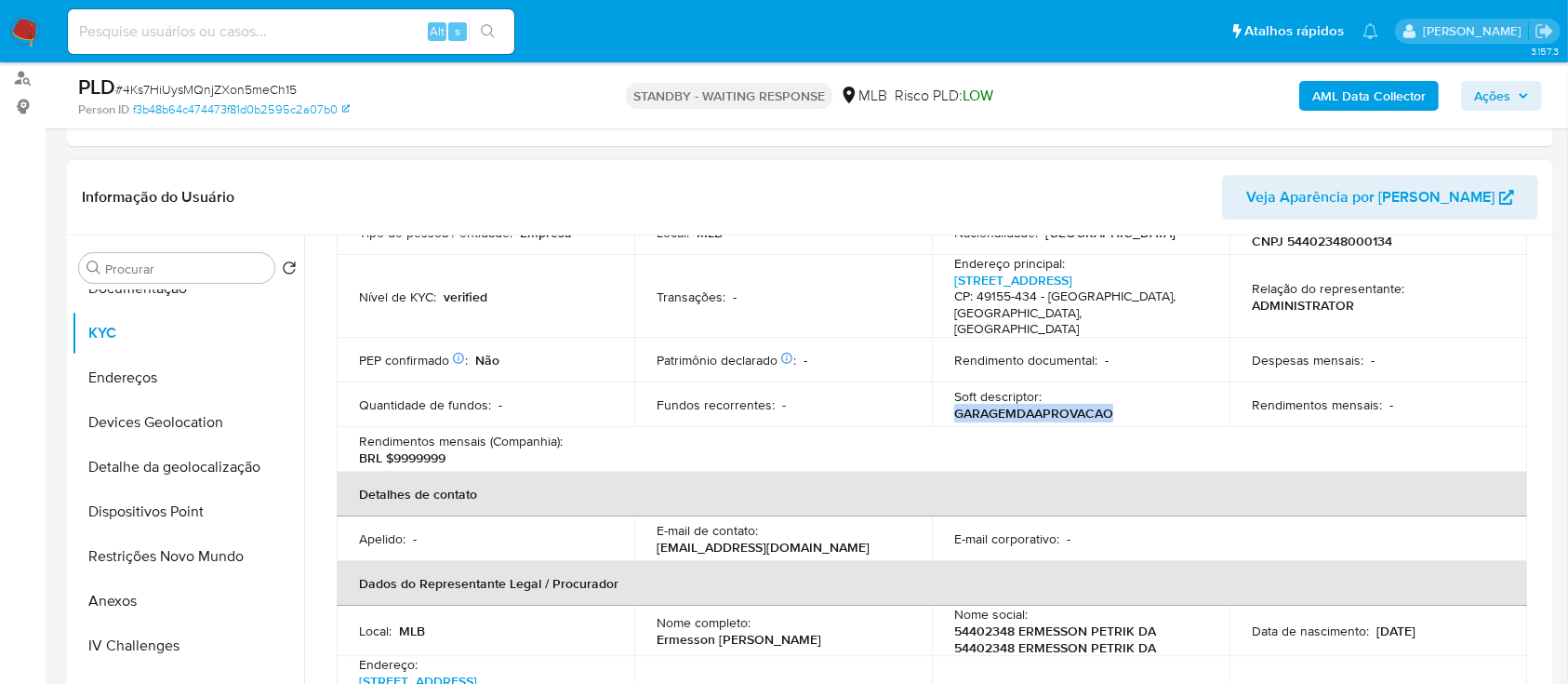
drag, startPoint x: 1122, startPoint y: 424, endPoint x: 945, endPoint y: 418, distance: 177.1
click at [945, 418] on td "Soft descriptor : GARAGEMDAAPROVACAO" at bounding box center [1080, 405] width 297 height 45
copy p "GARAGEMDAAPROVACAO"
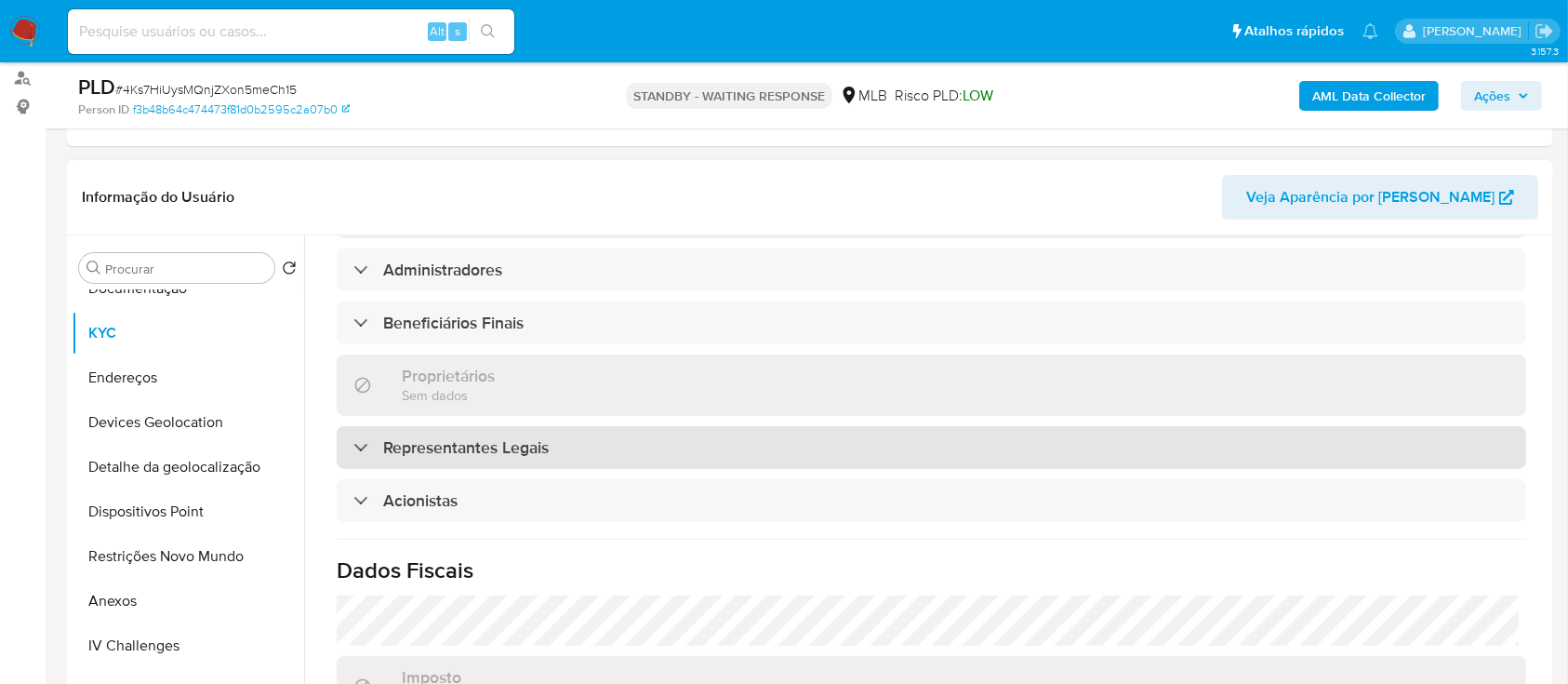
scroll to position [496, 0]
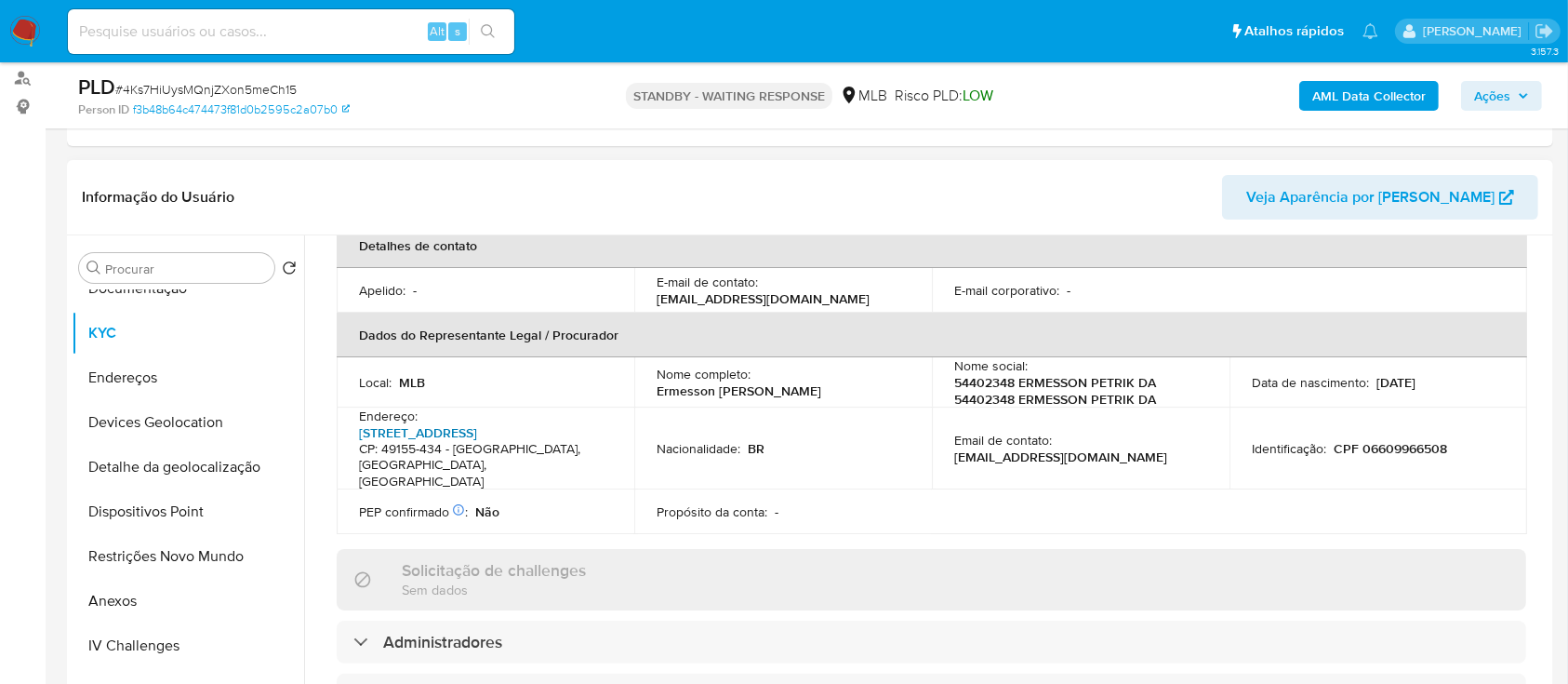
click at [461, 435] on link "Avenida Nossa Senhora Do Socorro 665, João Alves" at bounding box center [417, 432] width 118 height 19
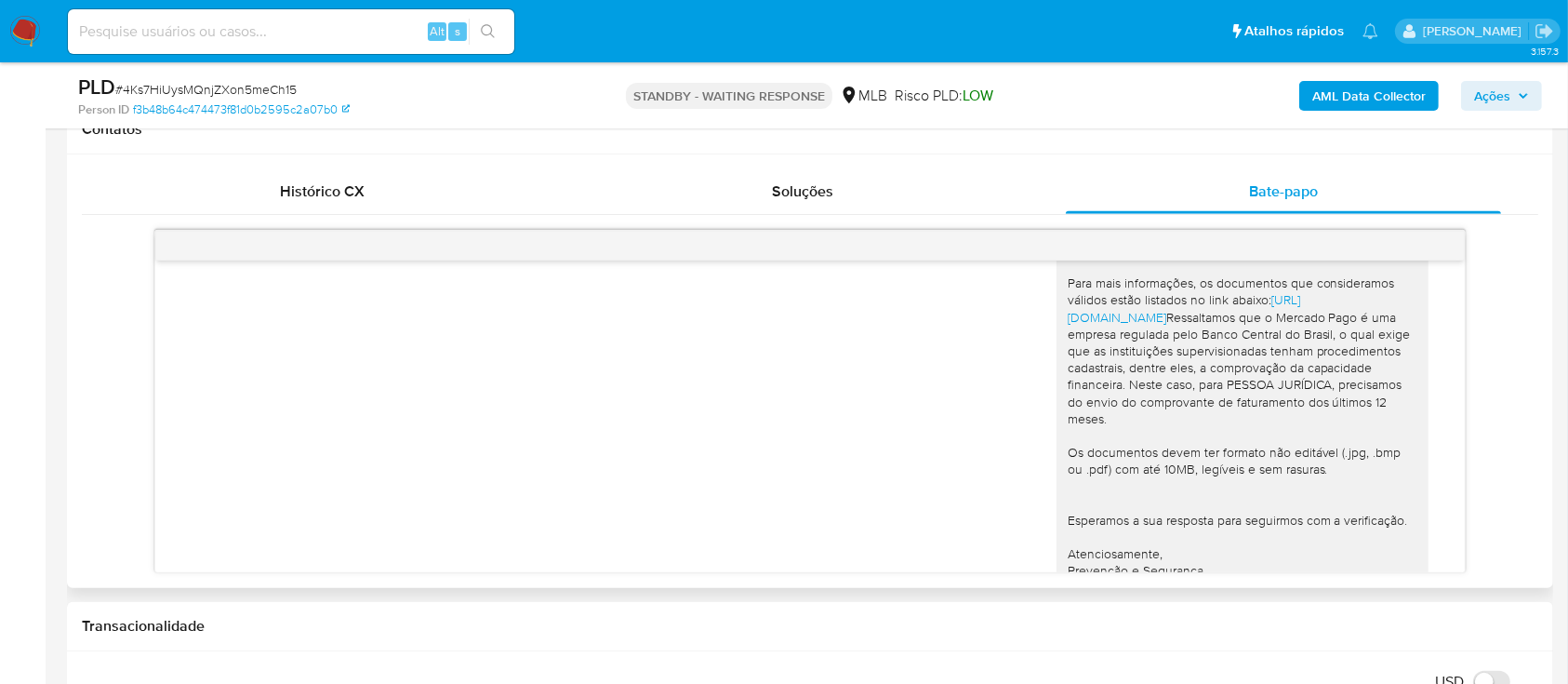
scroll to position [144, 0]
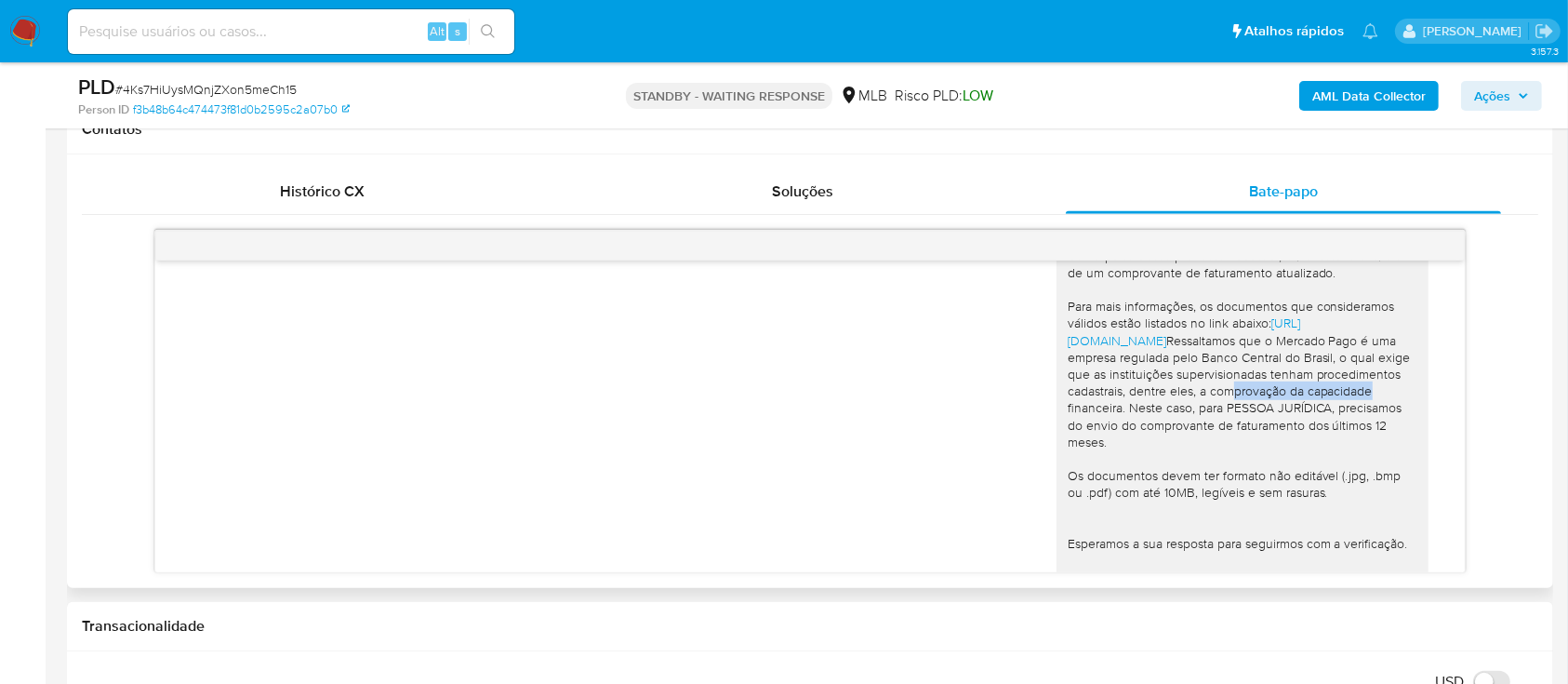
drag, startPoint x: 1093, startPoint y: 441, endPoint x: 1240, endPoint y: 441, distance: 147.0
click at [1240, 441] on div "Olá! Estamos realizando uma verificação adicional de segurança em contas de usu…" at bounding box center [1242, 383] width 350 height 473
drag, startPoint x: 1089, startPoint y: 441, endPoint x: 1310, endPoint y: 442, distance: 221.0
click at [1310, 442] on div "Olá! Estamos realizando uma verificação adicional de segurança em contas de usu…" at bounding box center [1242, 383] width 350 height 473
copy div "comprovação da capacidade financeira"
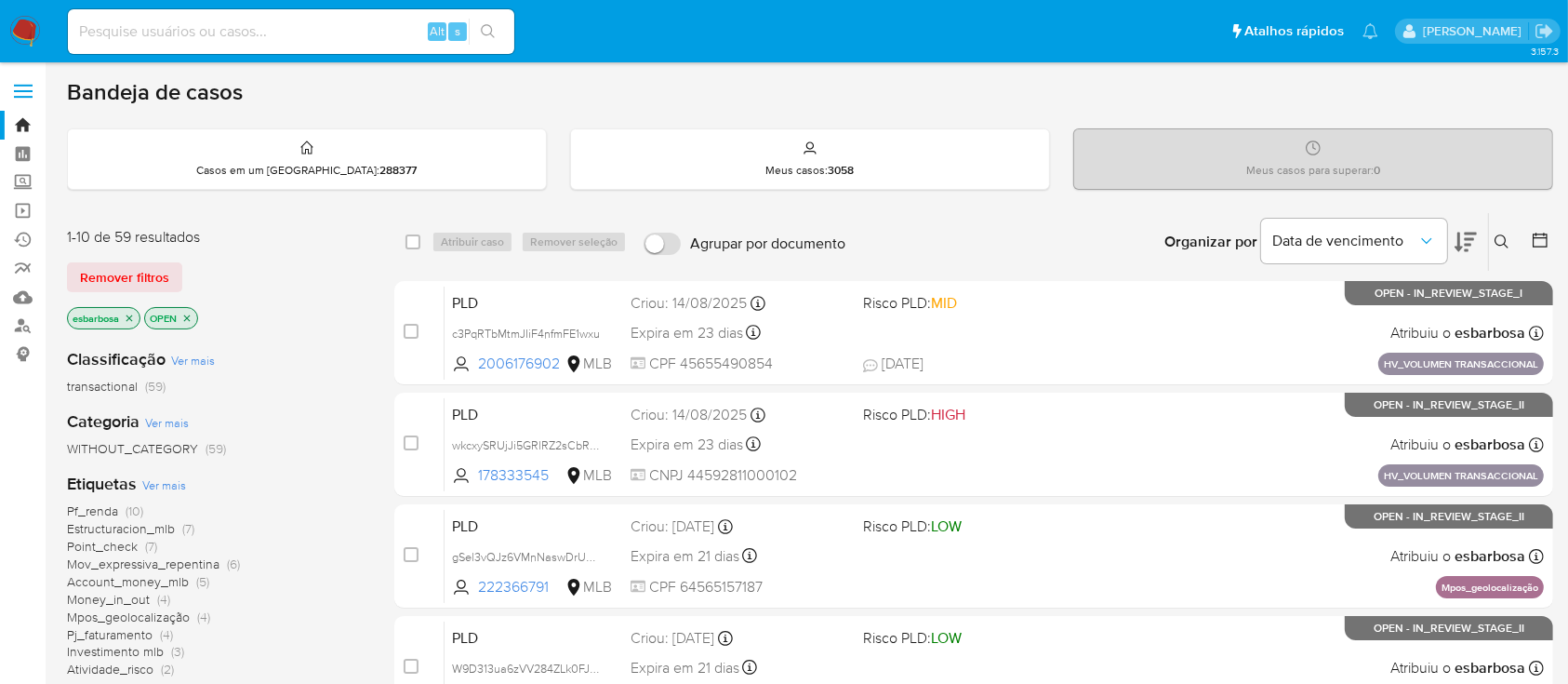
click at [1502, 239] on icon at bounding box center [1501, 242] width 15 height 15
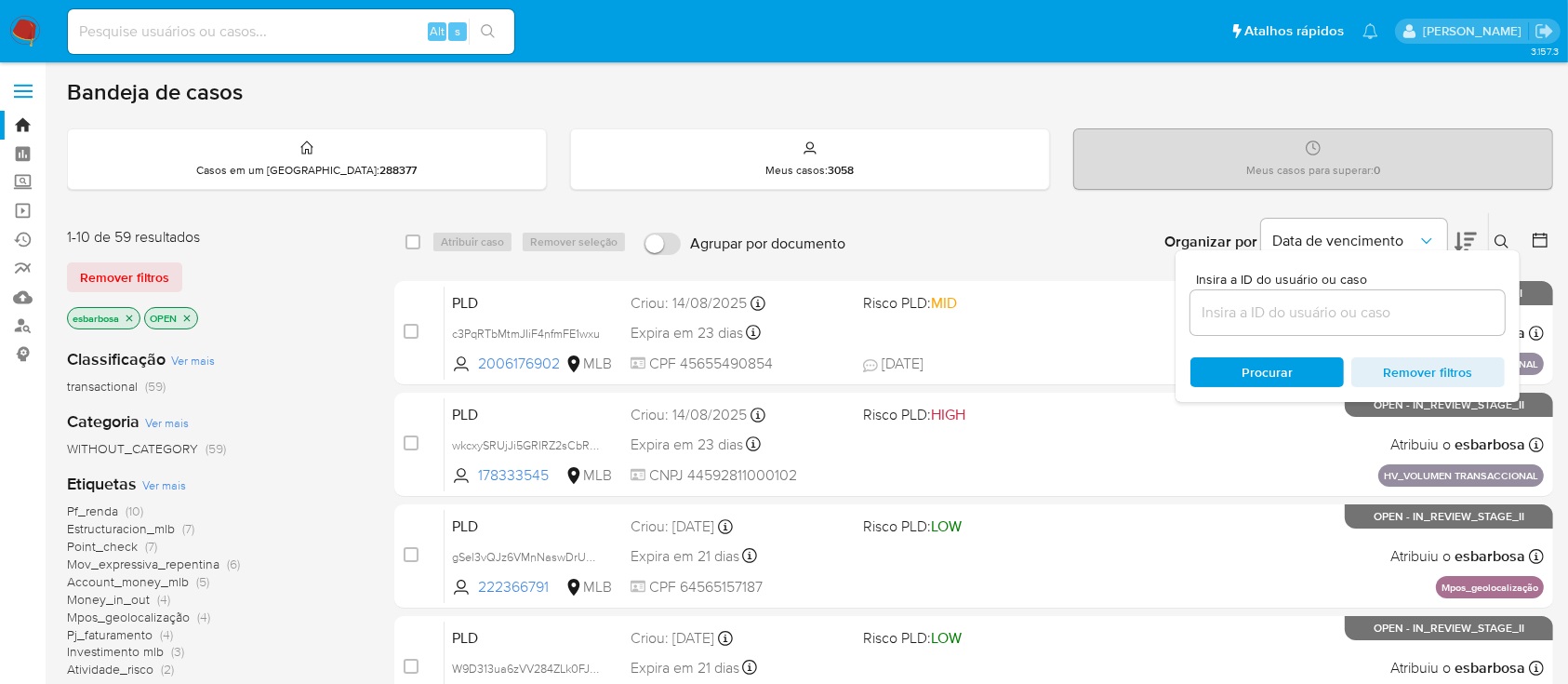
click at [1265, 297] on div at bounding box center [1347, 312] width 314 height 45
click at [1258, 307] on input at bounding box center [1347, 312] width 314 height 24
paste input "4Ks7HiUysMQnjZXon5meCh15"
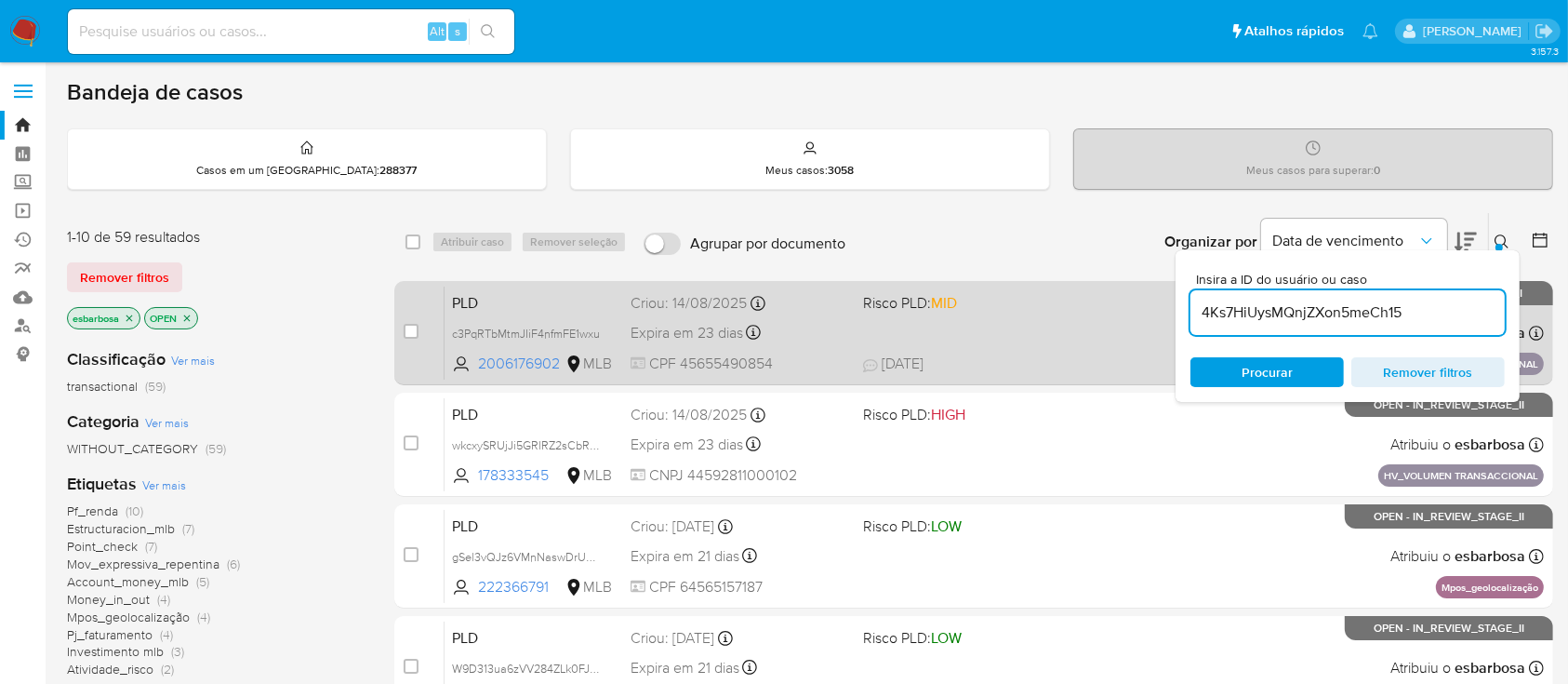
type input "4Ks7HiUysMQnjZXon5meCh15"
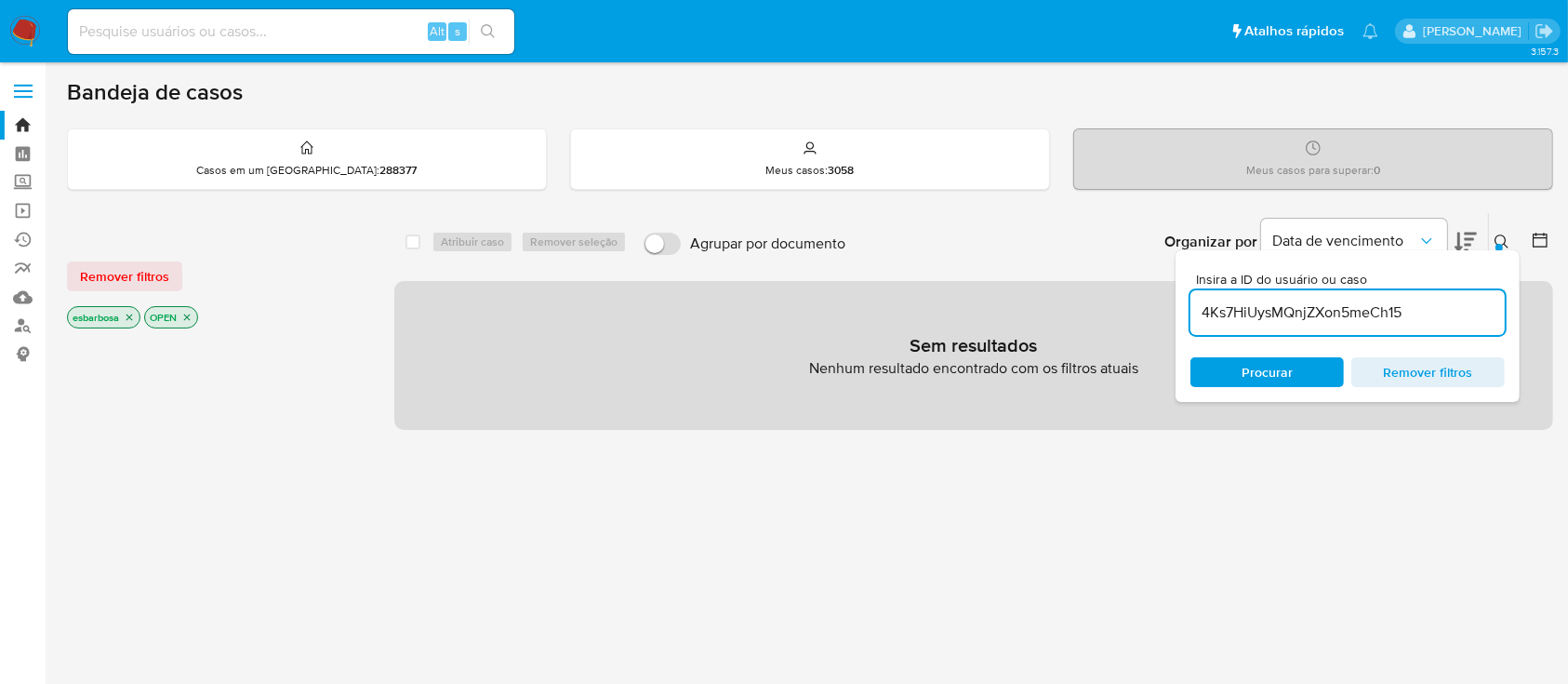
click at [193, 311] on icon "close-filter" at bounding box center [186, 316] width 11 height 11
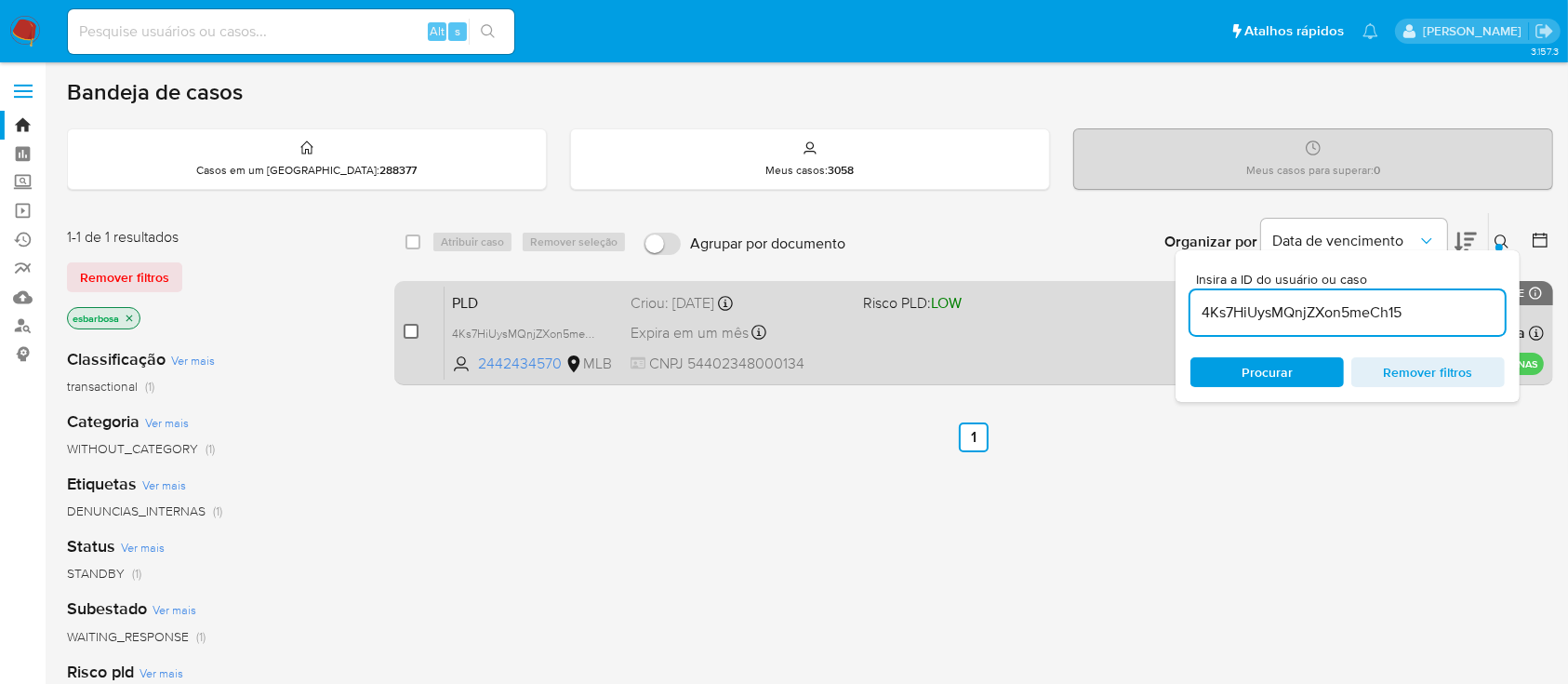
click at [407, 325] on input "checkbox" at bounding box center [410, 331] width 15 height 15
checkbox input "true"
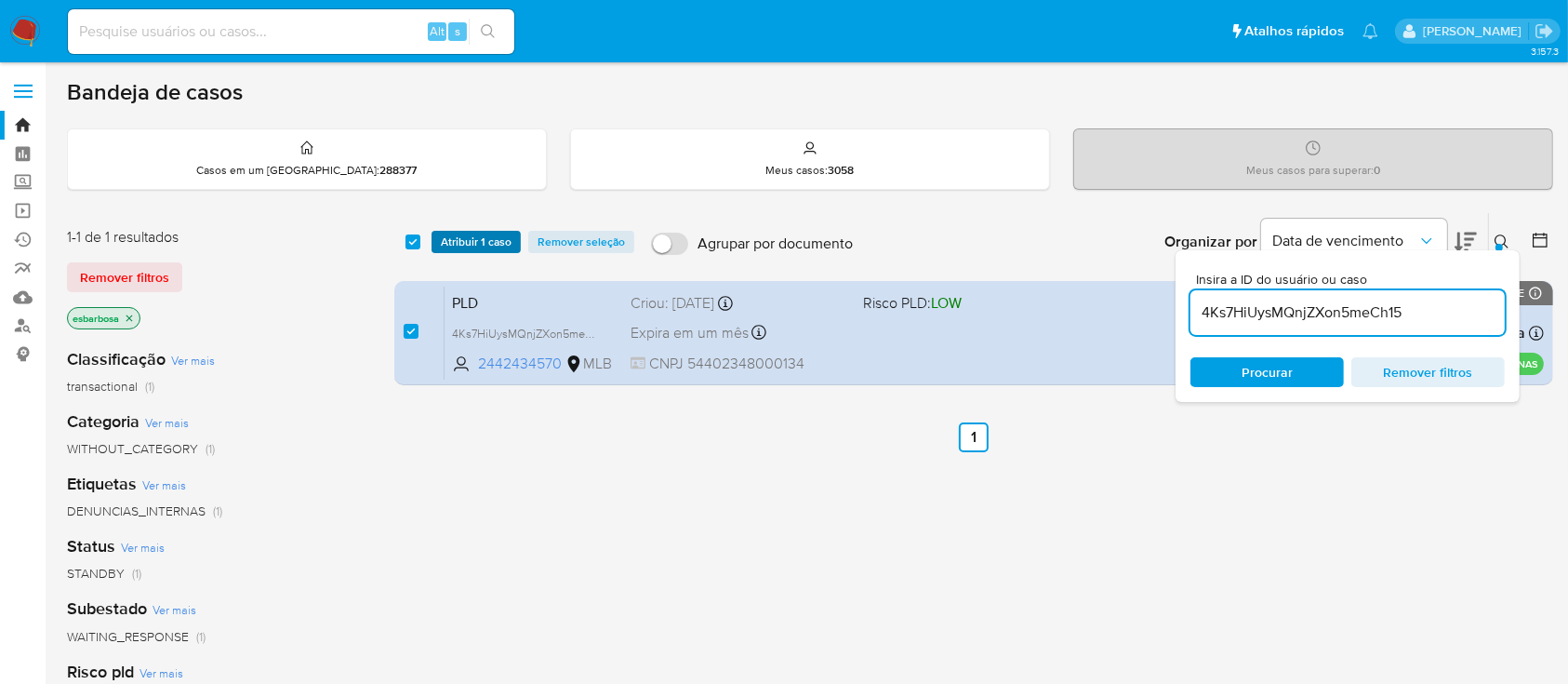
click at [476, 246] on span "Atribuir 1 caso" at bounding box center [476, 242] width 71 height 19
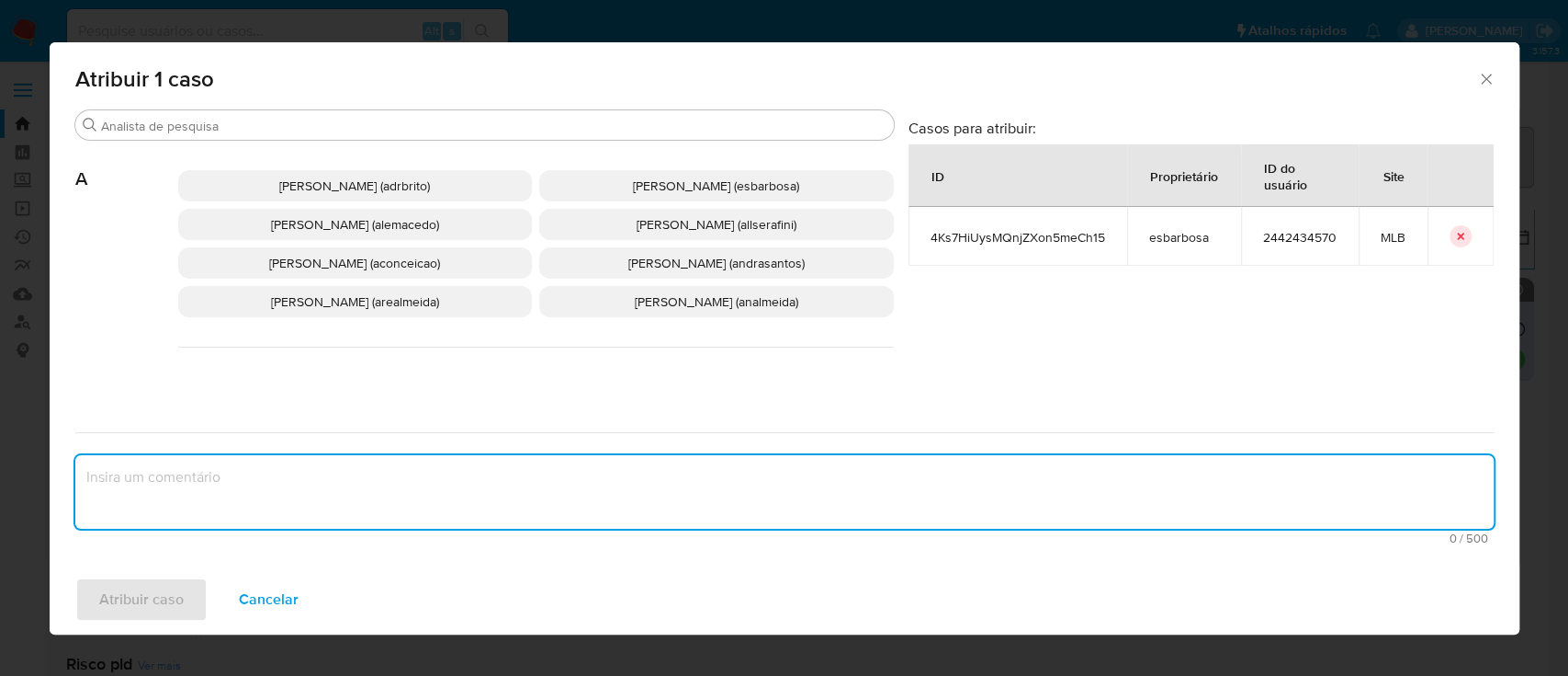
click at [407, 500] on textarea "assign-modal" at bounding box center [784, 491] width 1419 height 74
paste textarea "4Ks7HiUysMQnjZXon5meCh15"
type textarea "4Ks7HiUysMQnjZXon5meCh15"
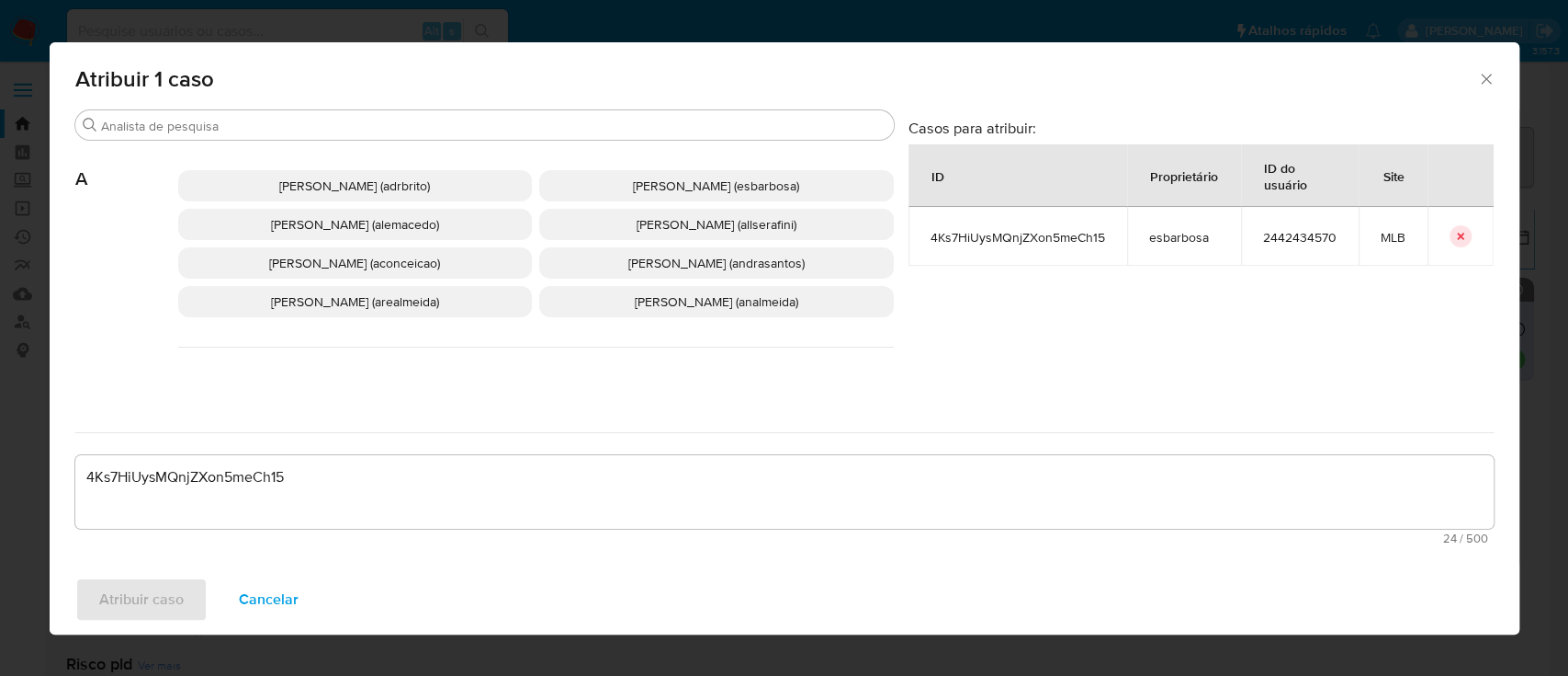
click at [649, 190] on span "Alessandra Da Silva Barbosa (esbarbosa)" at bounding box center [716, 186] width 166 height 19
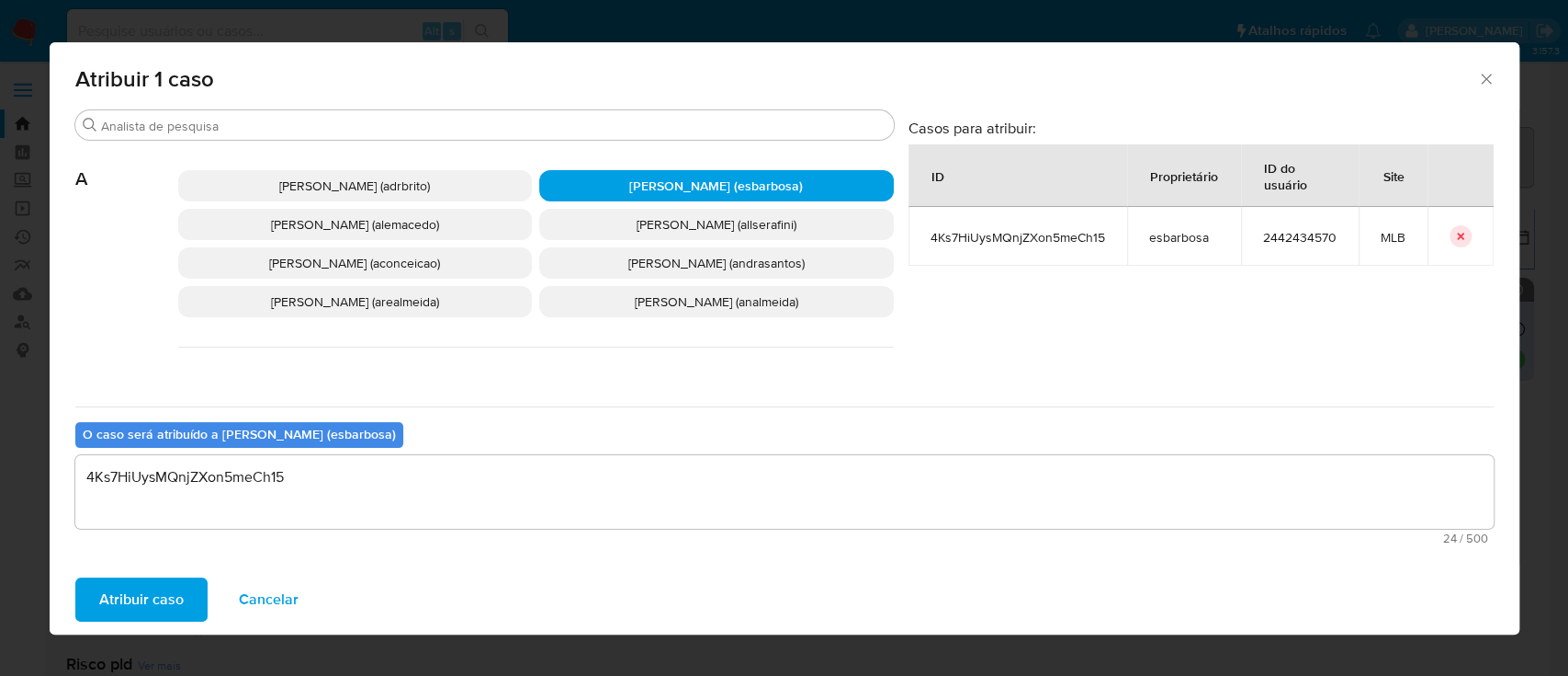
click at [164, 589] on span "Atribuir caso" at bounding box center [141, 599] width 84 height 40
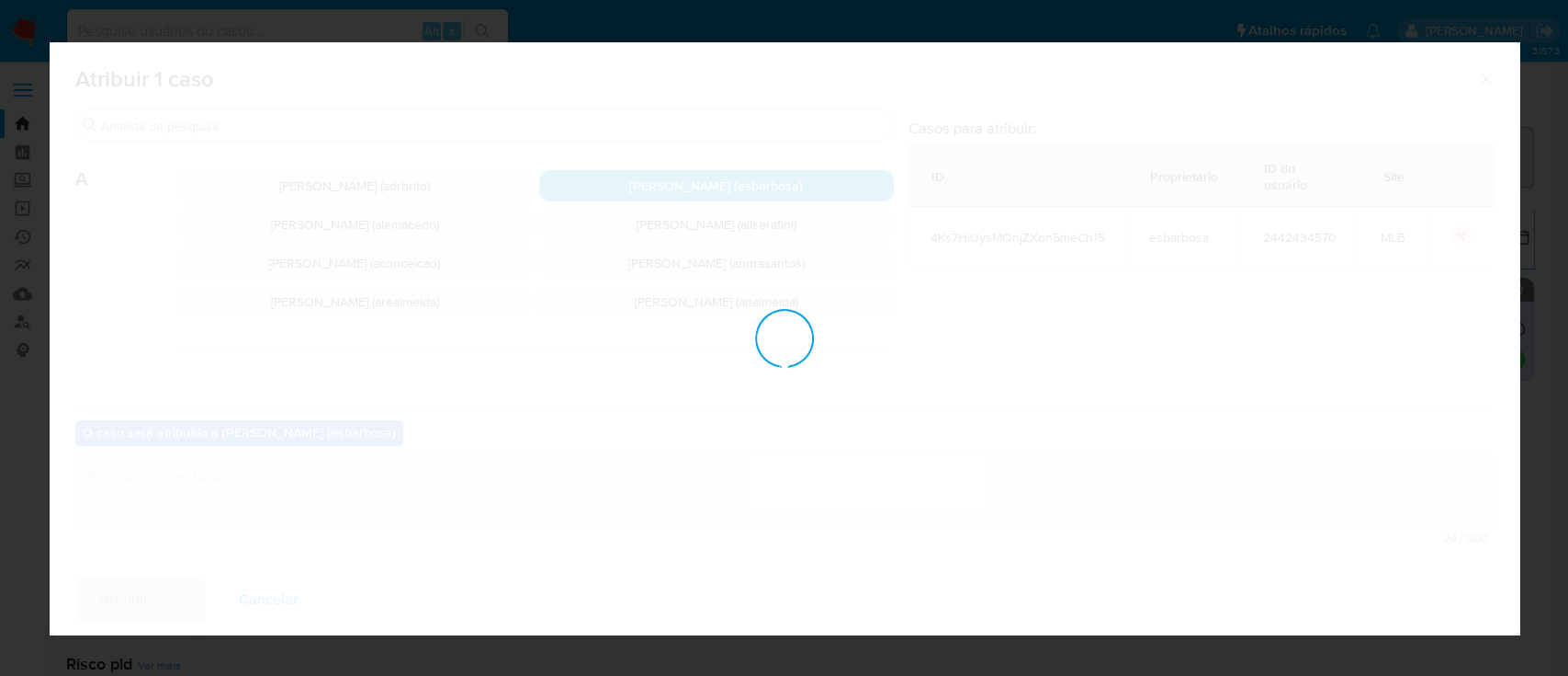
checkbox input "false"
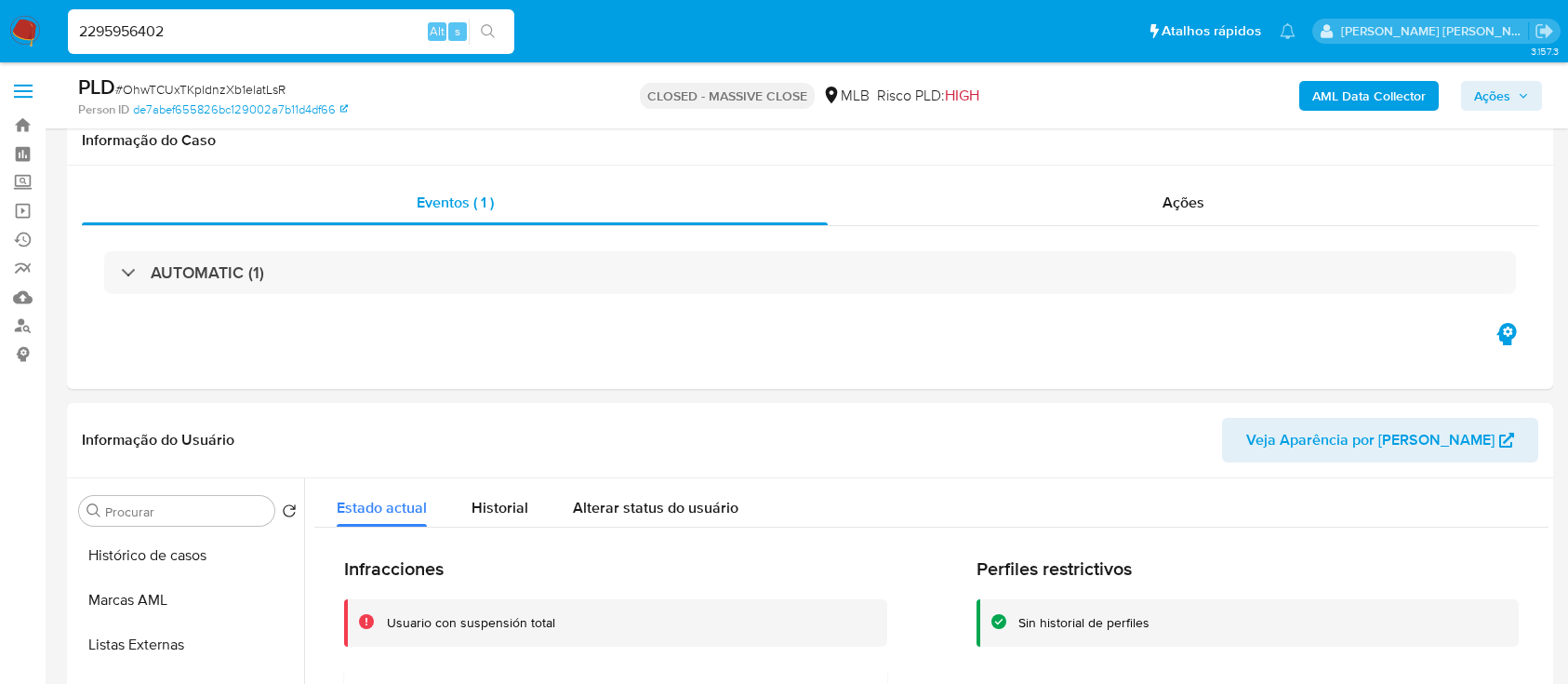
select select "10"
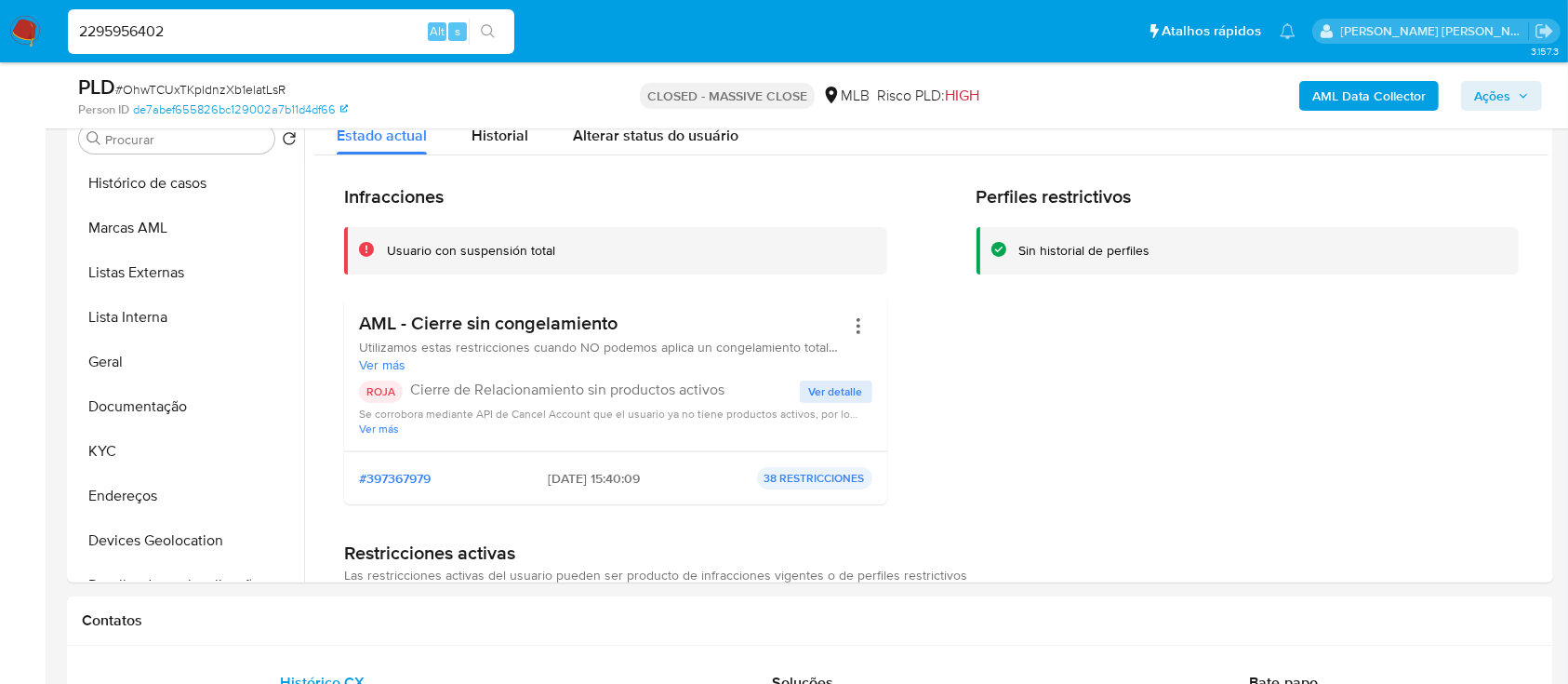
scroll to position [248, 0]
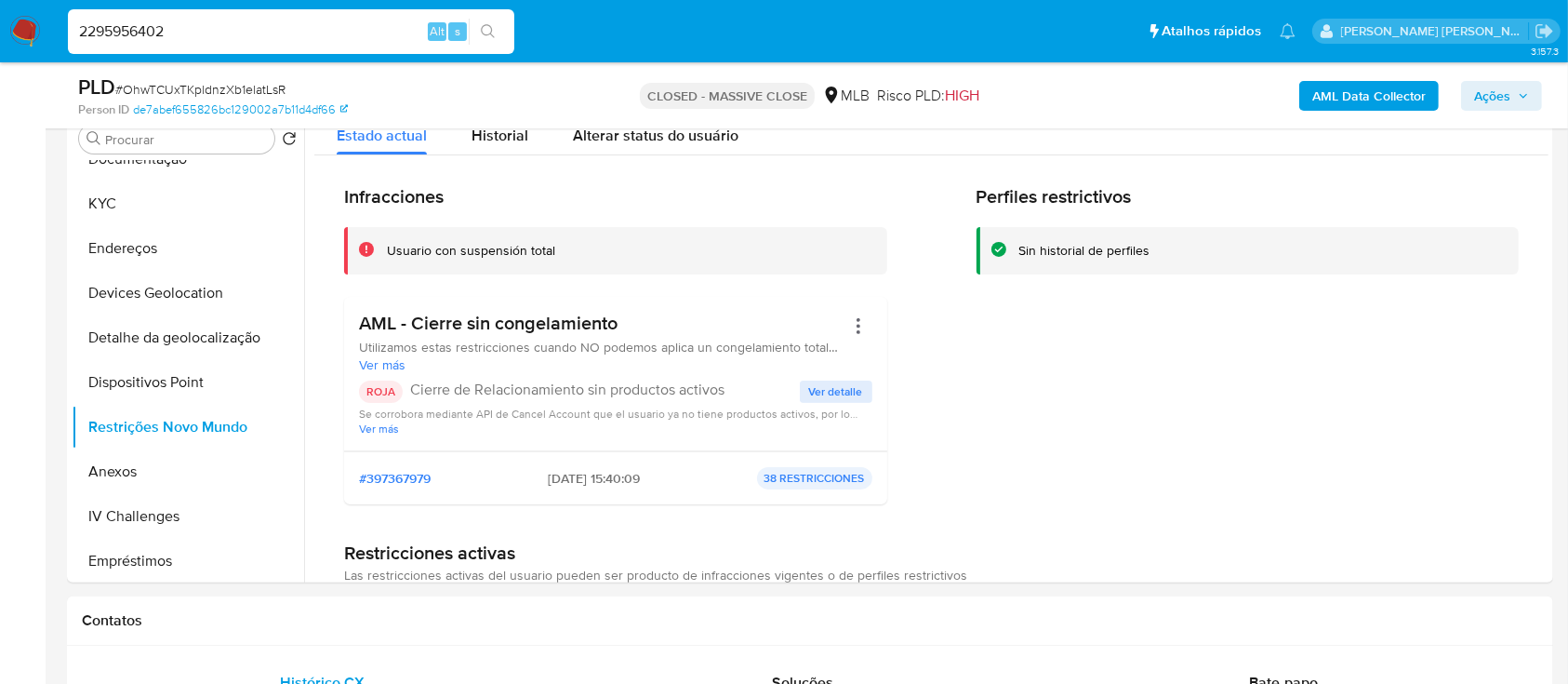
type input "2295956402"
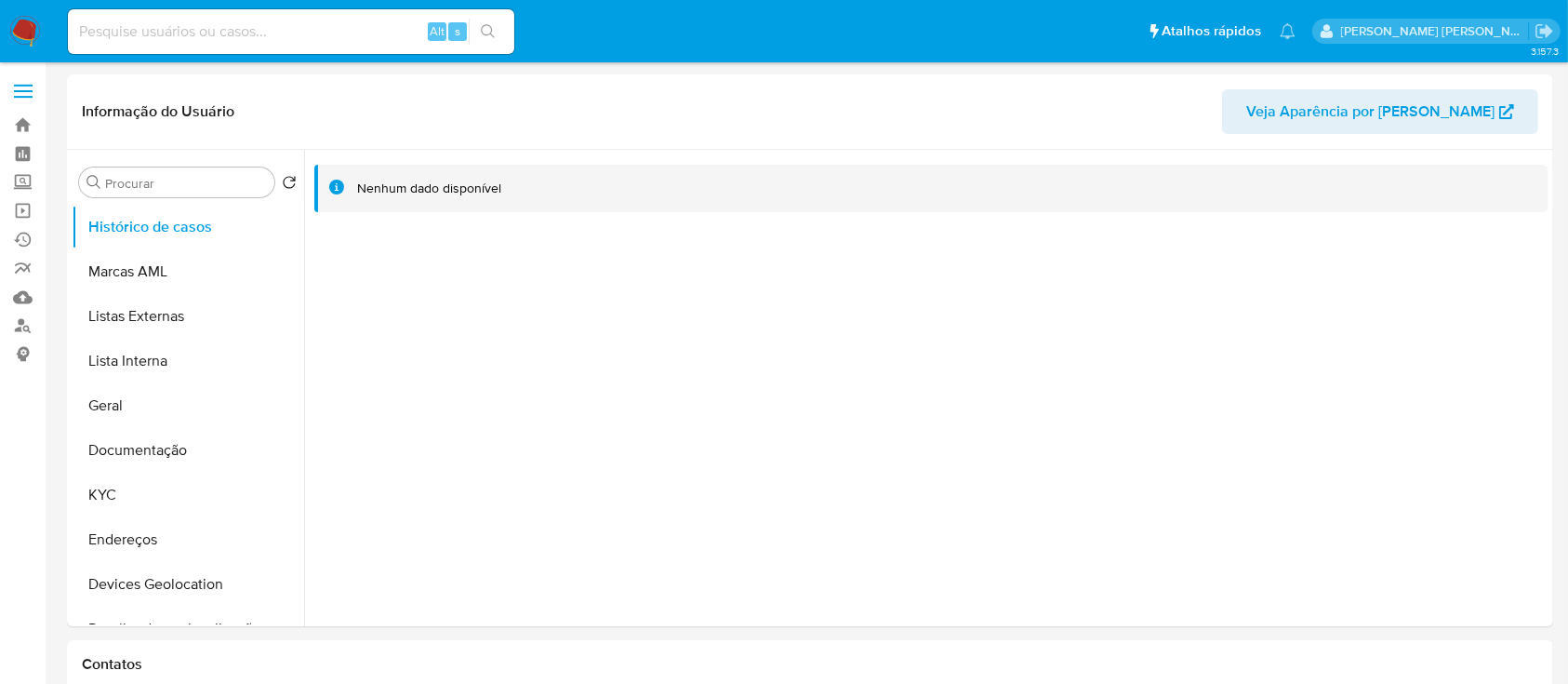
select select "10"
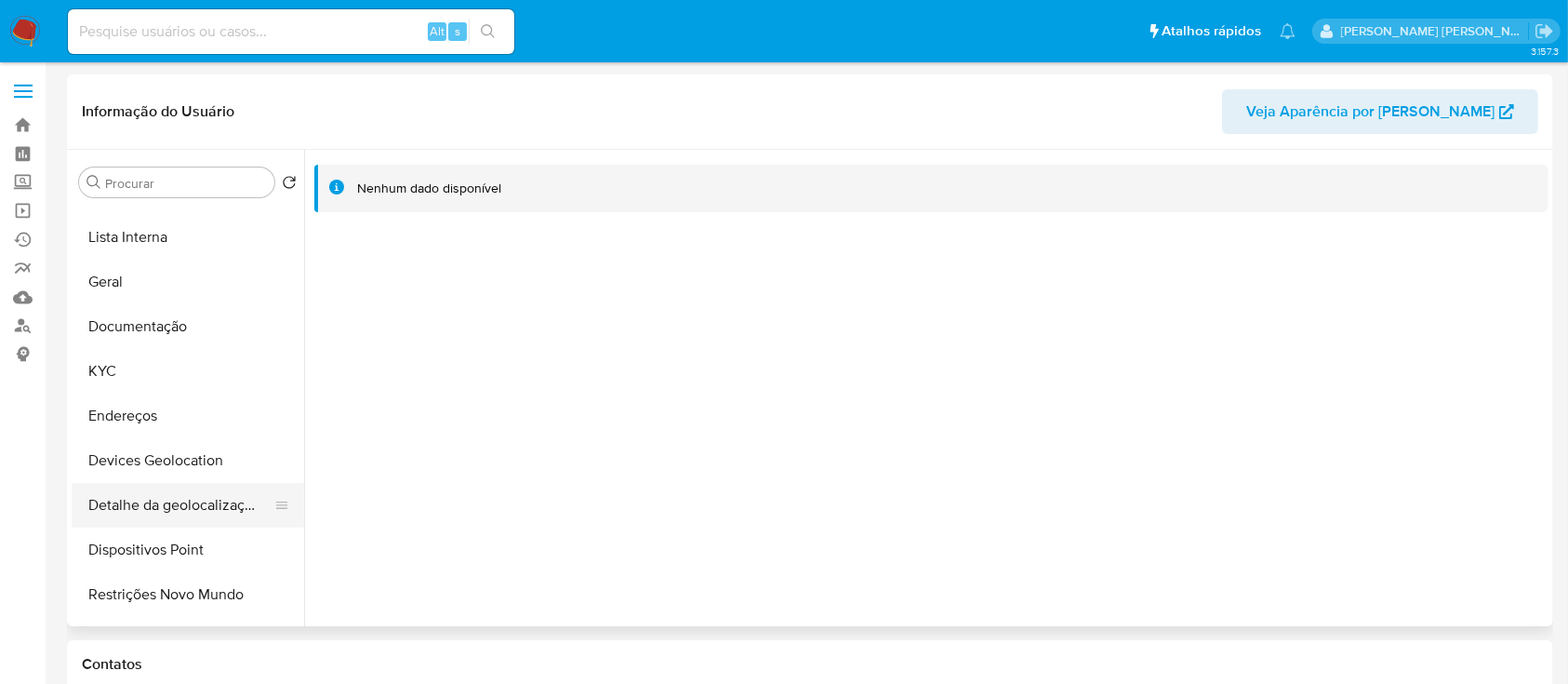
scroll to position [248, 0]
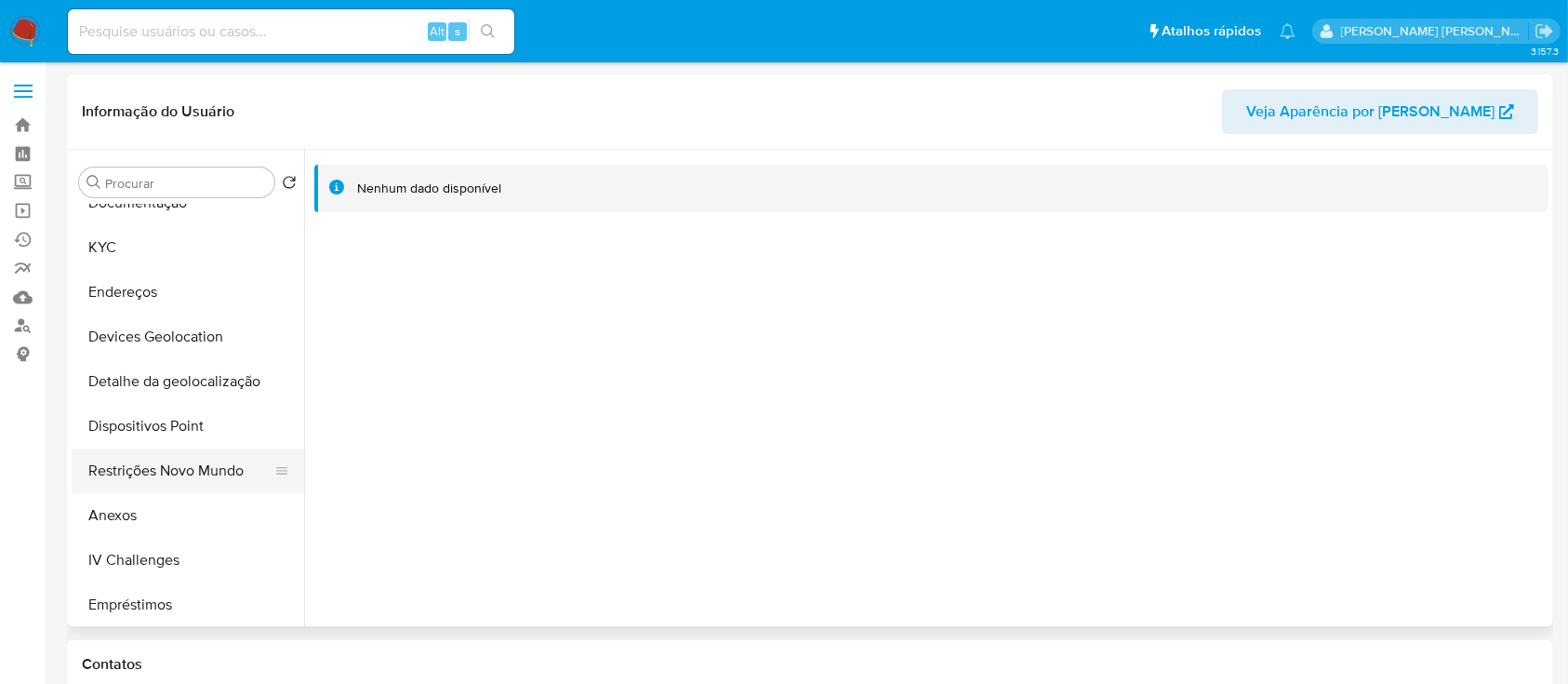
click at [181, 465] on button "Restrições Novo Mundo" at bounding box center [180, 470] width 218 height 45
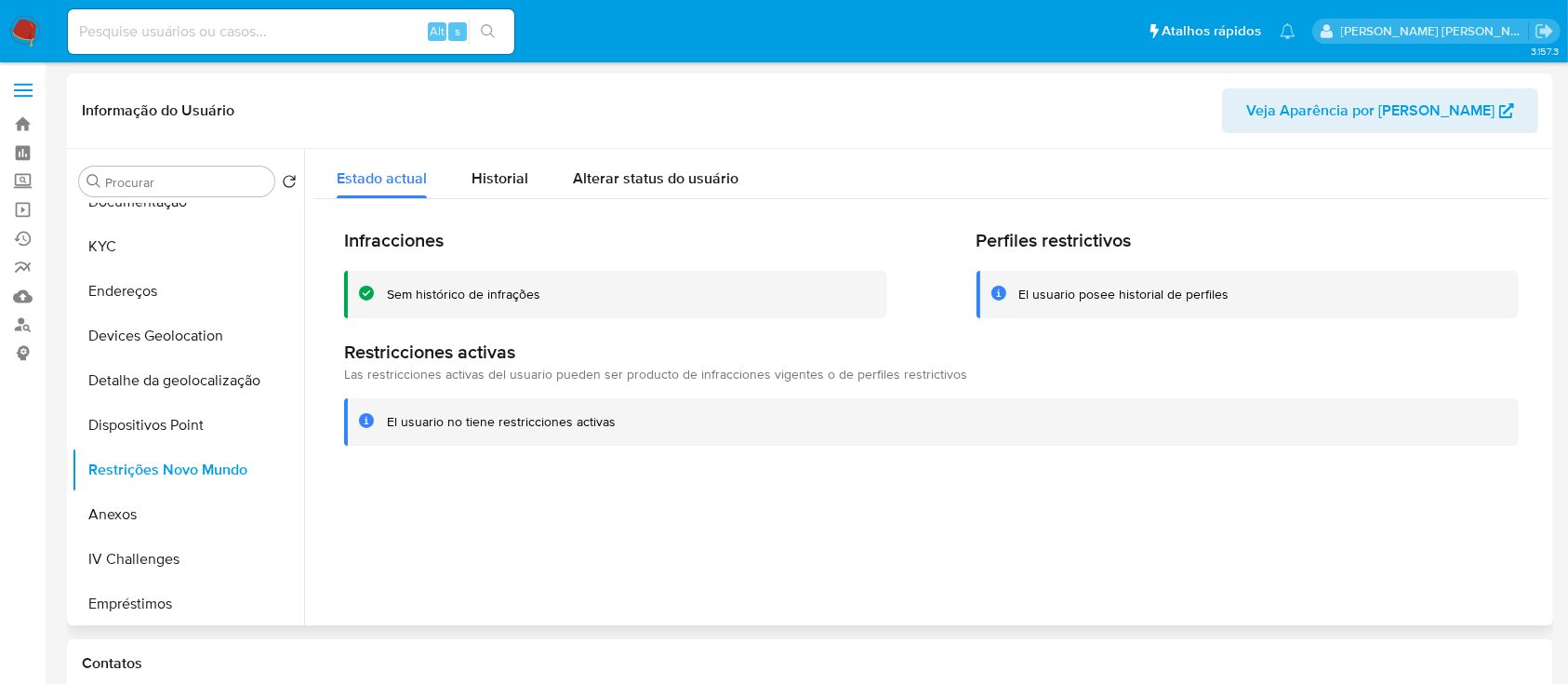
scroll to position [0, 0]
click at [140, 250] on button "KYC" at bounding box center [180, 247] width 218 height 45
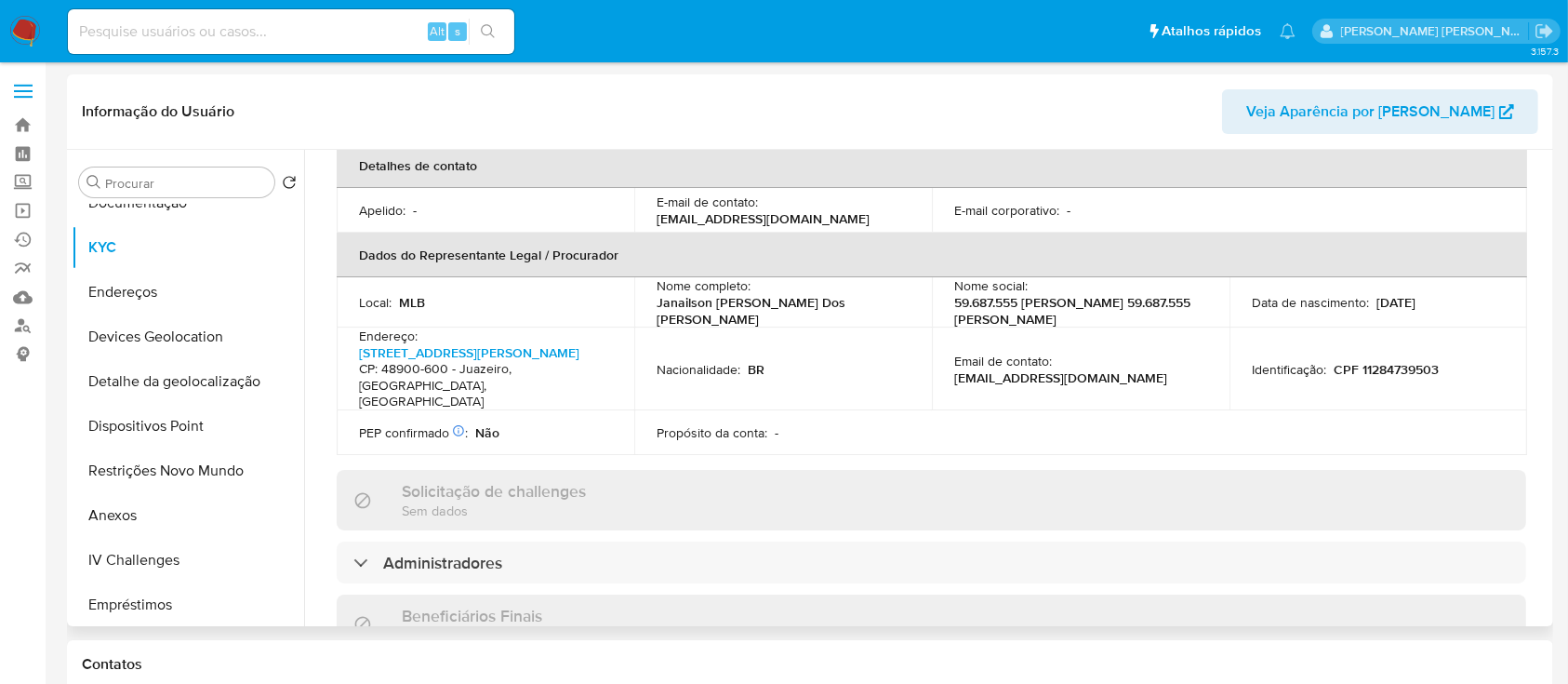
scroll to position [619, 0]
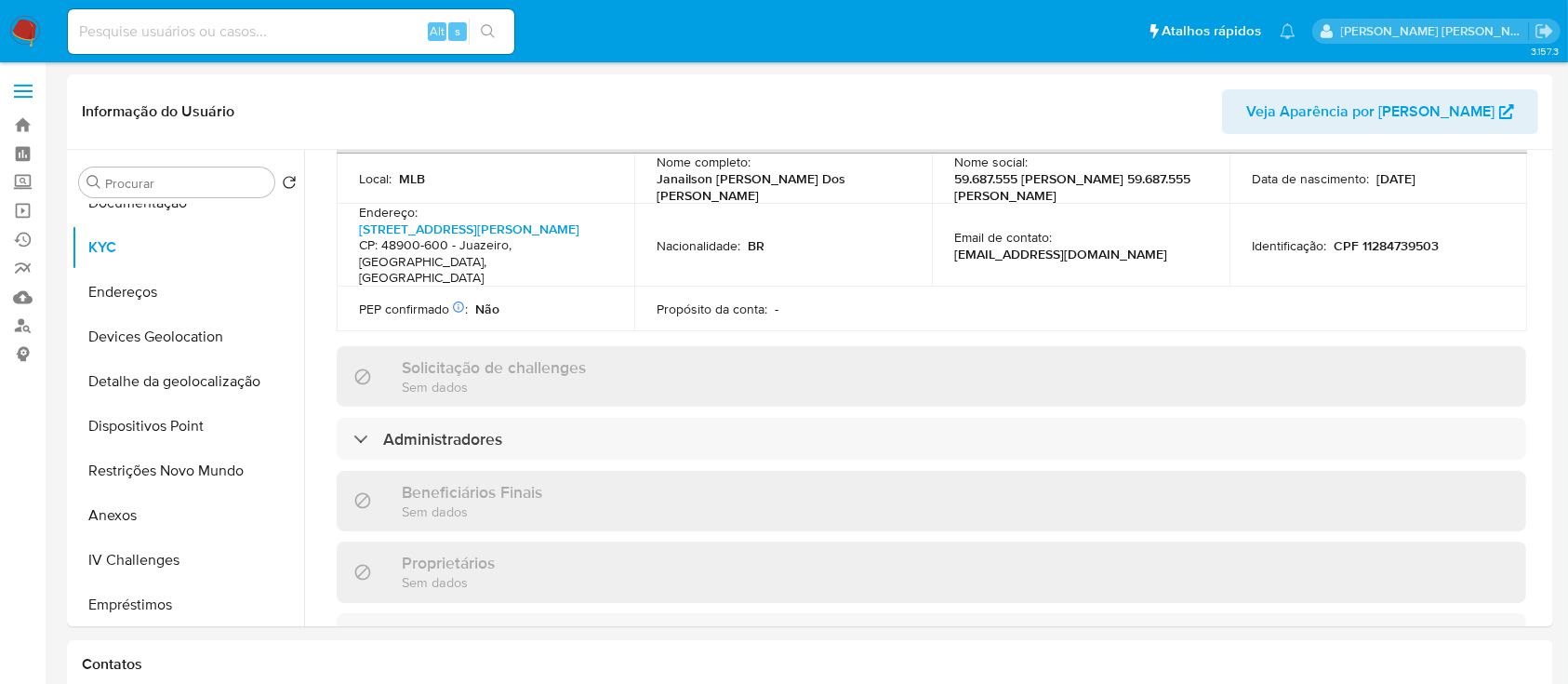
click at [237, 16] on div "Alt s" at bounding box center [290, 31] width 446 height 45
click at [230, 28] on input at bounding box center [290, 32] width 446 height 24
paste input "2449462649"
type input "2449462649"
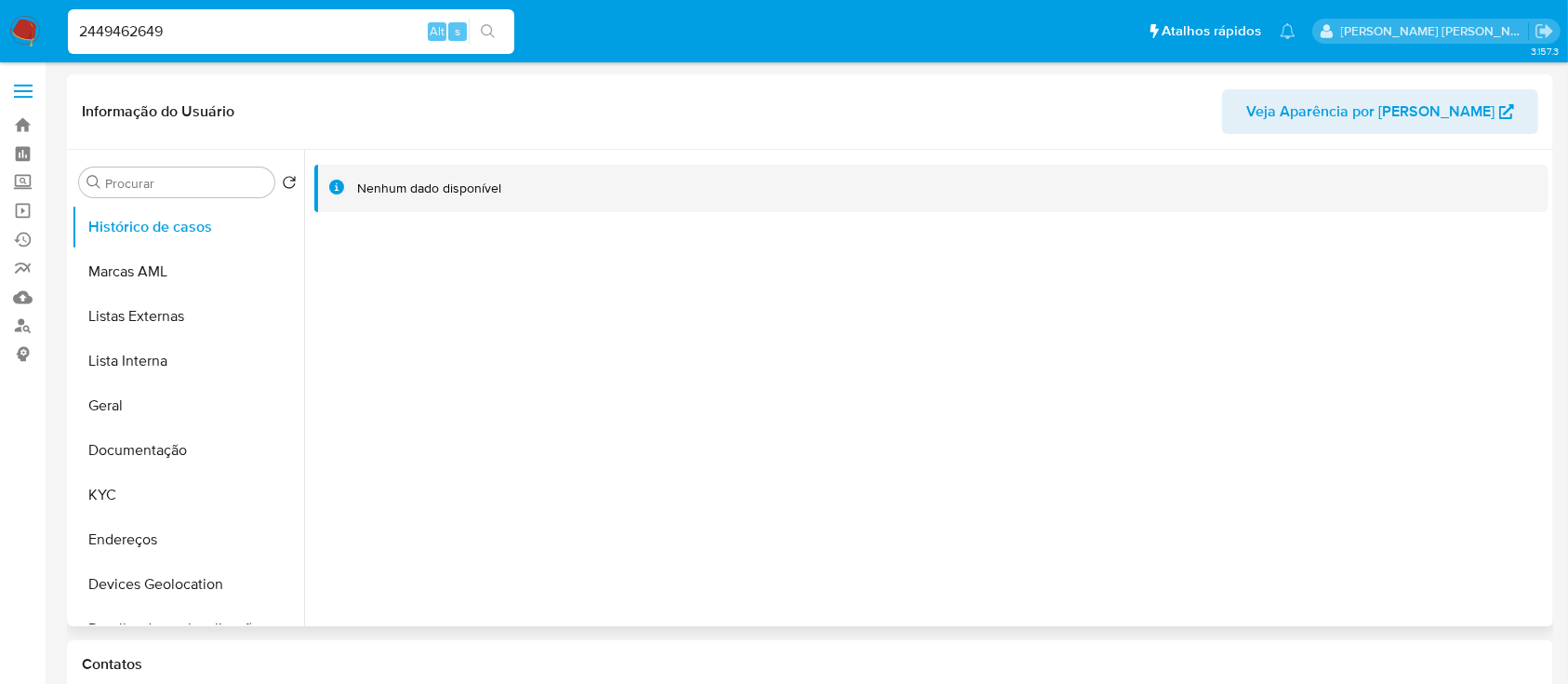
select select "10"
click at [169, 450] on button "Documentação" at bounding box center [180, 449] width 218 height 45
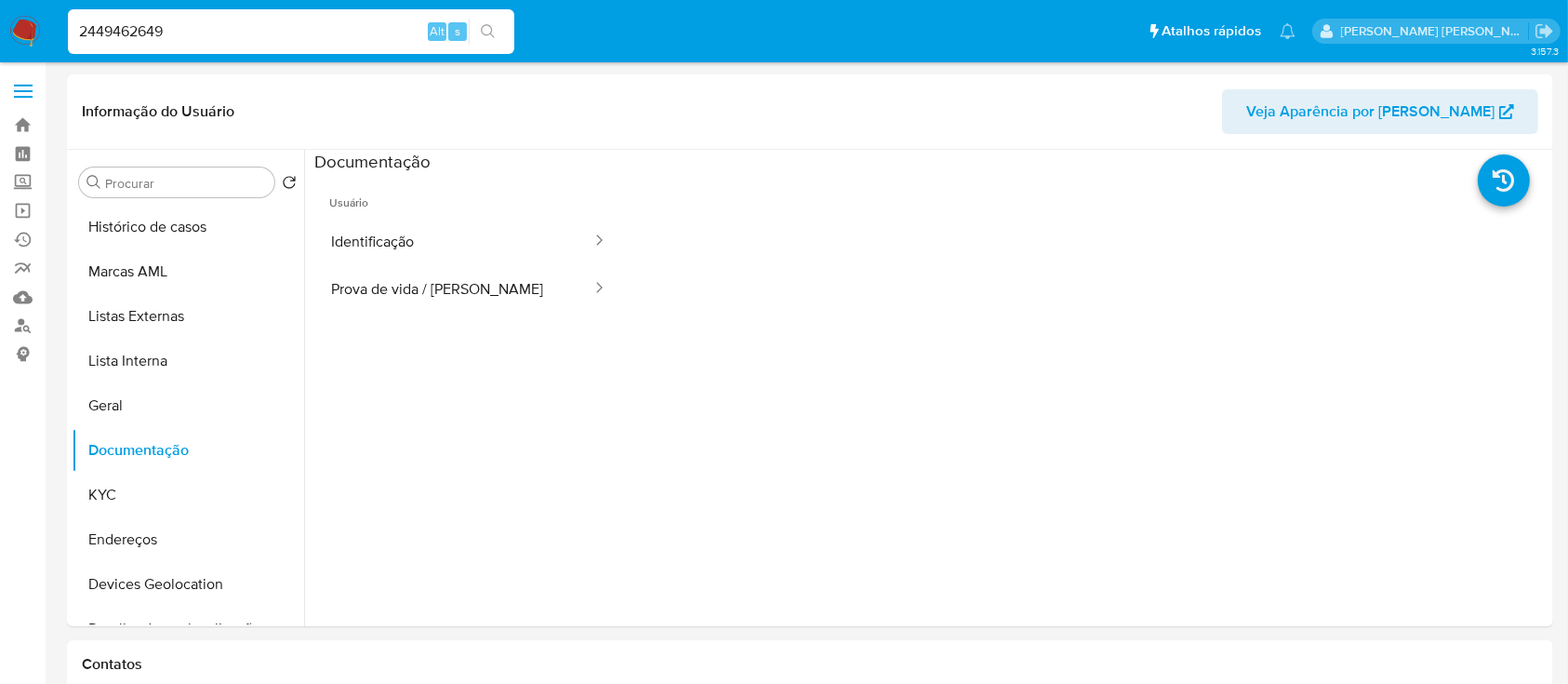
click at [376, 220] on button "Identificação" at bounding box center [453, 242] width 279 height 48
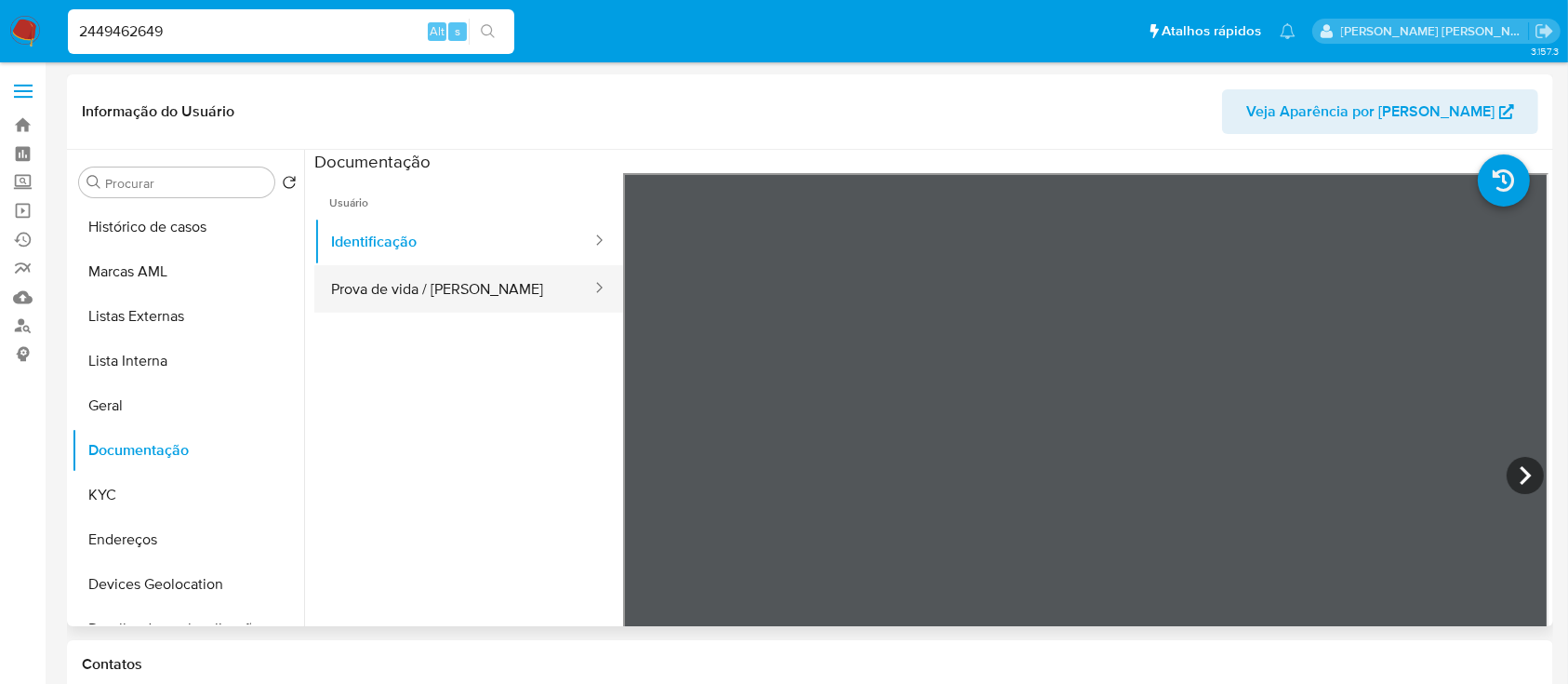
click at [477, 296] on button "Prova de vida / [PERSON_NAME]" at bounding box center [453, 289] width 279 height 48
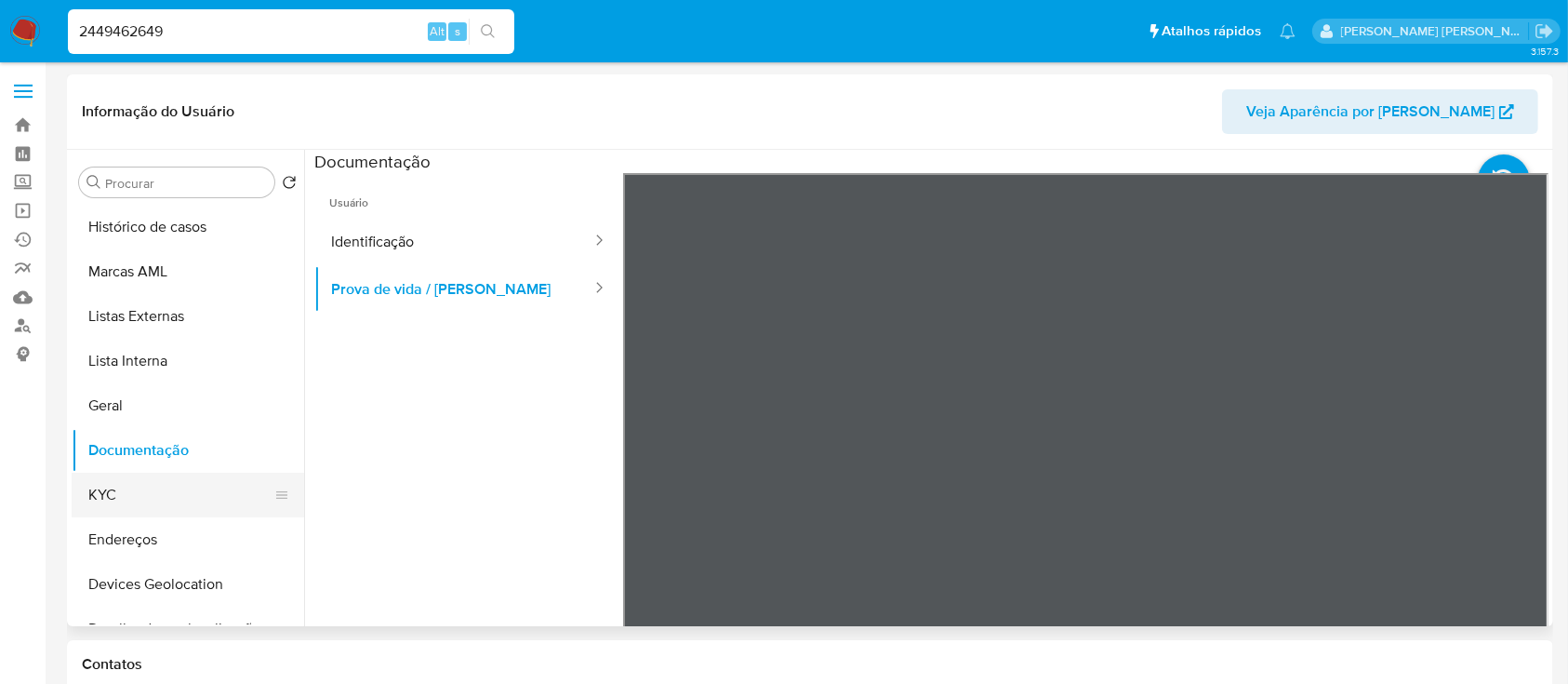
scroll to position [248, 0]
